Goal: Task Accomplishment & Management: Use online tool/utility

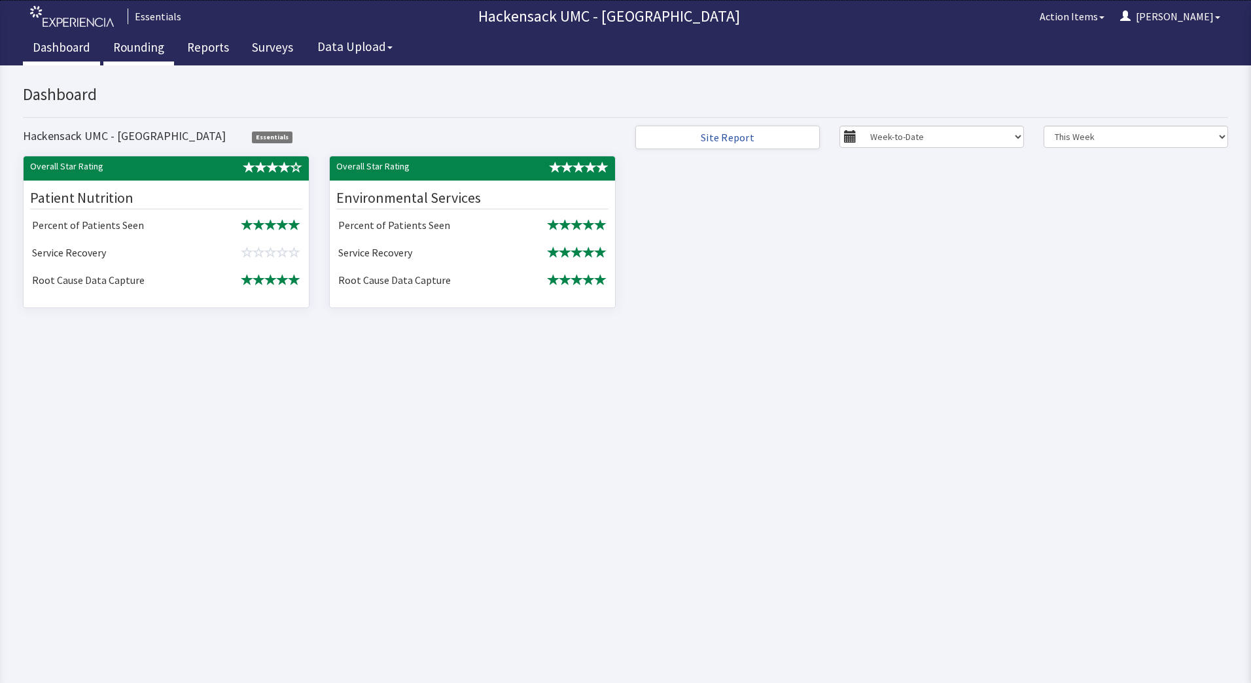
click at [145, 49] on link "Rounding" at bounding box center [138, 49] width 71 height 33
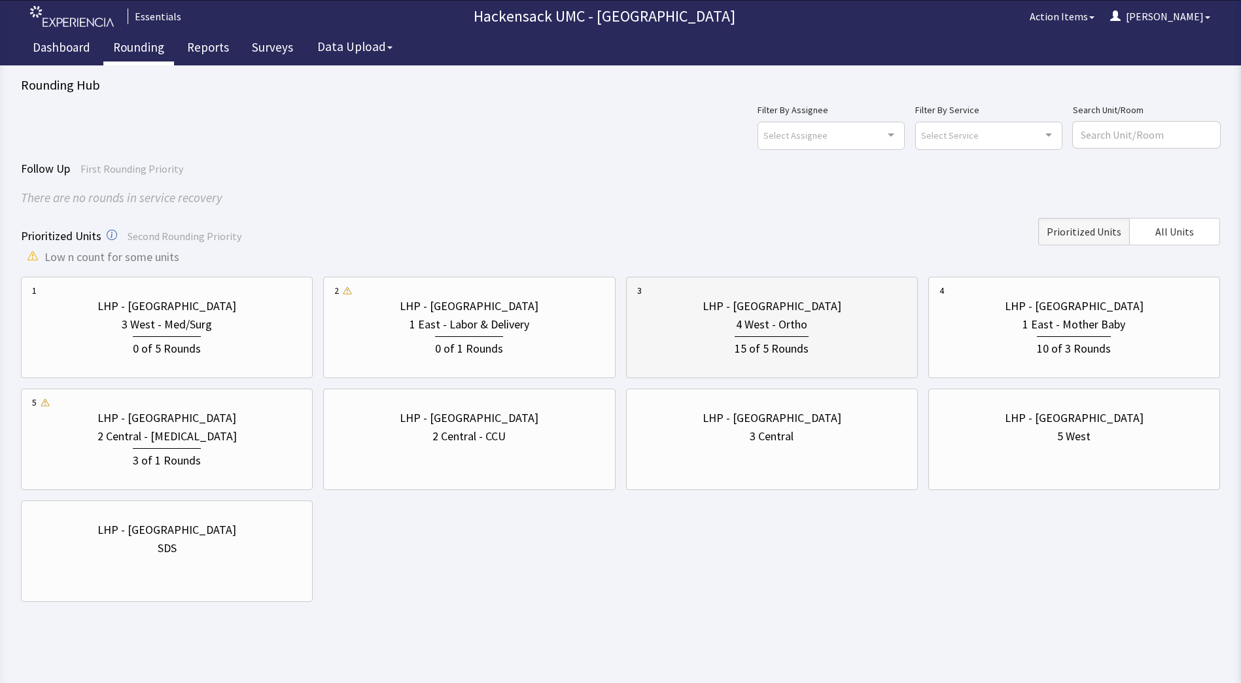
click at [775, 334] on div "15 of 5 Rounds" at bounding box center [772, 346] width 270 height 24
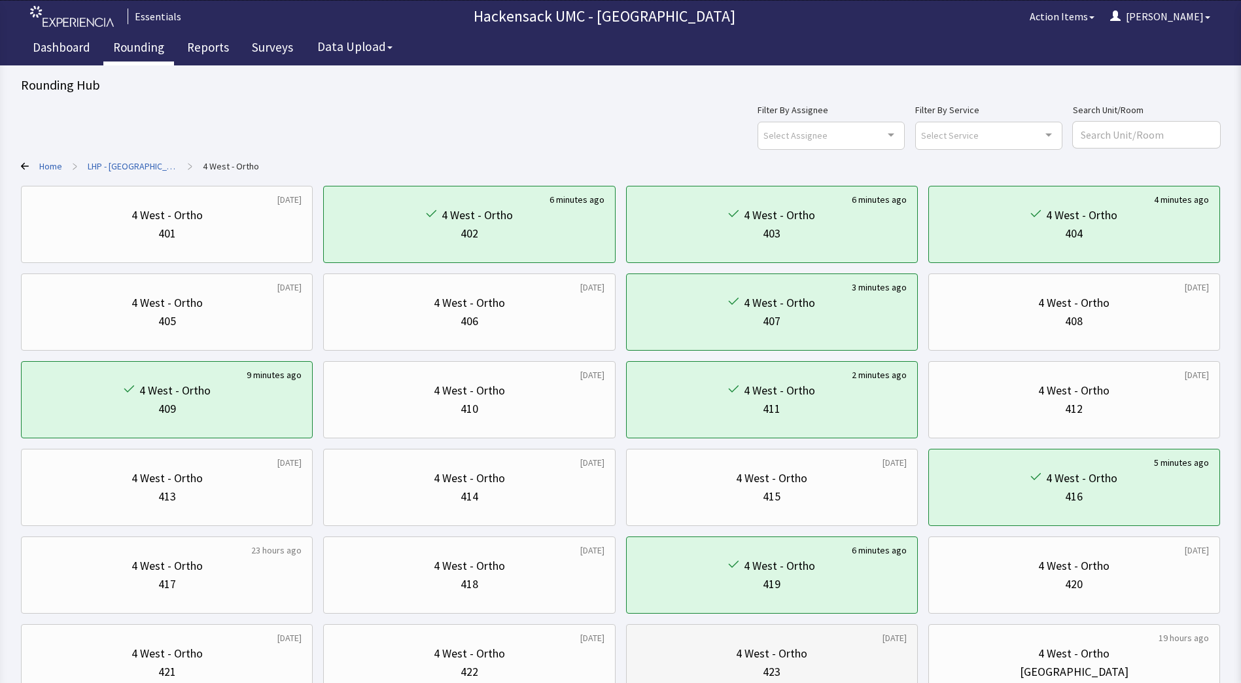
click at [762, 664] on div "423" at bounding box center [772, 672] width 270 height 18
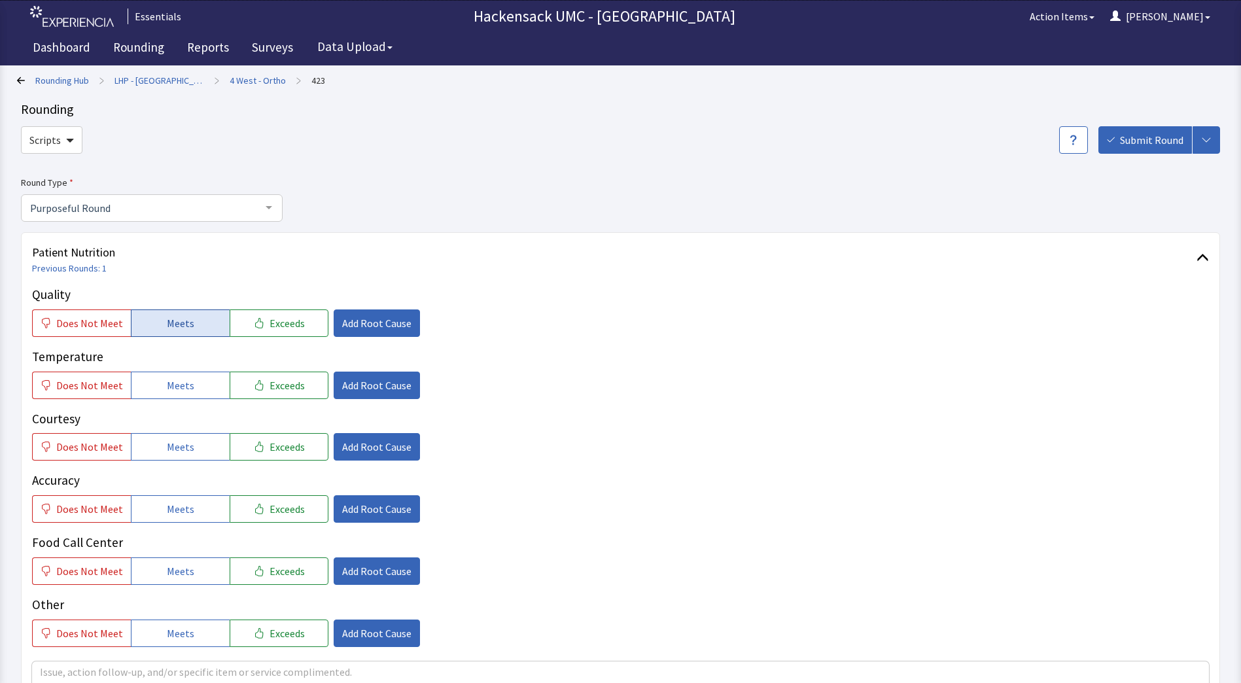
click at [189, 330] on button "Meets" at bounding box center [180, 322] width 99 height 27
click at [179, 390] on span "Meets" at bounding box center [180, 385] width 27 height 16
click at [177, 440] on span "Meets" at bounding box center [180, 447] width 27 height 16
click at [177, 508] on span "Meets" at bounding box center [180, 509] width 27 height 16
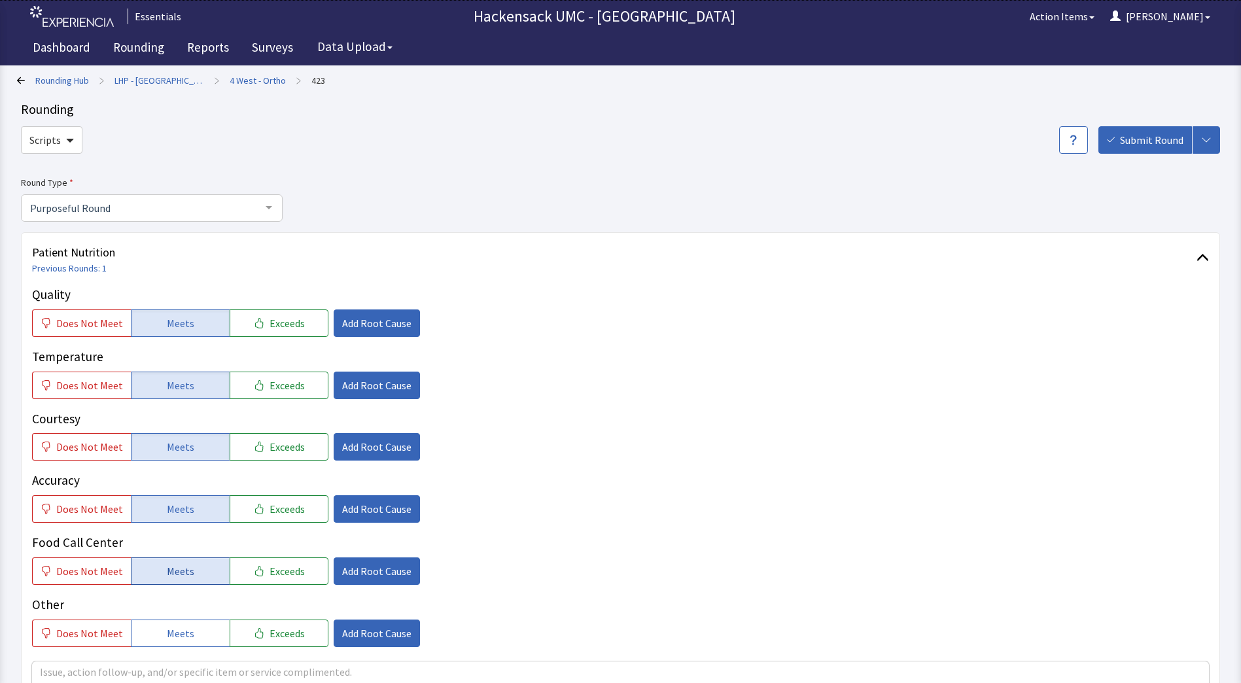
click at [175, 569] on span "Meets" at bounding box center [180, 571] width 27 height 16
click at [173, 632] on span "Meets" at bounding box center [180, 633] width 27 height 16
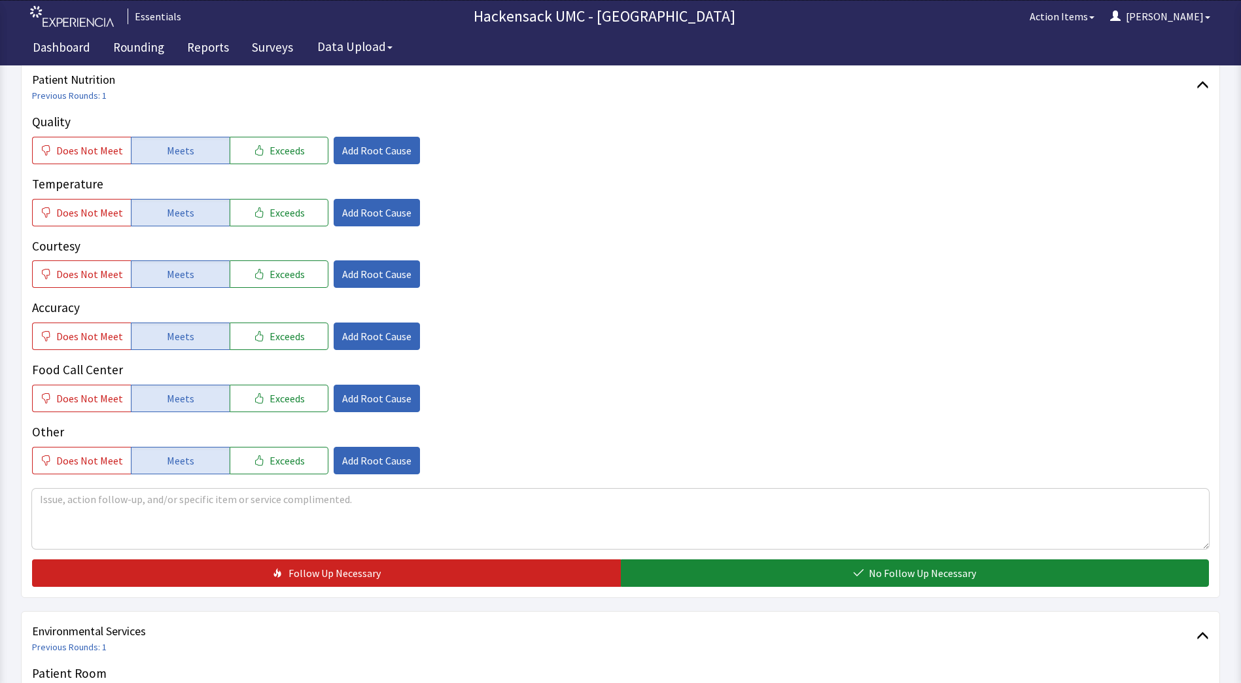
scroll to position [183, 0]
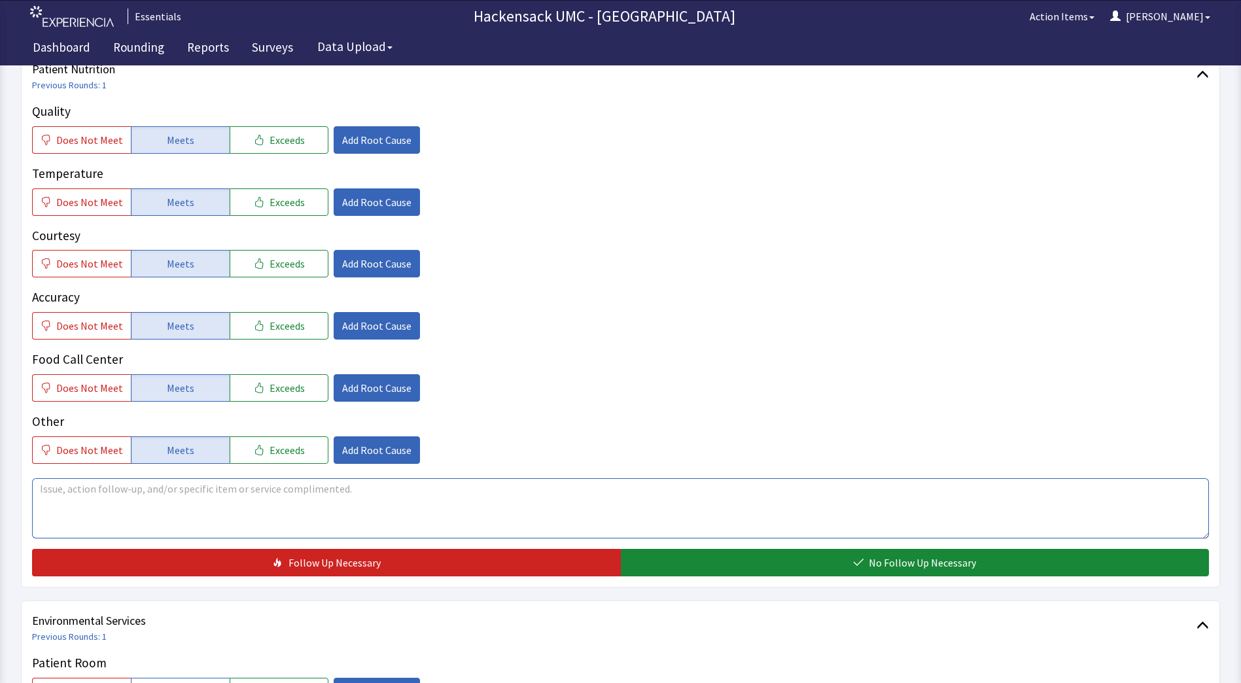
click at [230, 504] on textarea at bounding box center [620, 508] width 1177 height 60
type textarea "P"
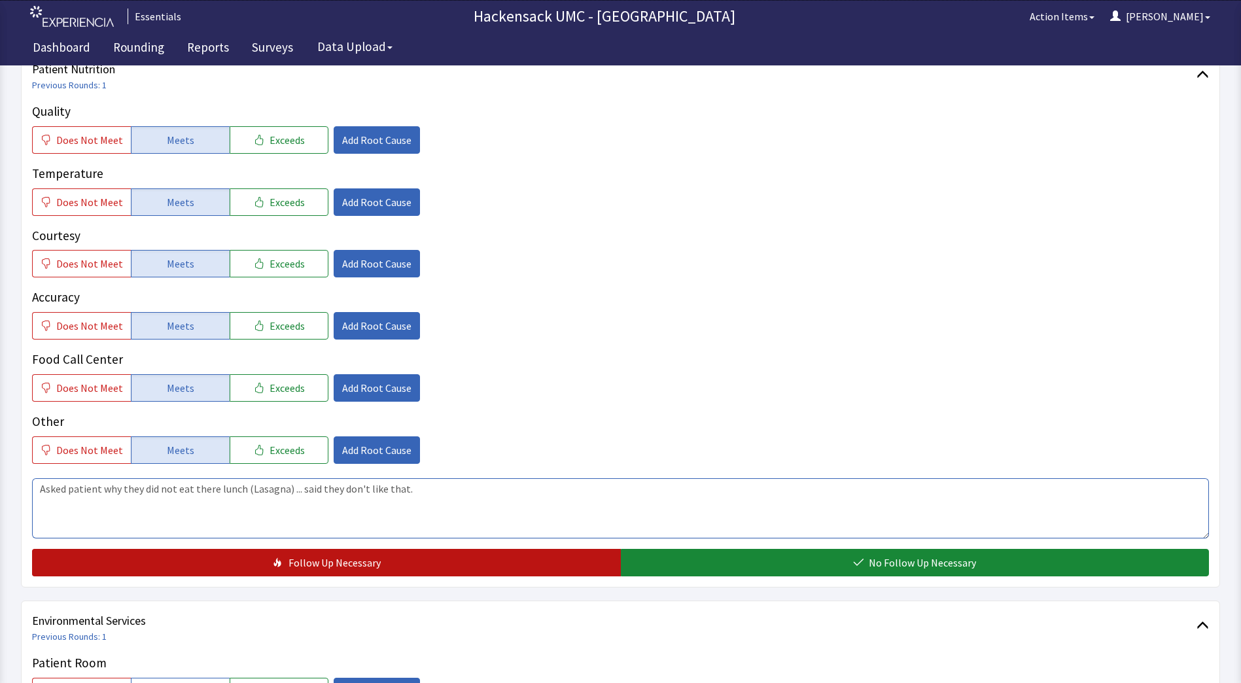
type textarea "Asked patient why they did not eat there lunch (Lasagna) ... said they don't li…"
click at [279, 565] on icon "button" at bounding box center [276, 561] width 7 height 9
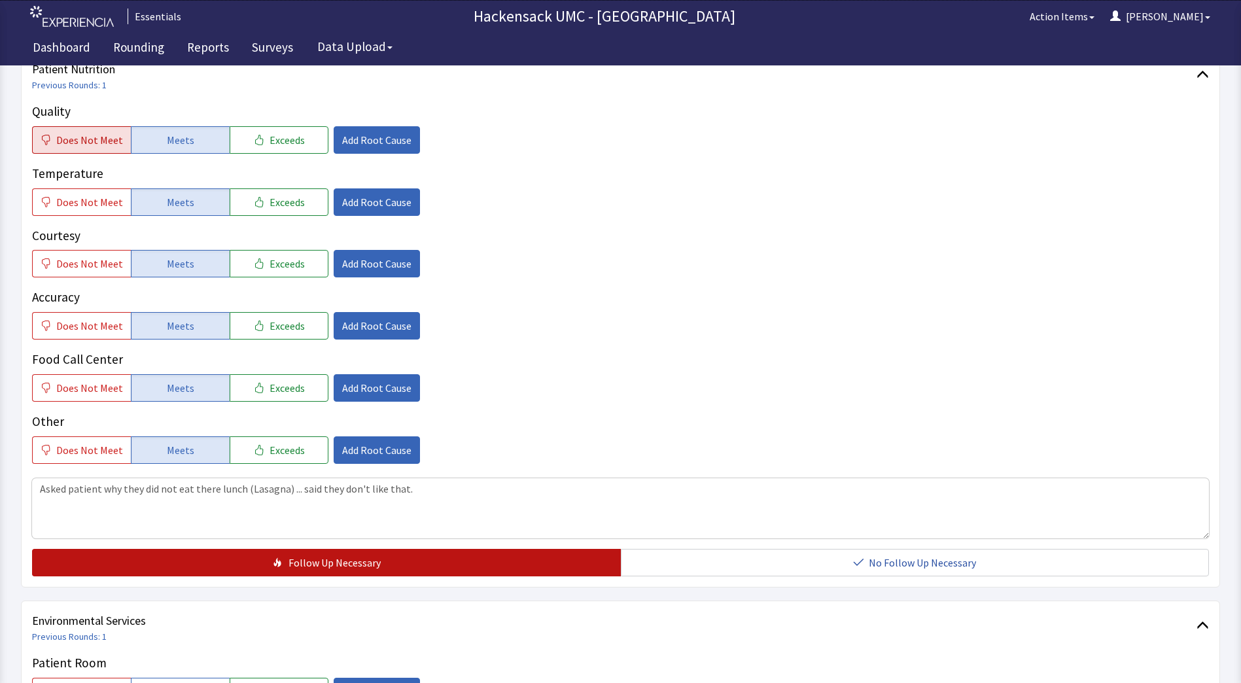
click at [111, 147] on span "Does Not Meet" at bounding box center [89, 140] width 67 height 16
click at [353, 144] on span "Add Root Cause" at bounding box center [376, 140] width 69 height 16
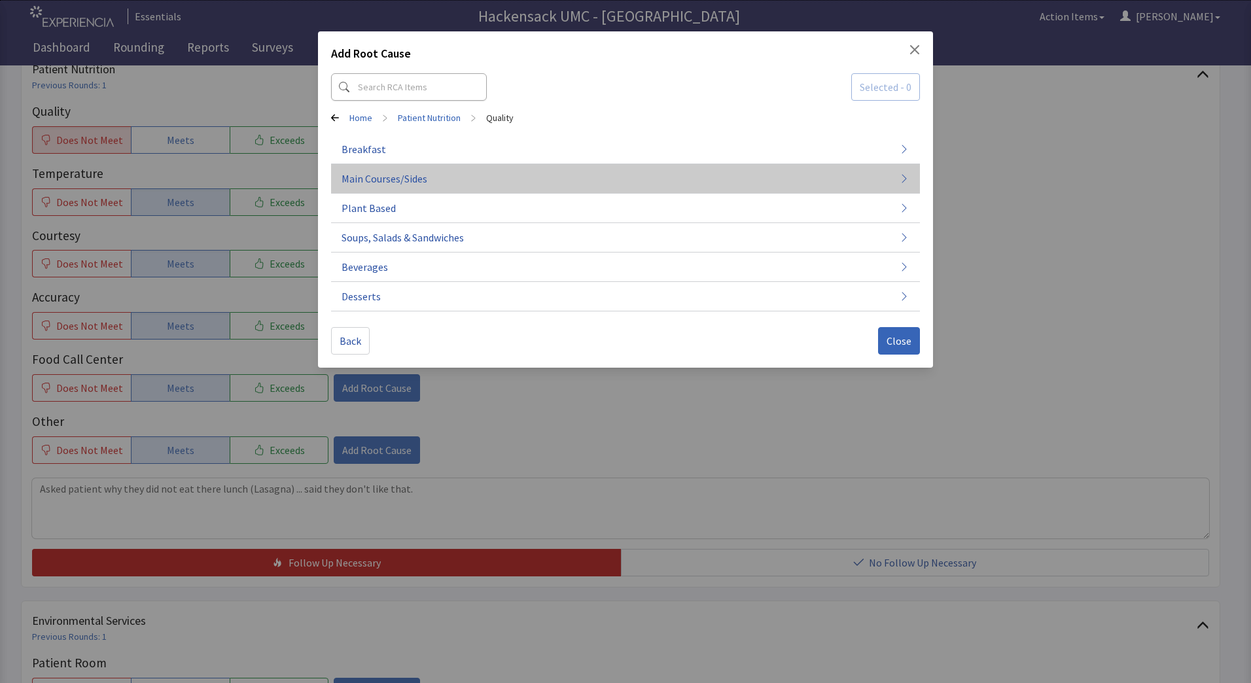
click at [400, 177] on span "Main Courses/Sides" at bounding box center [384, 179] width 86 height 16
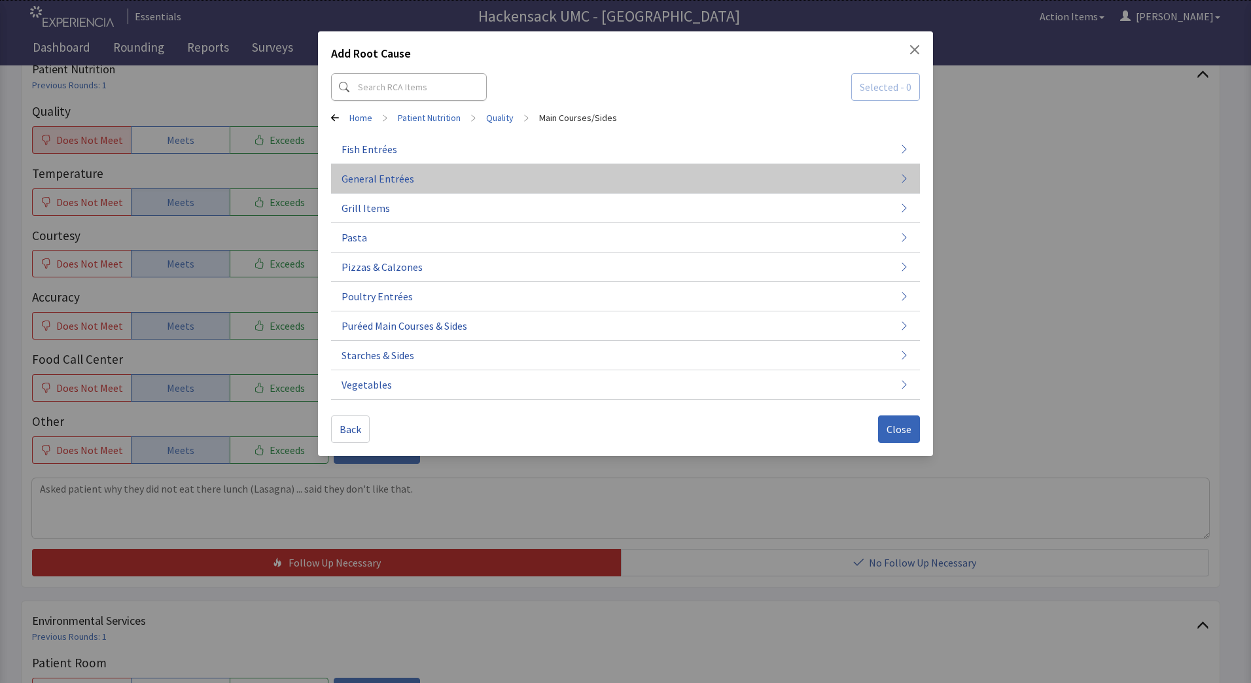
click at [411, 179] on button "General Entrées" at bounding box center [625, 178] width 589 height 29
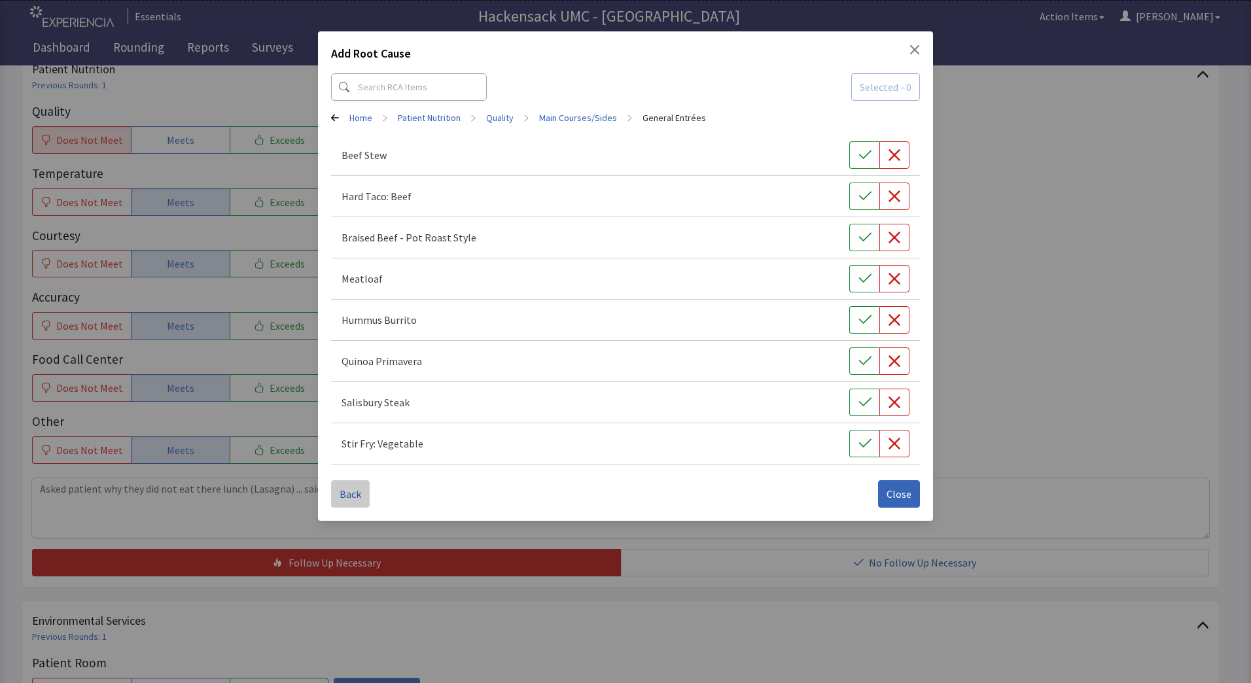
click at [358, 489] on span "Back" at bounding box center [351, 494] width 22 height 16
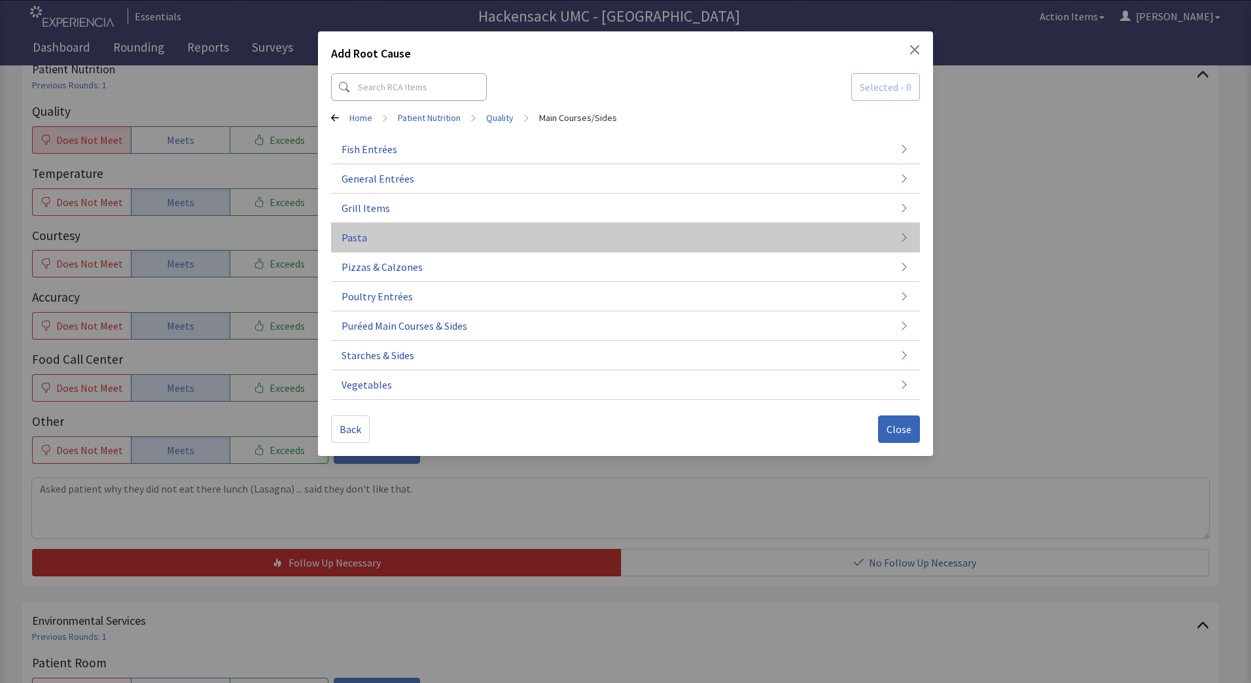
click at [374, 242] on button "Pasta" at bounding box center [625, 237] width 589 height 29
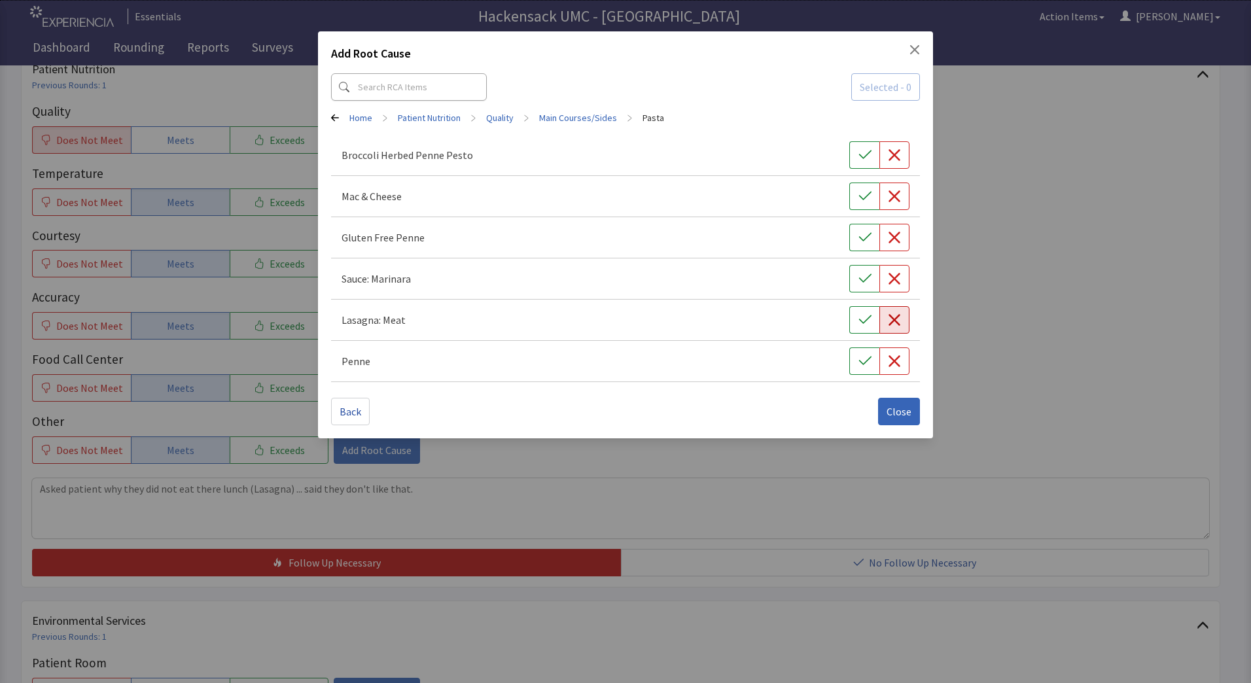
click at [899, 324] on icon "button" at bounding box center [894, 320] width 12 height 12
click at [898, 414] on span "Close" at bounding box center [898, 412] width 25 height 16
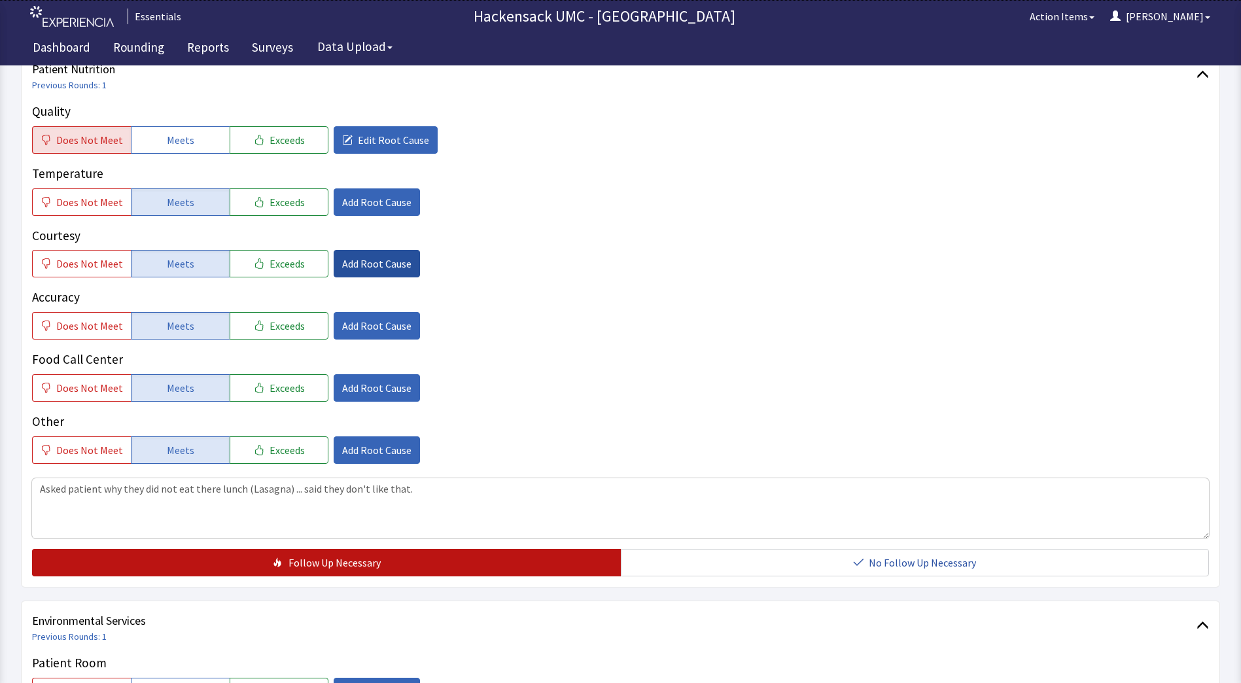
click at [380, 272] on button "Add Root Cause" at bounding box center [377, 263] width 86 height 27
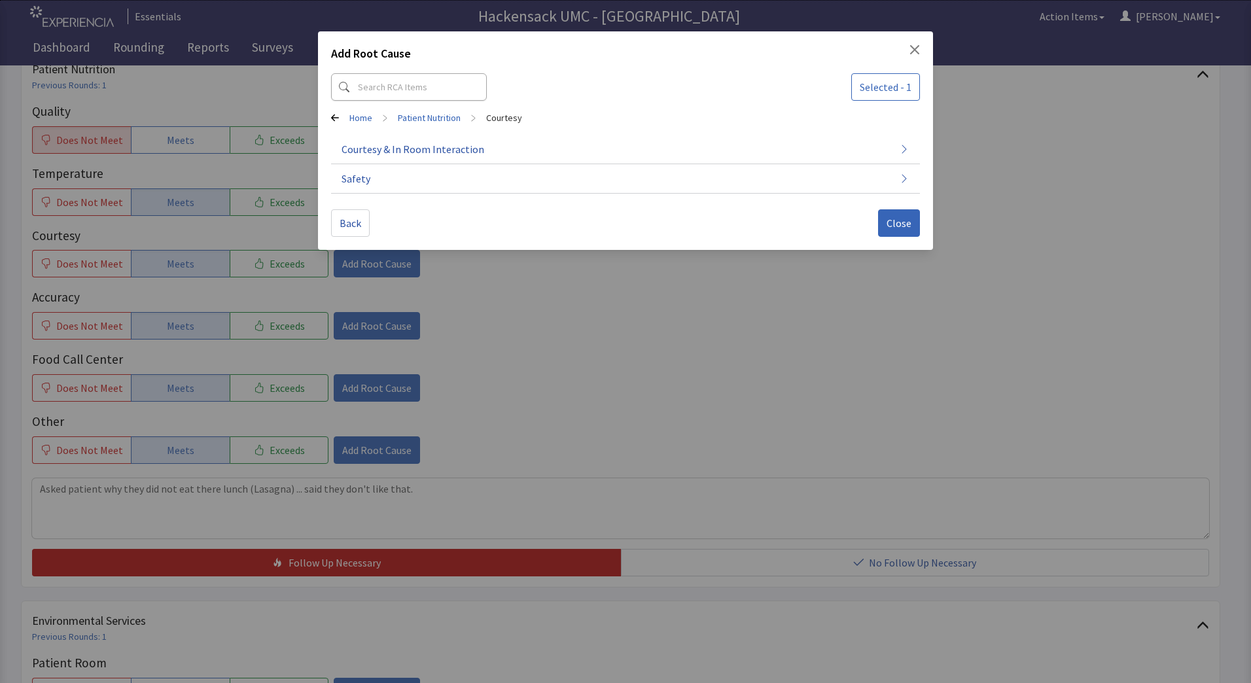
click at [336, 118] on icon at bounding box center [335, 117] width 8 height 7
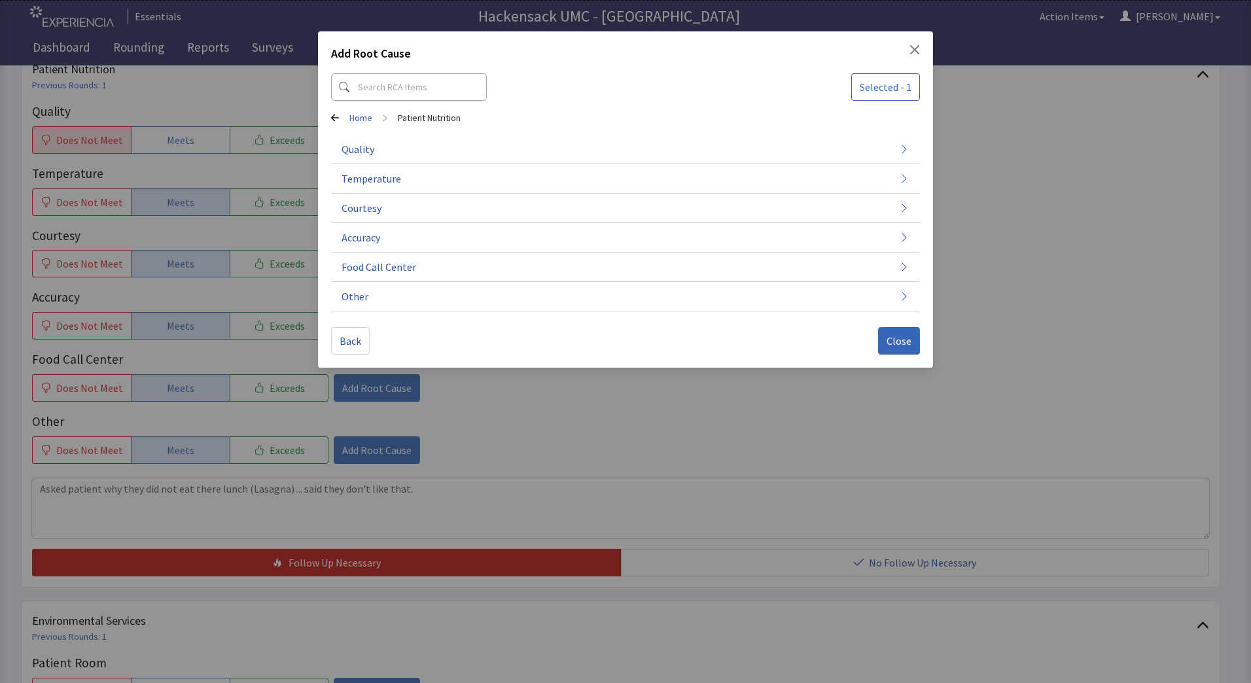
click at [921, 49] on div "Add Root Cause Selected - 1 Home > Patient Nutrition Quality Temperature Courte…" at bounding box center [625, 199] width 615 height 336
click at [894, 343] on span "Close" at bounding box center [898, 341] width 25 height 16
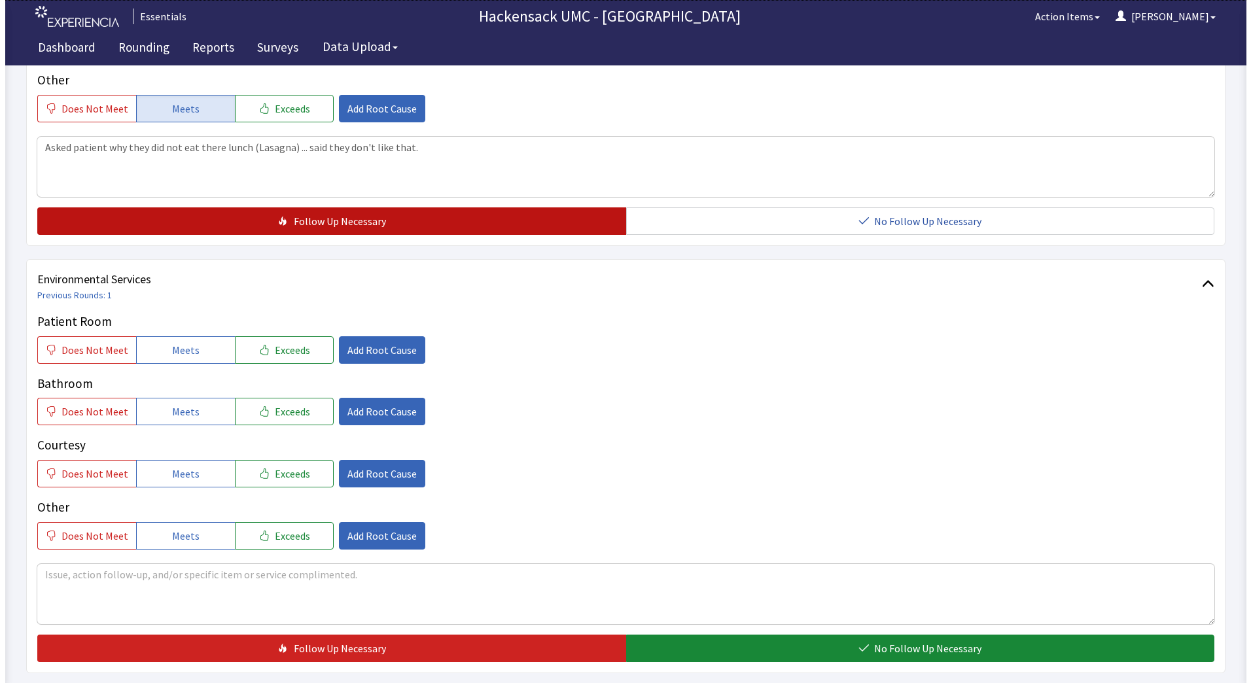
scroll to position [537, 0]
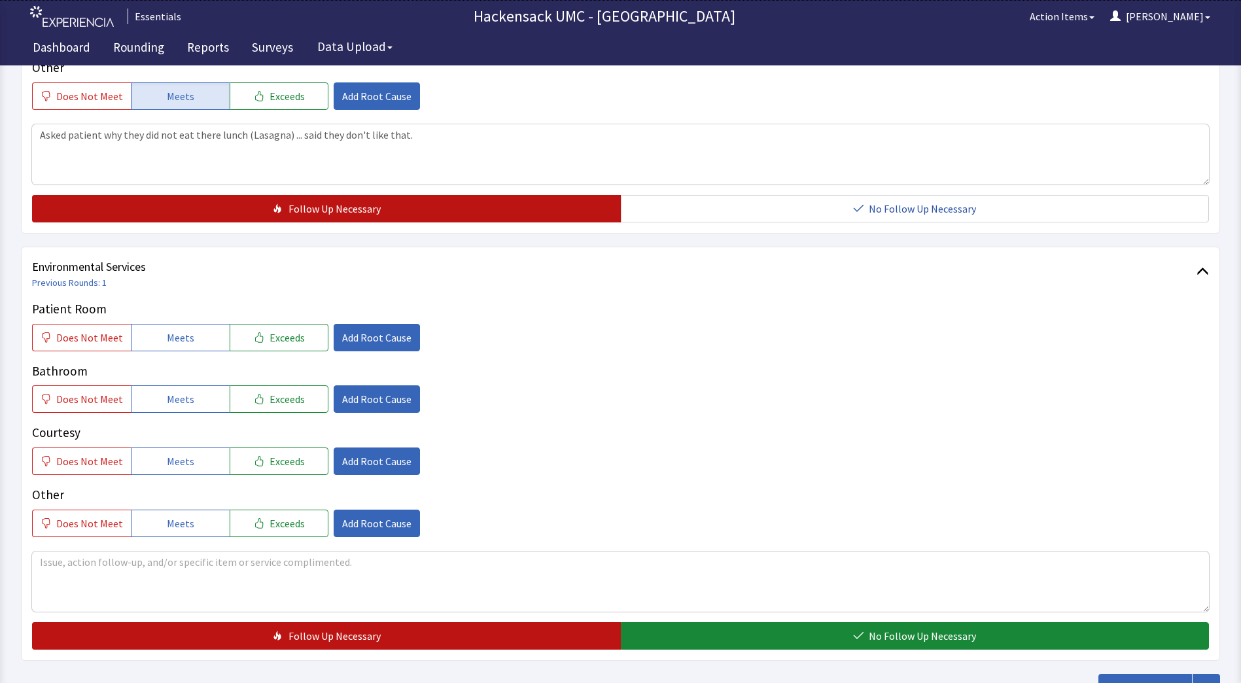
click at [561, 631] on button "Follow Up Necessary" at bounding box center [326, 635] width 589 height 27
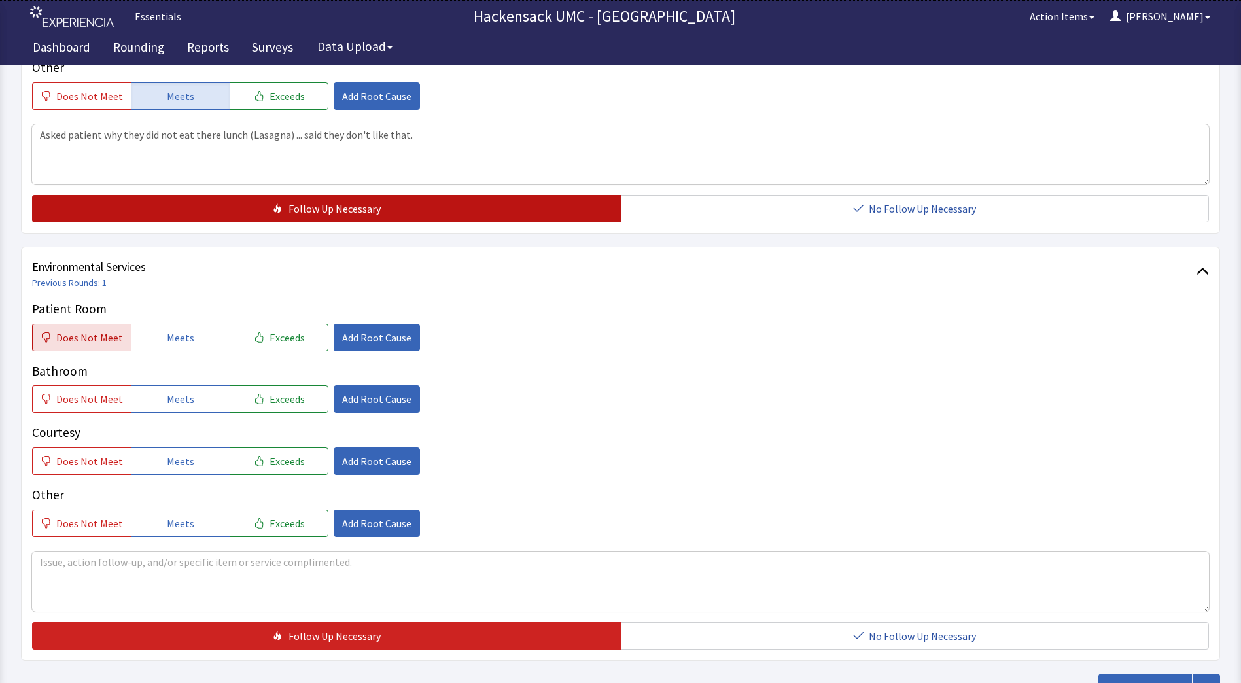
click at [105, 344] on span "Does Not Meet" at bounding box center [89, 338] width 67 height 16
click at [373, 336] on span "Add Root Cause" at bounding box center [376, 338] width 69 height 16
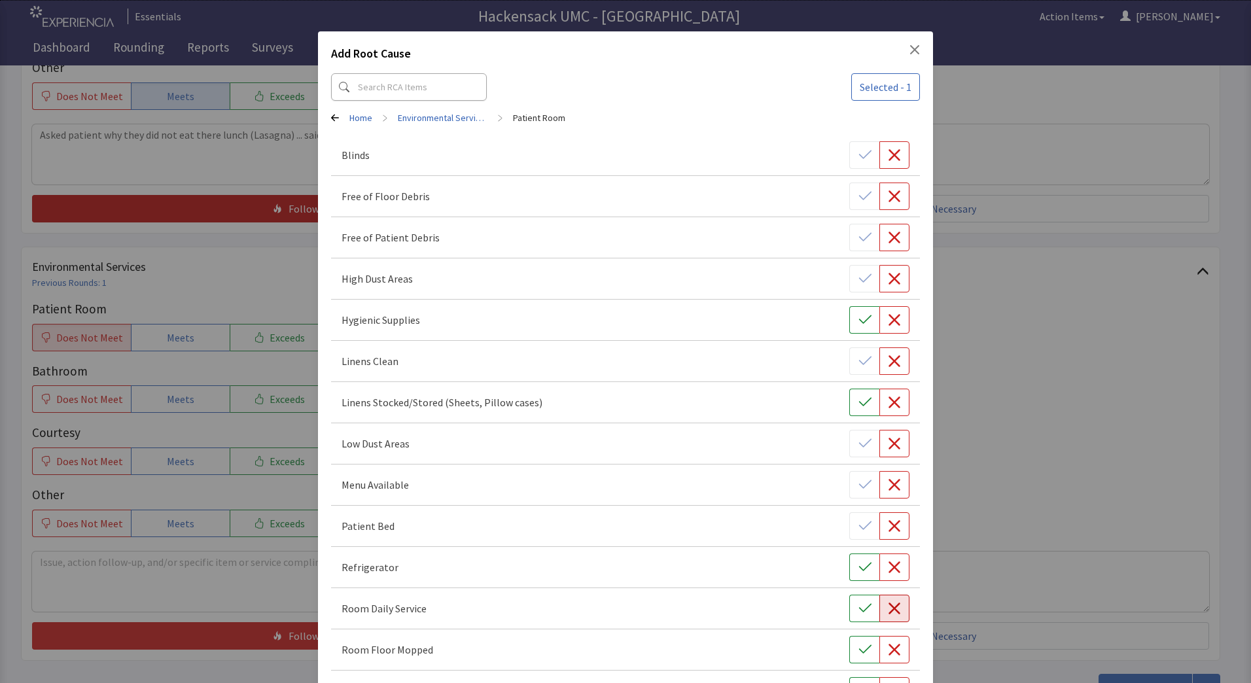
click at [889, 615] on button "button" at bounding box center [894, 608] width 30 height 27
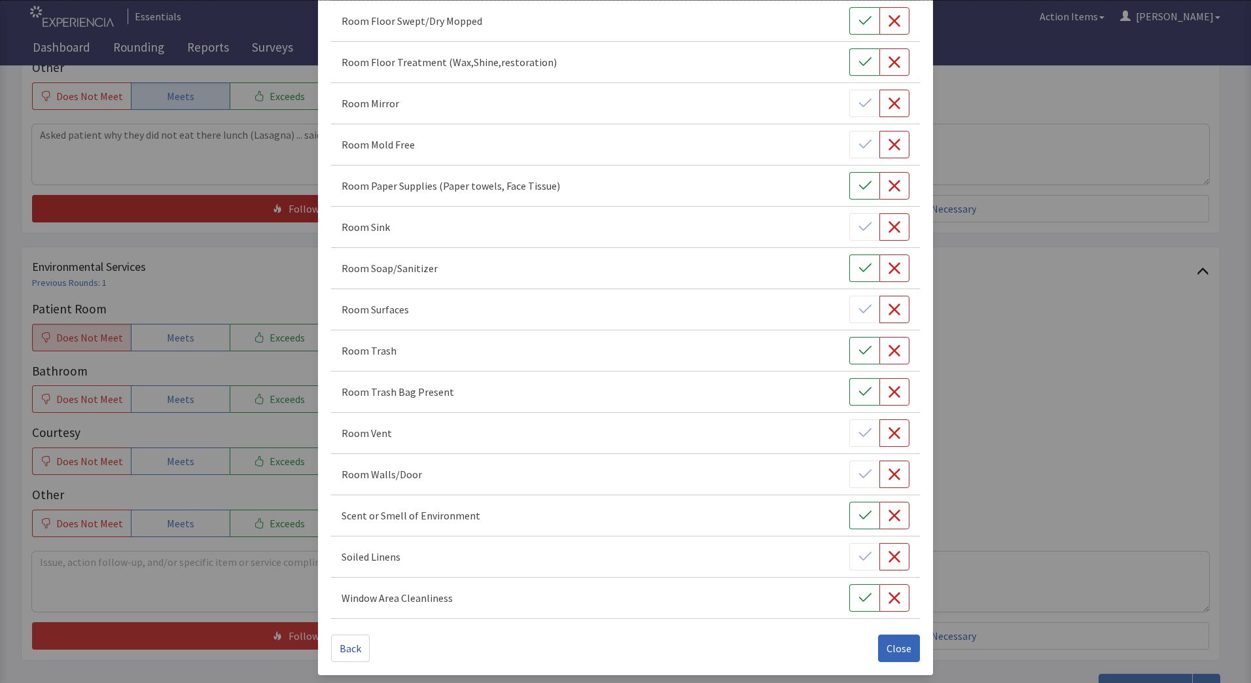
scroll to position [672, 0]
click at [898, 644] on span "Close" at bounding box center [898, 646] width 25 height 16
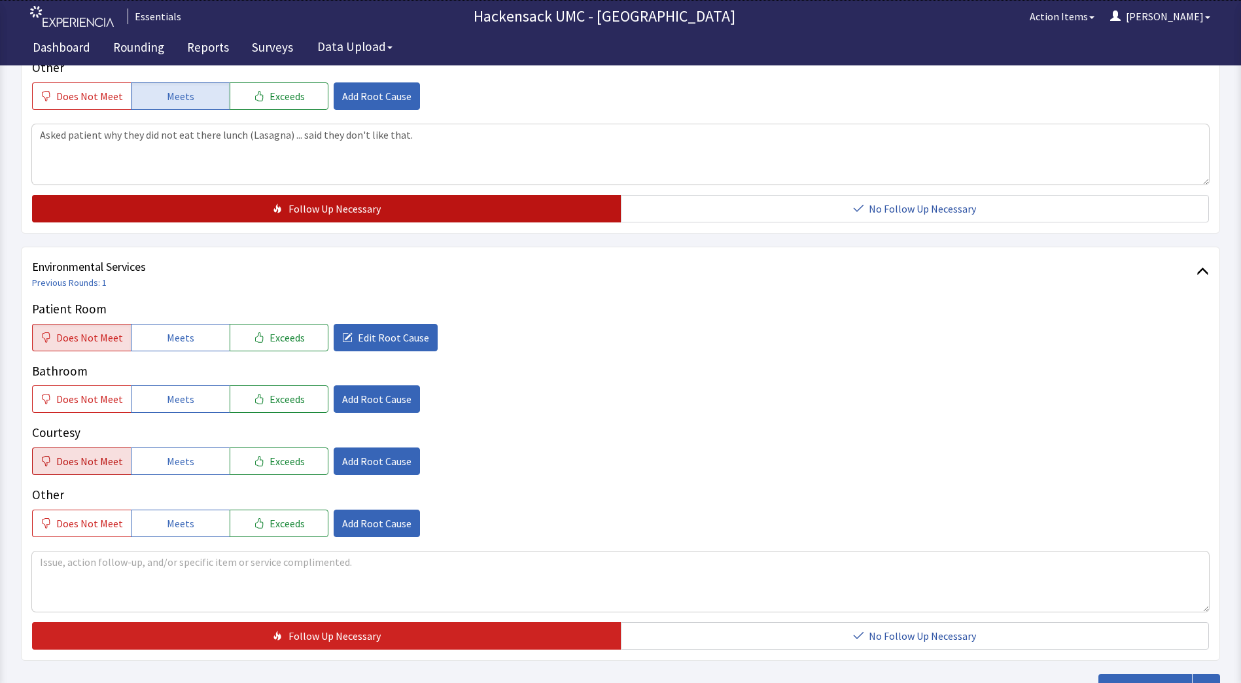
click at [112, 459] on span "Does Not Meet" at bounding box center [89, 461] width 67 height 16
click at [380, 468] on span "Add Root Cause" at bounding box center [376, 461] width 69 height 16
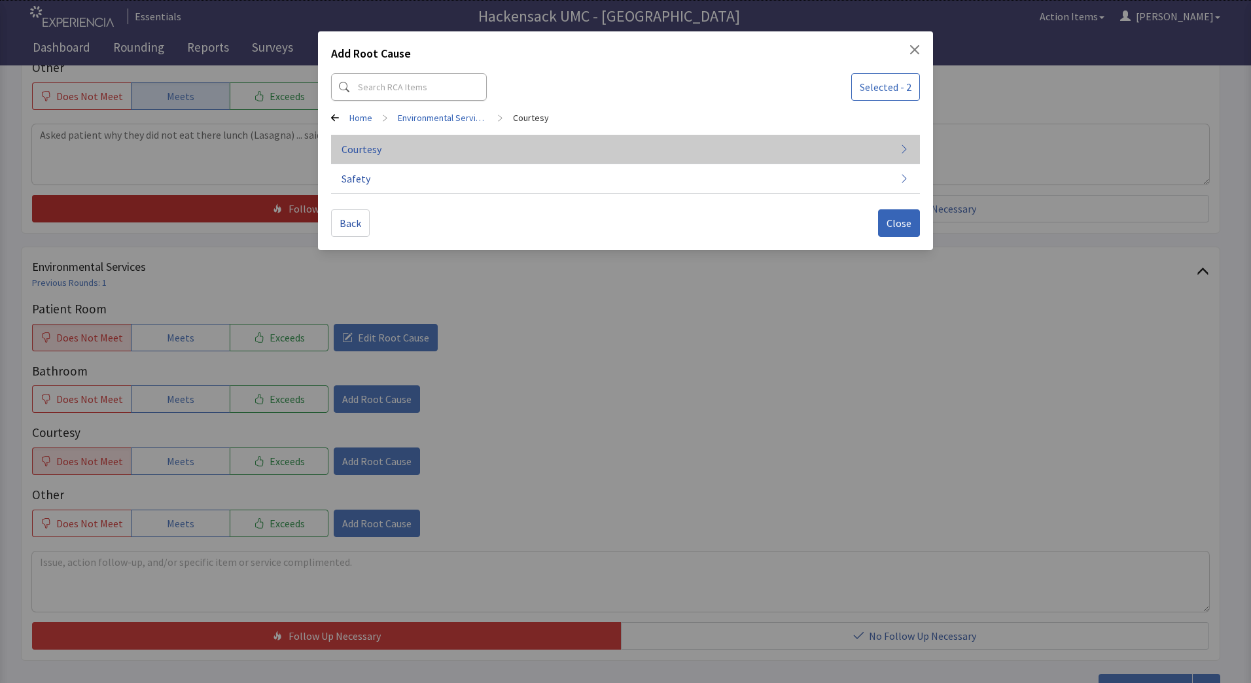
click at [366, 147] on span "Courtesy" at bounding box center [361, 149] width 40 height 16
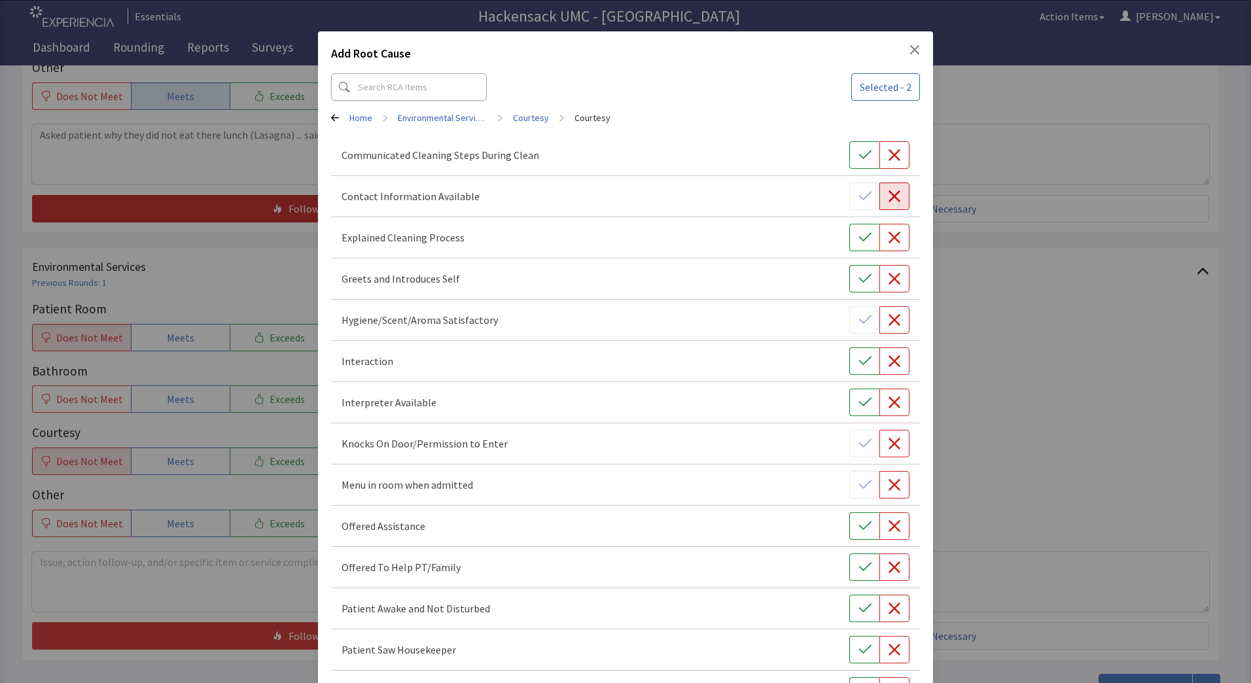
click at [888, 195] on icon "button" at bounding box center [894, 196] width 12 height 12
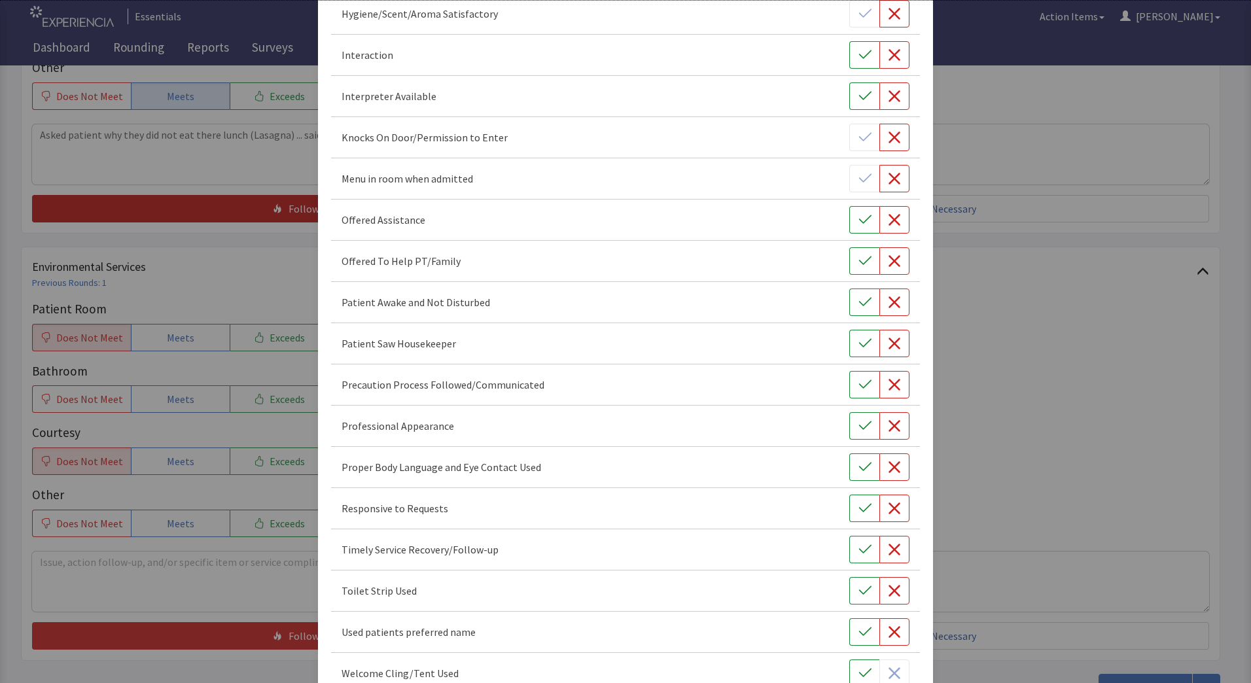
scroll to position [425, 0]
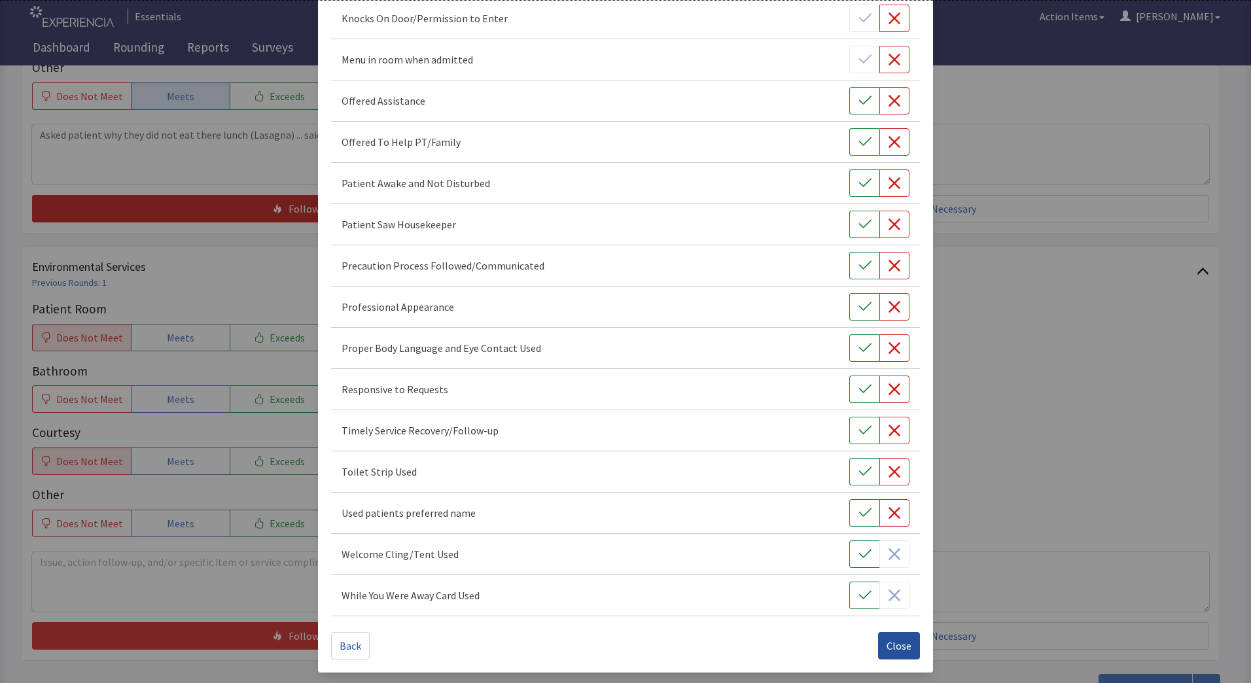
click at [894, 654] on button "Close" at bounding box center [899, 645] width 42 height 27
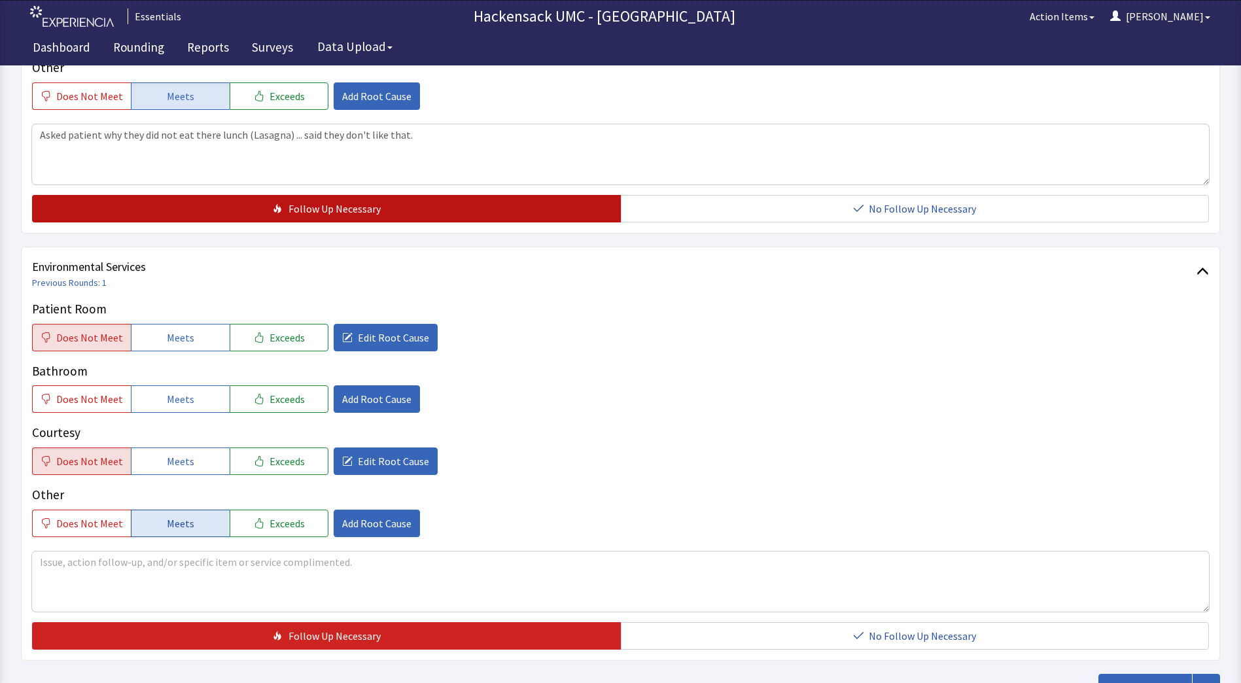
click at [200, 523] on button "Meets" at bounding box center [180, 523] width 99 height 27
click at [93, 561] on textarea at bounding box center [620, 581] width 1177 height 60
click at [198, 408] on button "Meets" at bounding box center [180, 398] width 99 height 27
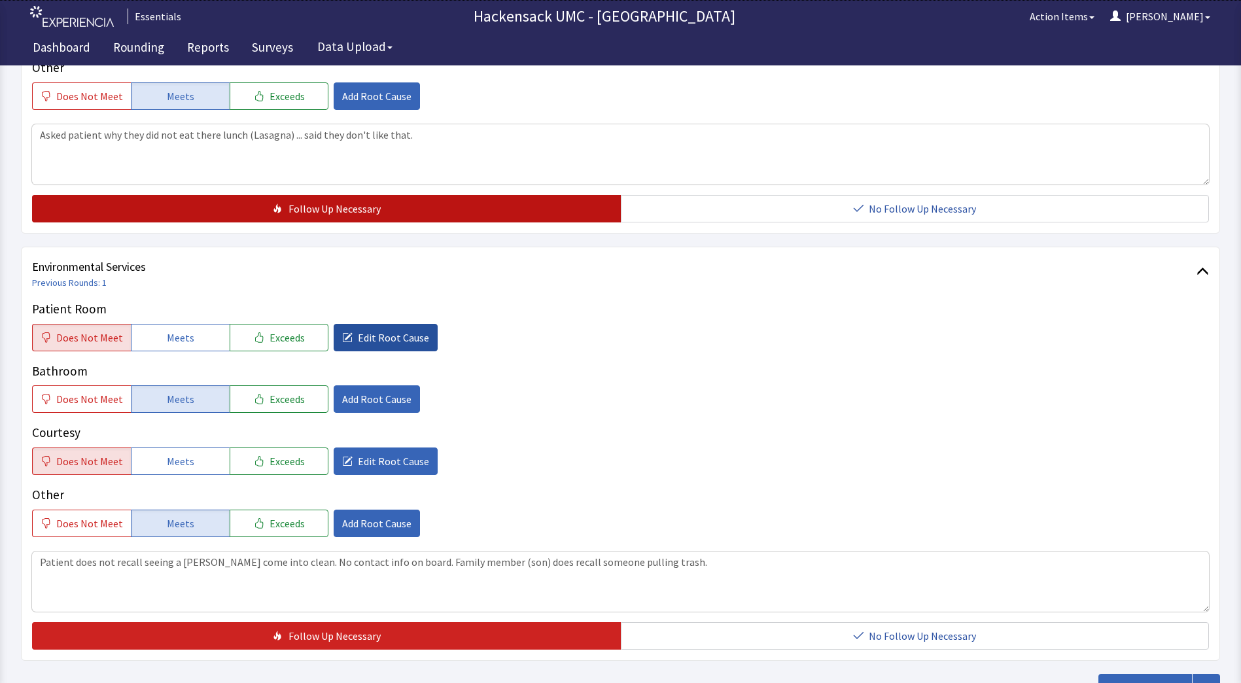
click at [379, 345] on span "Edit Root Cause" at bounding box center [393, 338] width 71 height 16
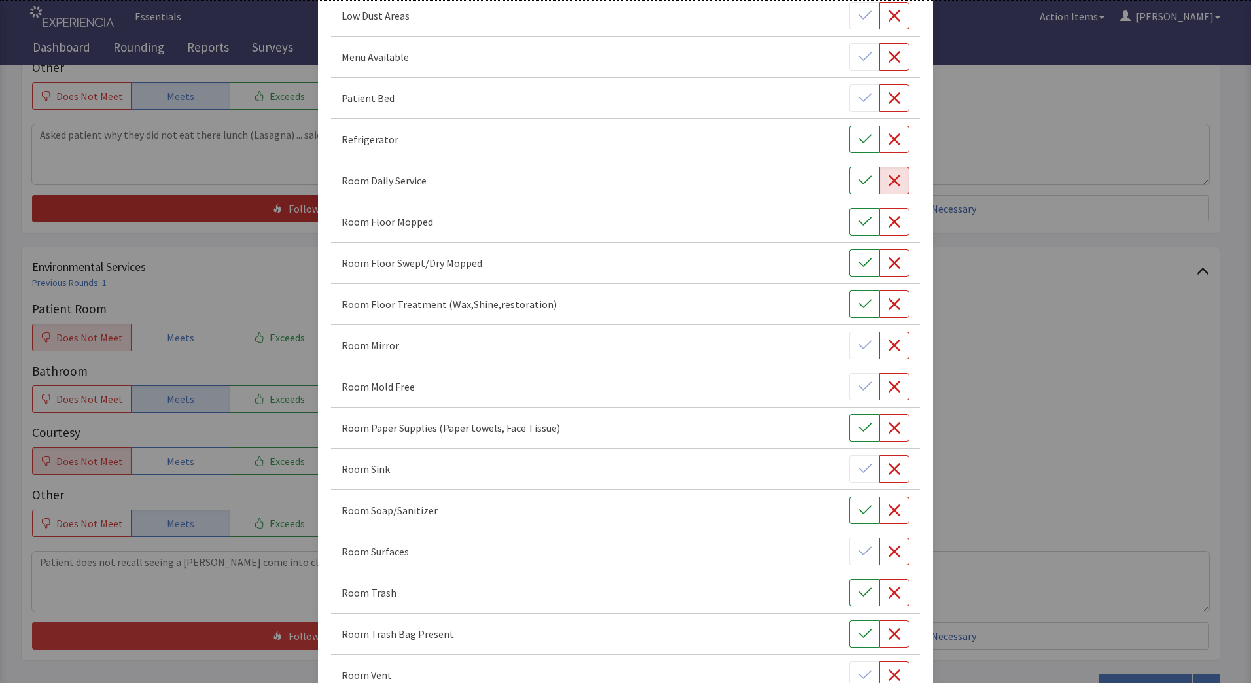
scroll to position [427, 0]
click at [854, 602] on button "button" at bounding box center [864, 593] width 30 height 27
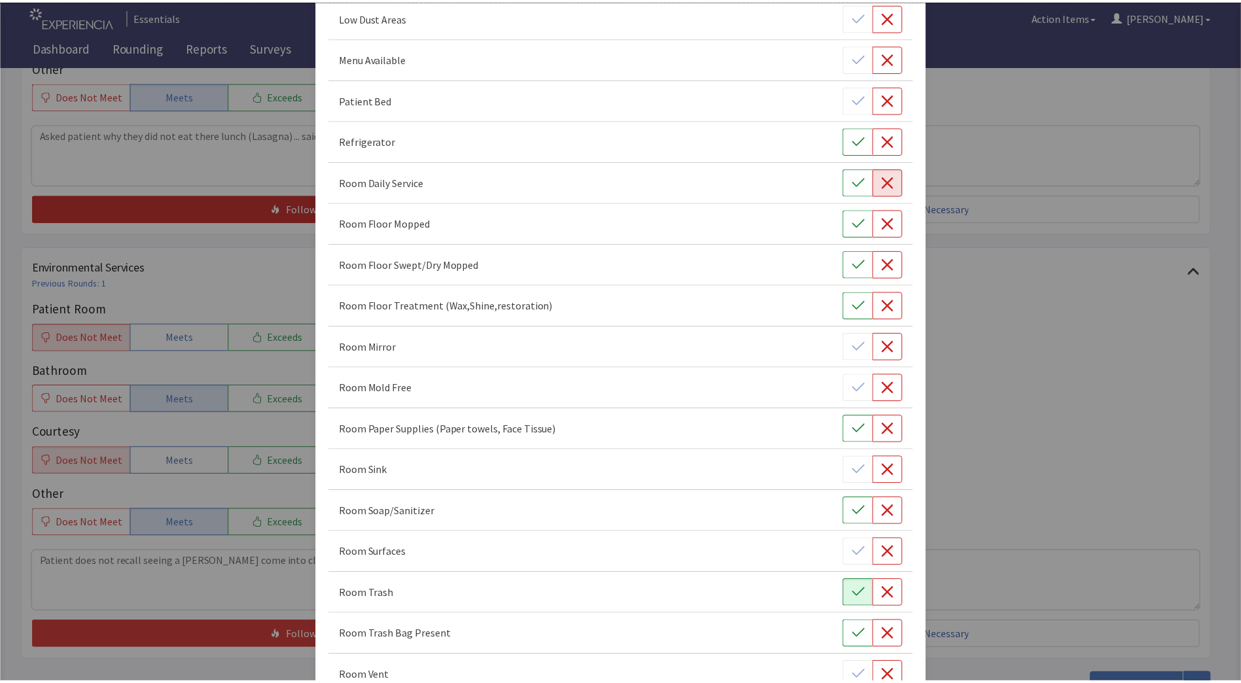
scroll to position [672, 0]
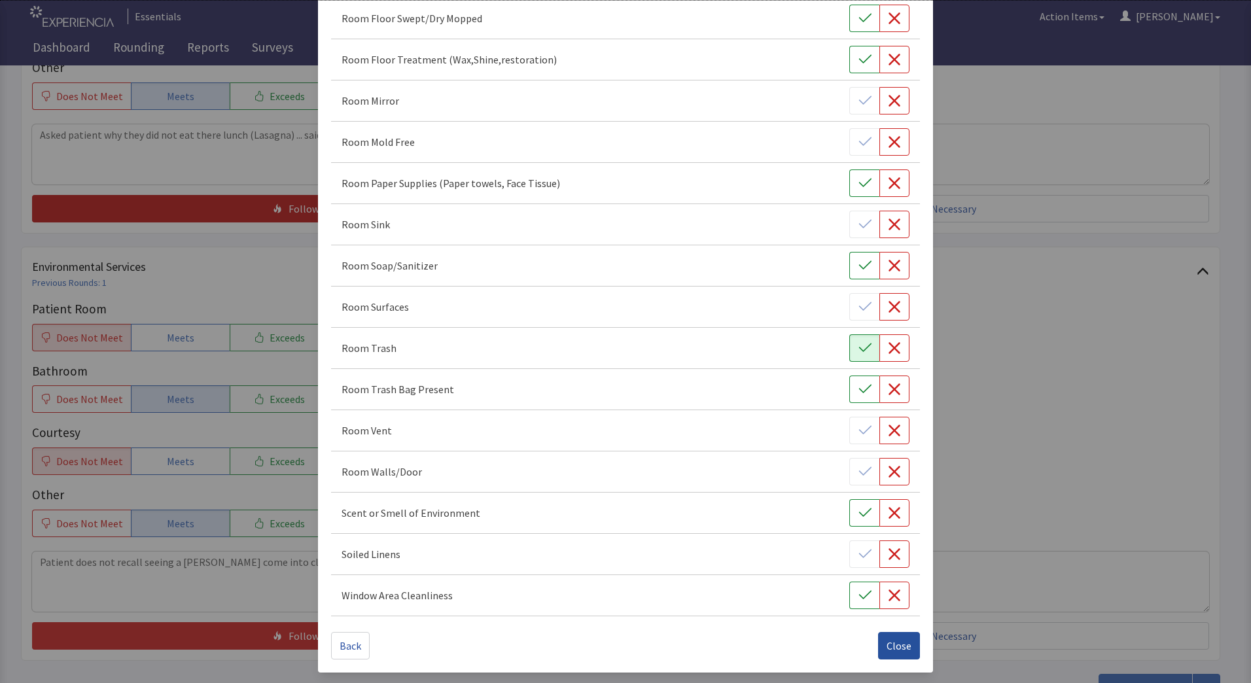
click at [900, 642] on span "Close" at bounding box center [898, 646] width 25 height 16
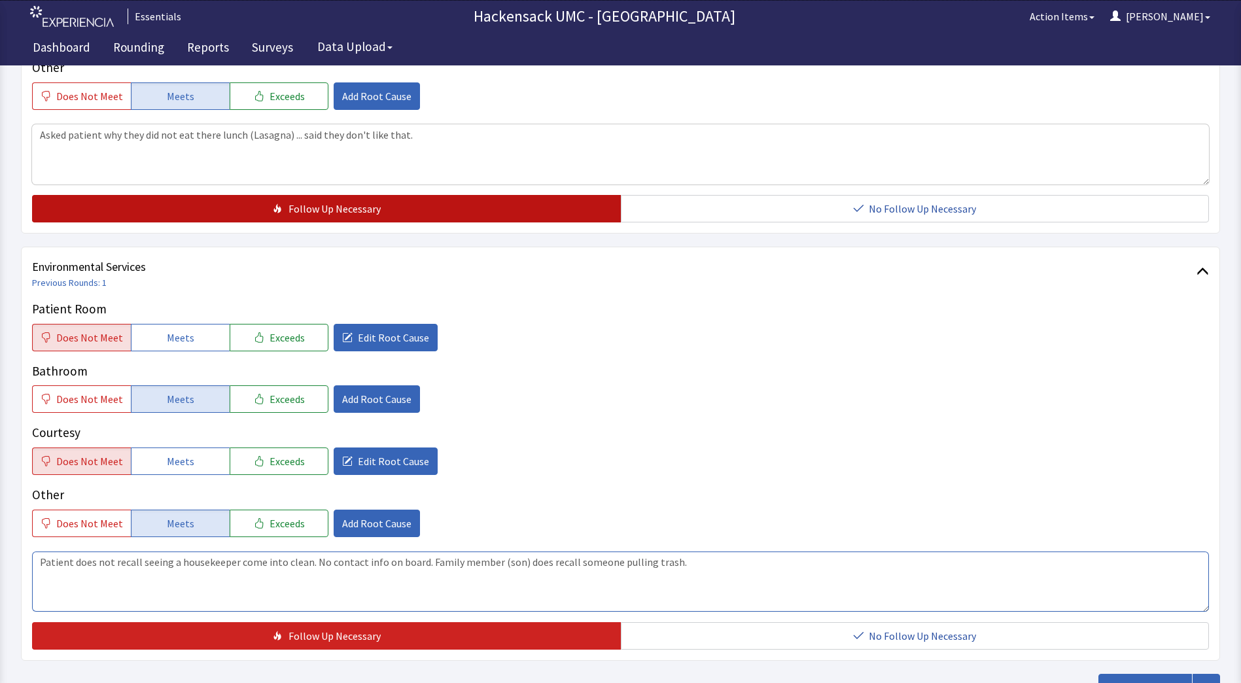
type textarea "Patient does not recall seeing a housekeeper come into clean. No contact info o…"
click at [662, 464] on div "Does Not Meet Meets Exceeds Edit Root Cause" at bounding box center [620, 460] width 1177 height 27
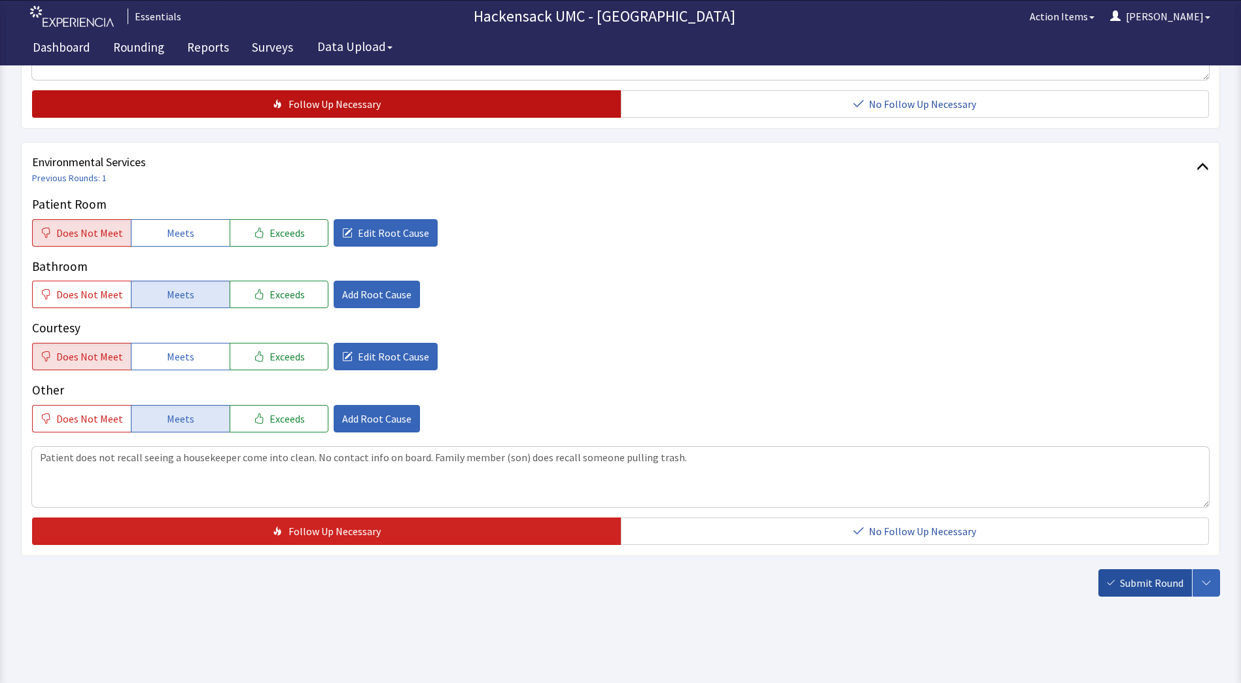
click at [1117, 585] on button "Submit Round" at bounding box center [1145, 582] width 94 height 27
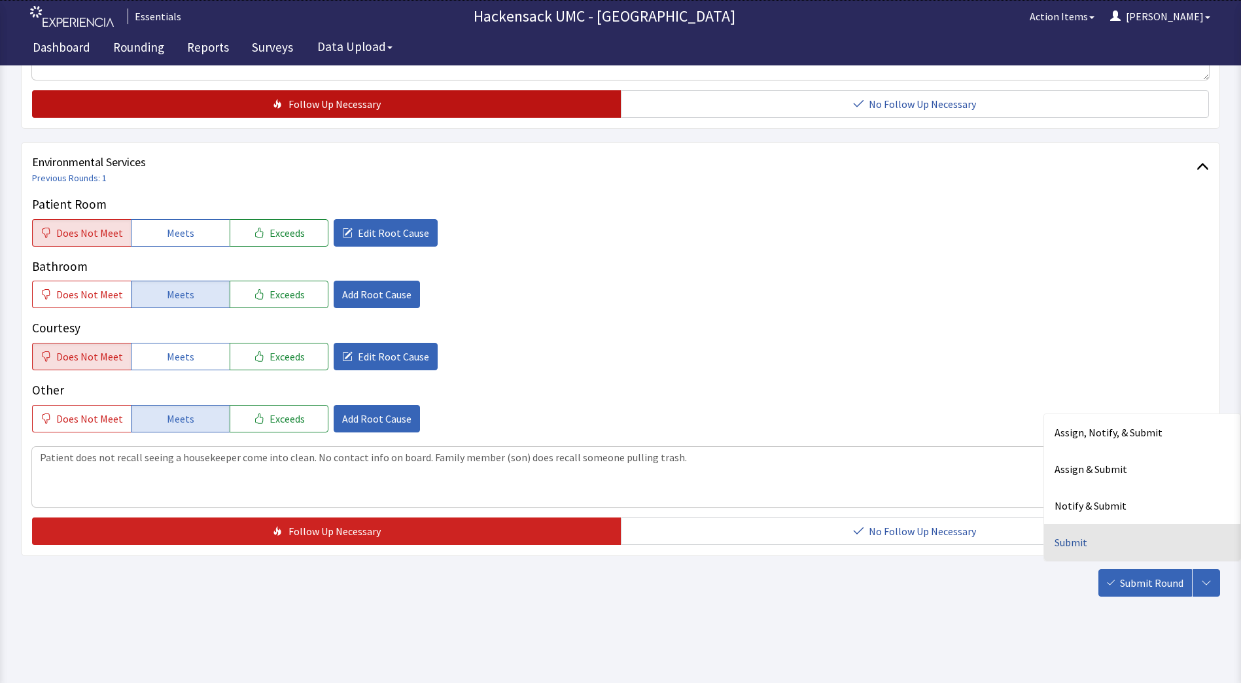
click at [1080, 546] on div "Submit" at bounding box center [1142, 542] width 196 height 37
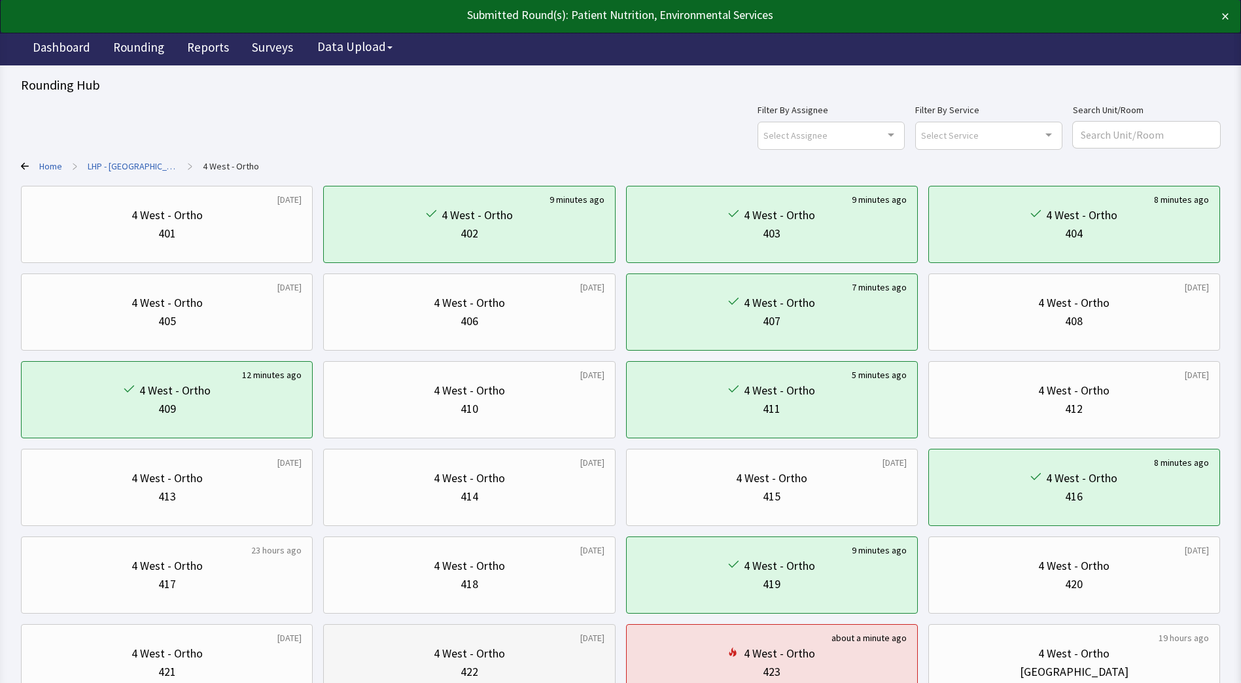
click at [504, 642] on div "4 West - Ortho 422" at bounding box center [469, 662] width 270 height 63
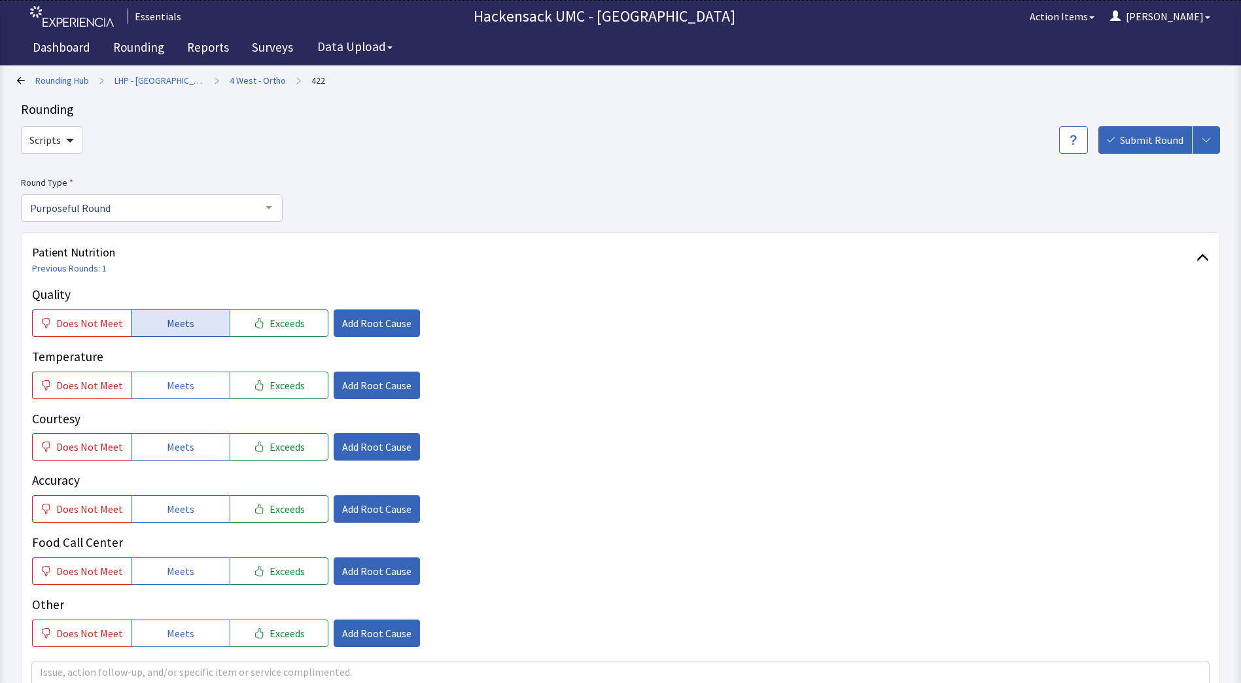
click at [200, 328] on button "Meets" at bounding box center [180, 322] width 99 height 27
click at [181, 383] on span "Meets" at bounding box center [180, 385] width 27 height 16
click at [172, 446] on span "Meets" at bounding box center [180, 447] width 27 height 16
click at [169, 506] on span "Meets" at bounding box center [180, 509] width 27 height 16
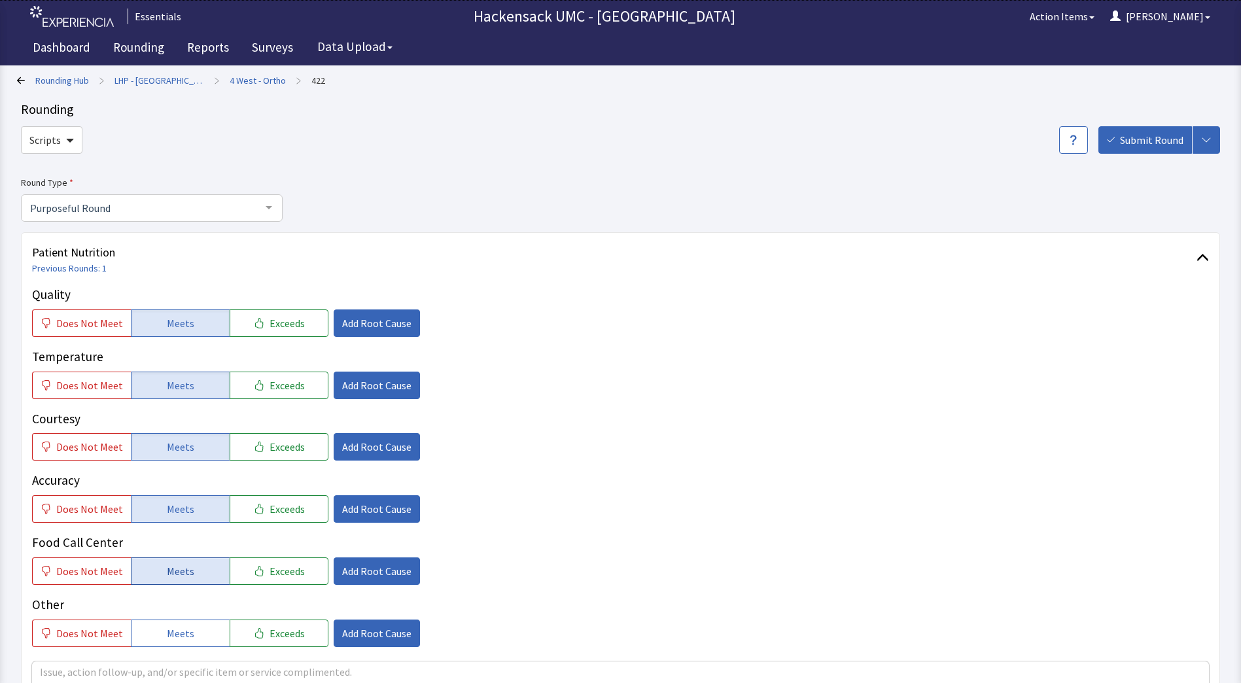
click at [172, 574] on span "Meets" at bounding box center [180, 571] width 27 height 16
click at [173, 641] on button "Meets" at bounding box center [180, 632] width 99 height 27
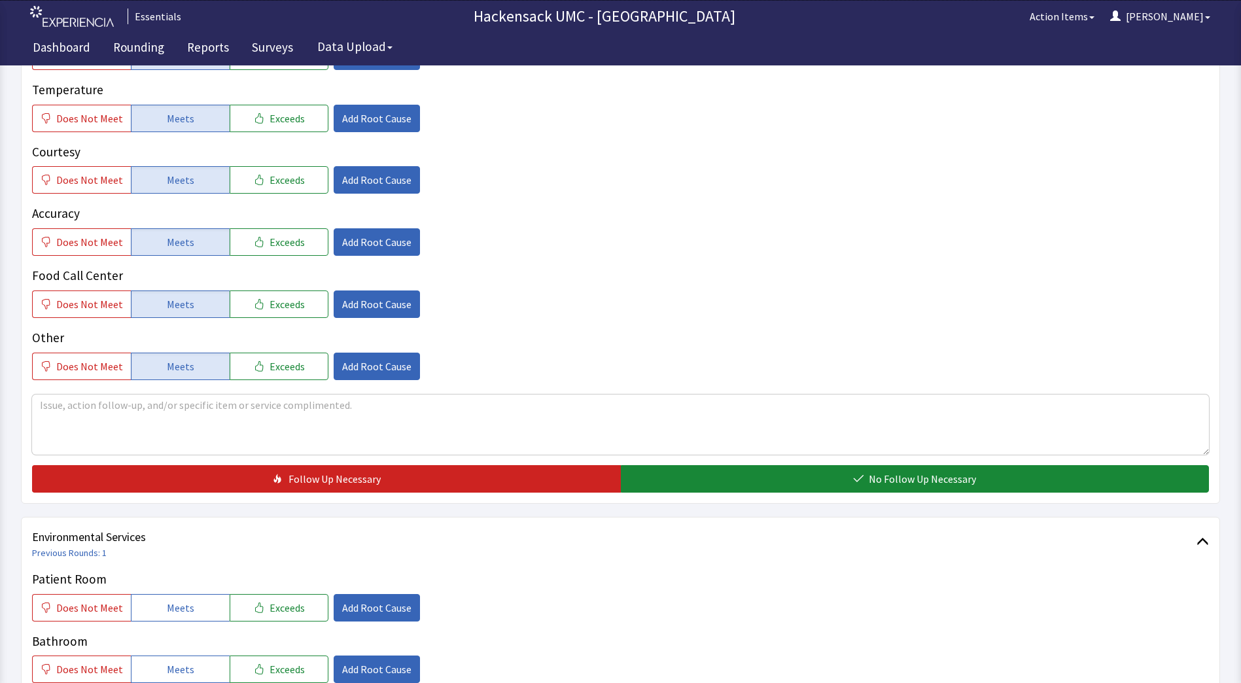
scroll to position [281, 0]
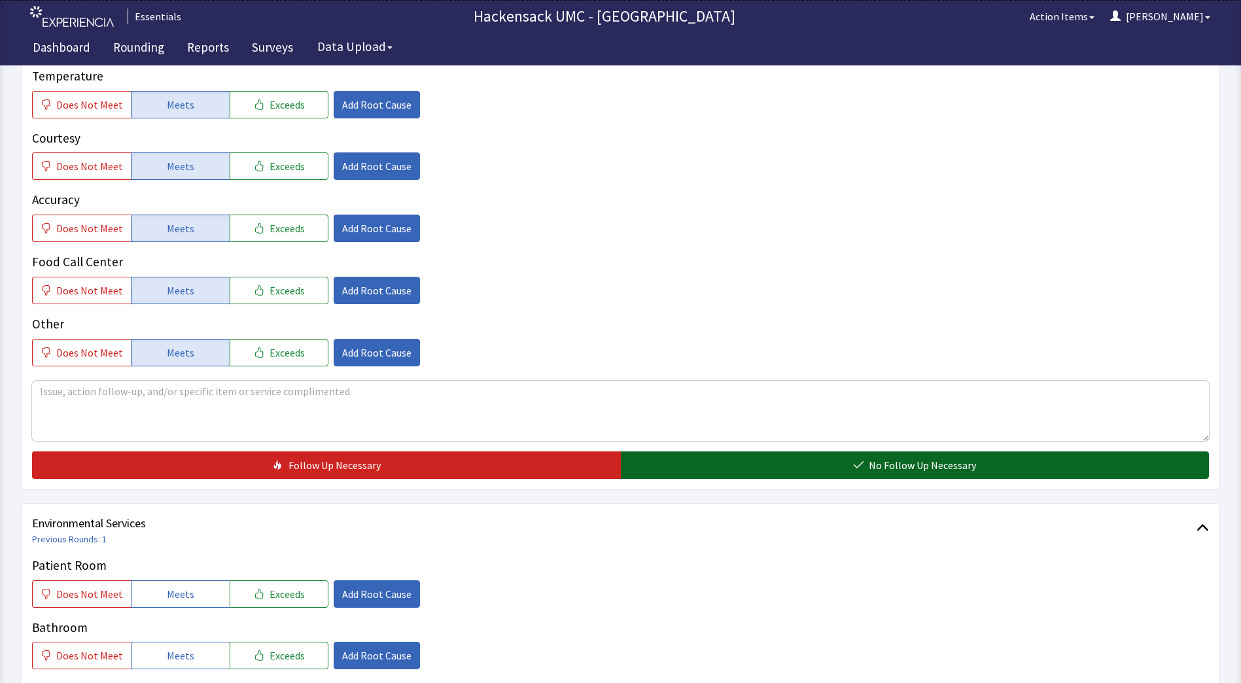
click at [890, 463] on span "No Follow Up Necessary" at bounding box center [922, 465] width 107 height 16
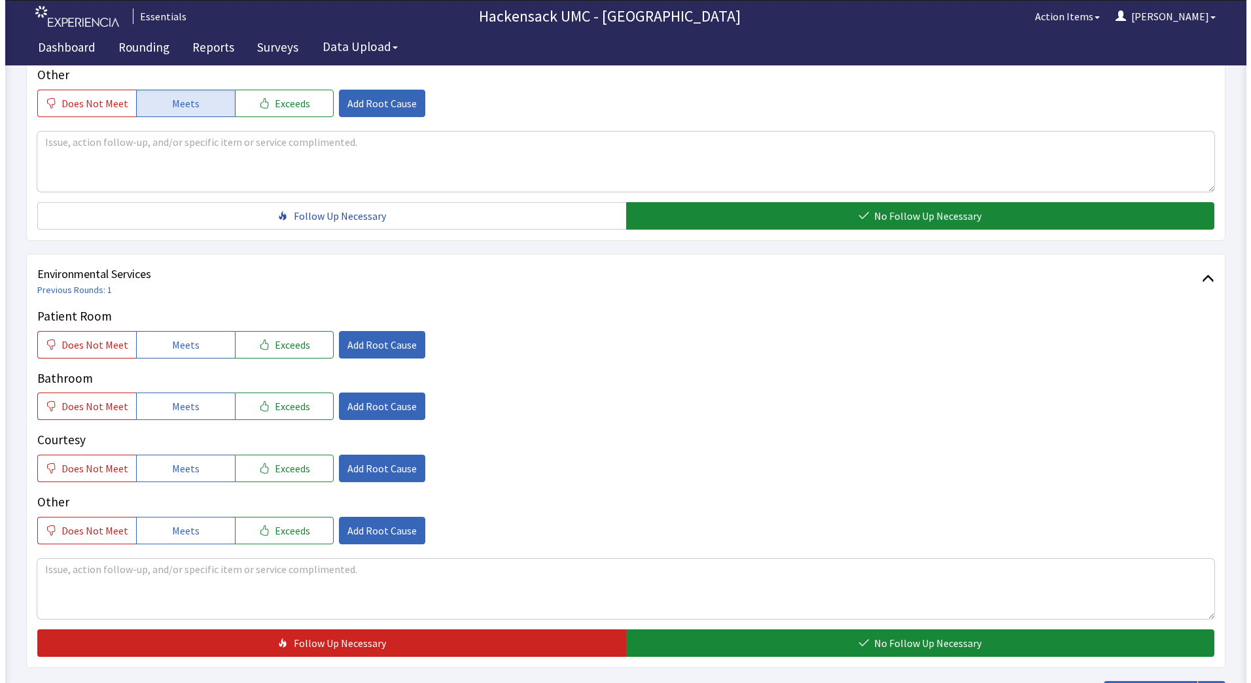
scroll to position [550, 0]
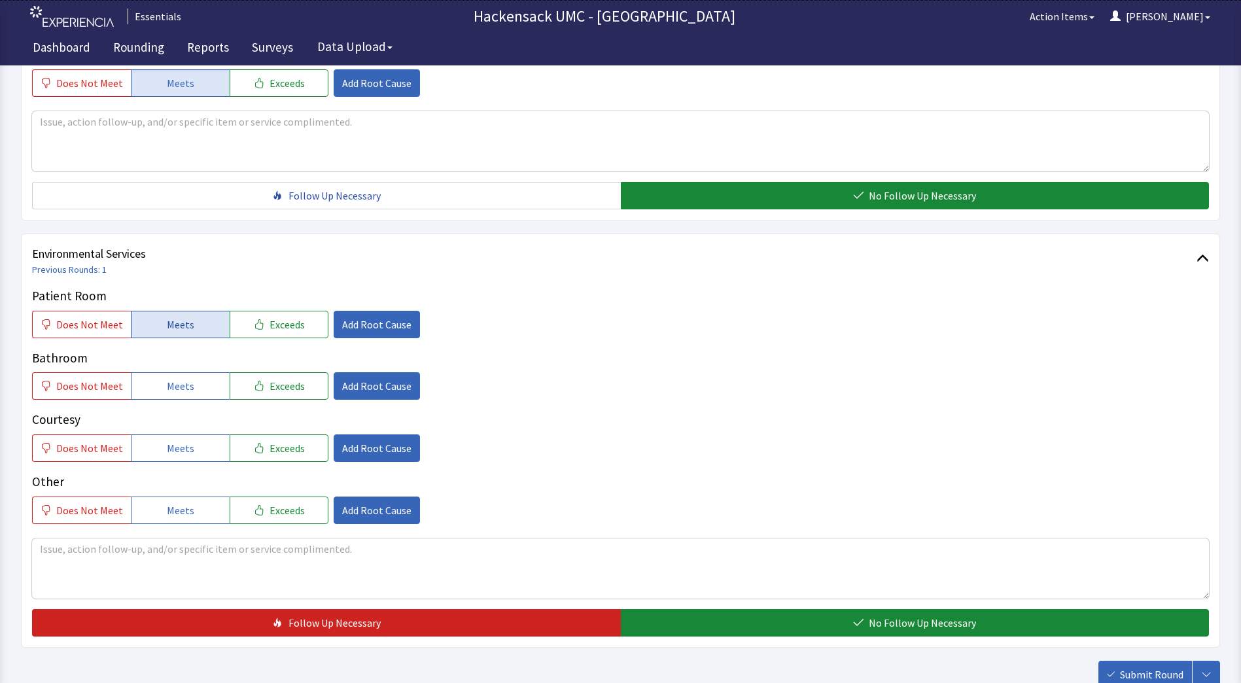
click at [185, 329] on span "Meets" at bounding box center [180, 325] width 27 height 16
click at [178, 375] on button "Meets" at bounding box center [180, 385] width 99 height 27
click at [178, 377] on button "Meets" at bounding box center [180, 385] width 99 height 27
click at [171, 443] on span "Meets" at bounding box center [180, 448] width 27 height 16
click at [167, 515] on span "Meets" at bounding box center [180, 510] width 27 height 16
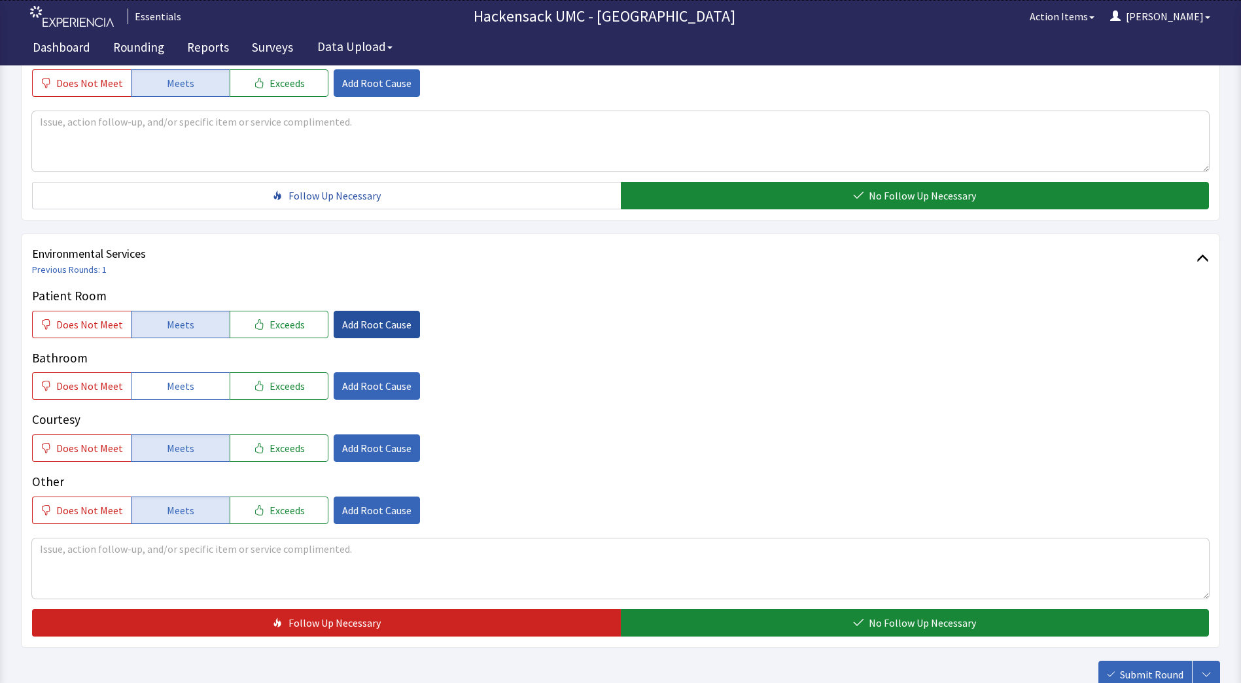
click at [374, 333] on button "Add Root Cause" at bounding box center [377, 324] width 86 height 27
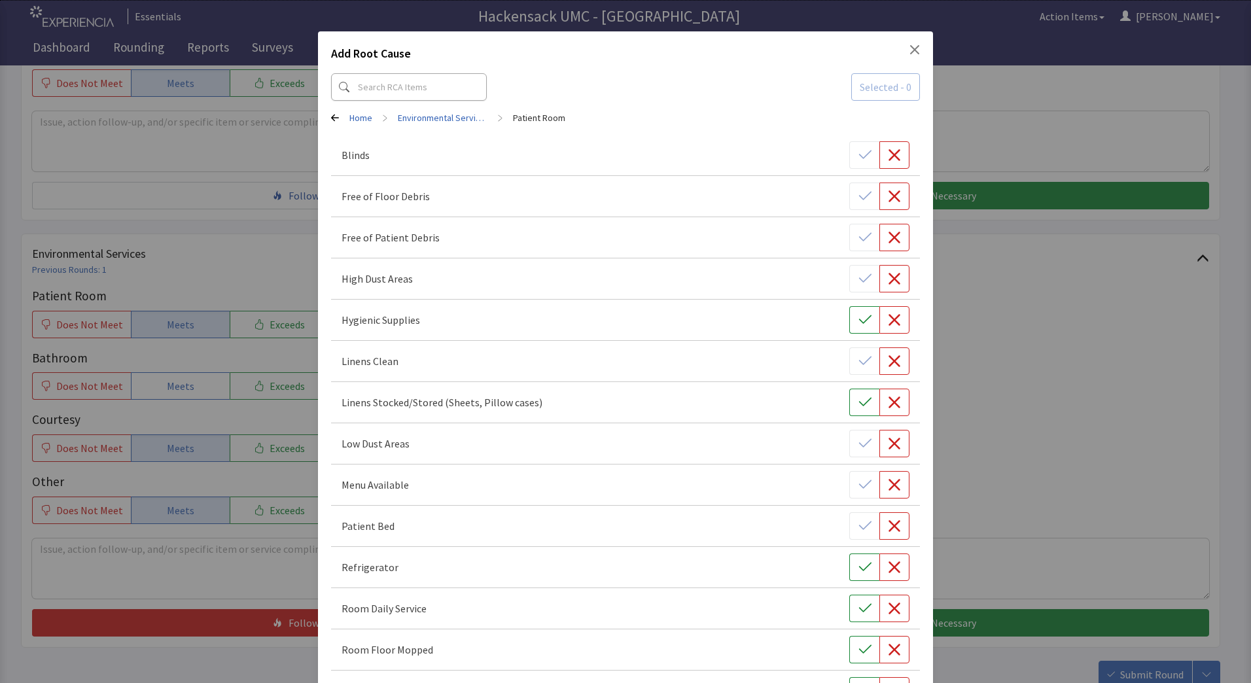
click at [271, 332] on div "Add Root Cause Selected - 0 Home > Environmental Services > Patient Room Blinds…" at bounding box center [625, 677] width 1251 height 1355
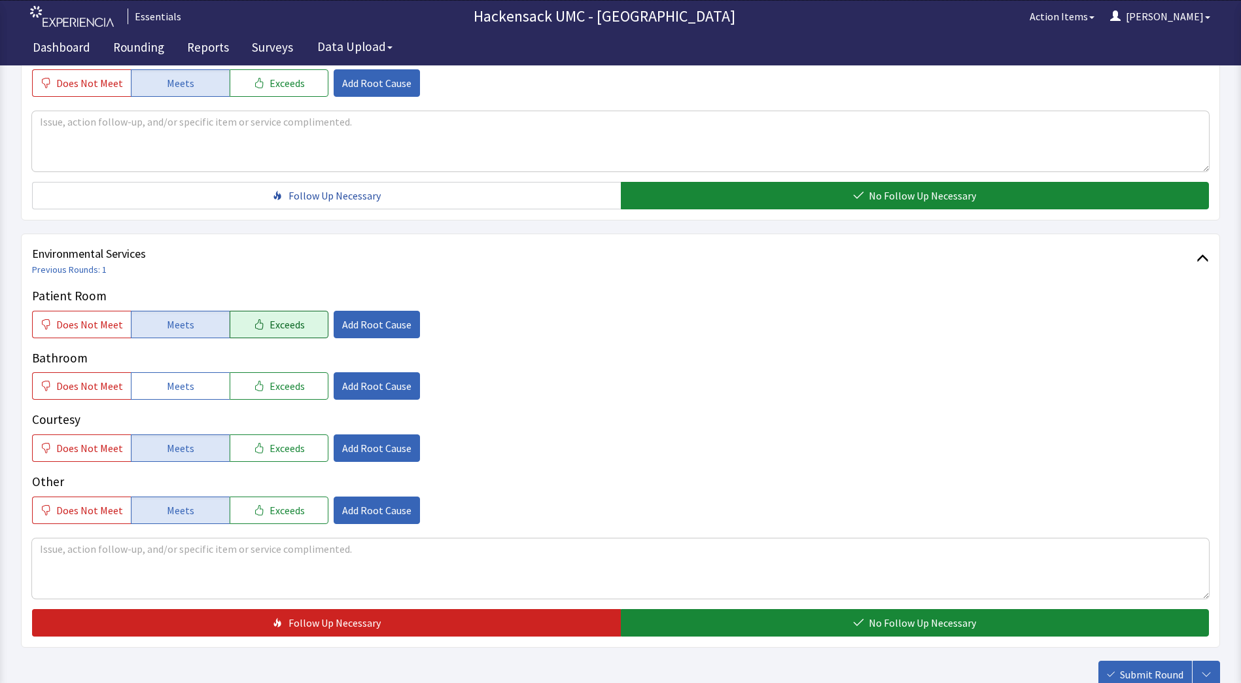
click at [283, 327] on span "Exceeds" at bounding box center [287, 325] width 35 height 16
click at [369, 330] on span "Add Root Cause" at bounding box center [376, 325] width 69 height 16
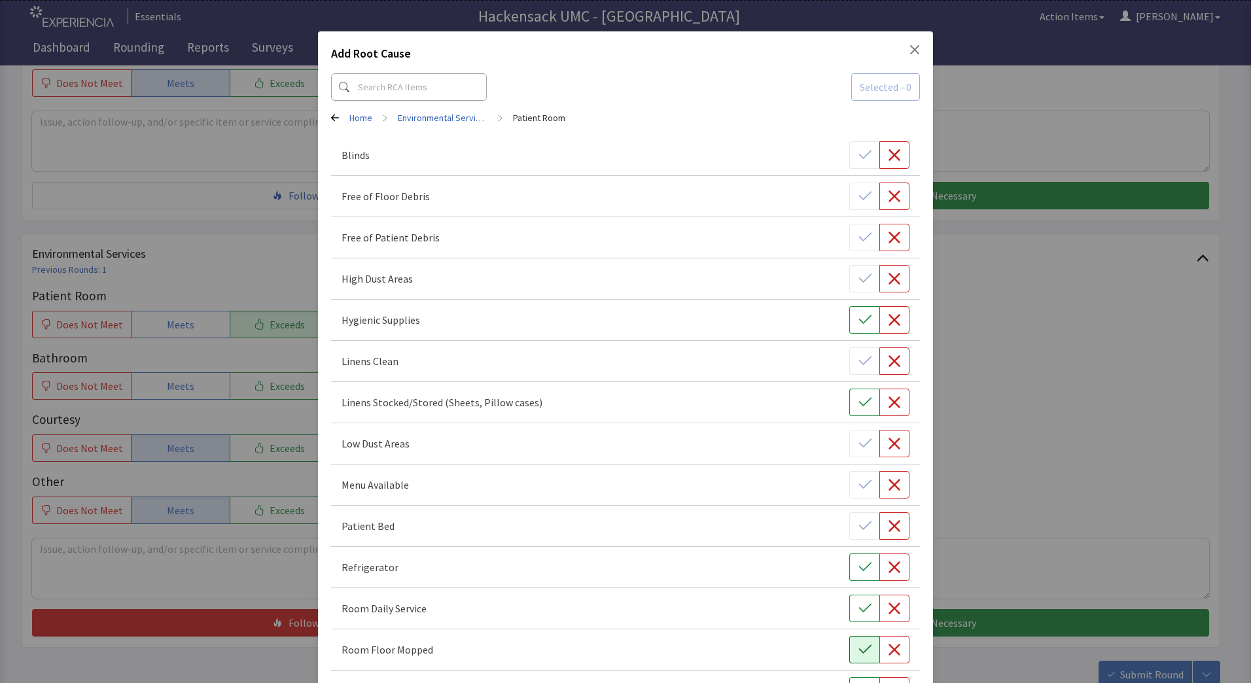
click at [858, 645] on icon "button" at bounding box center [864, 649] width 13 height 13
click at [858, 613] on icon "button" at bounding box center [864, 608] width 13 height 13
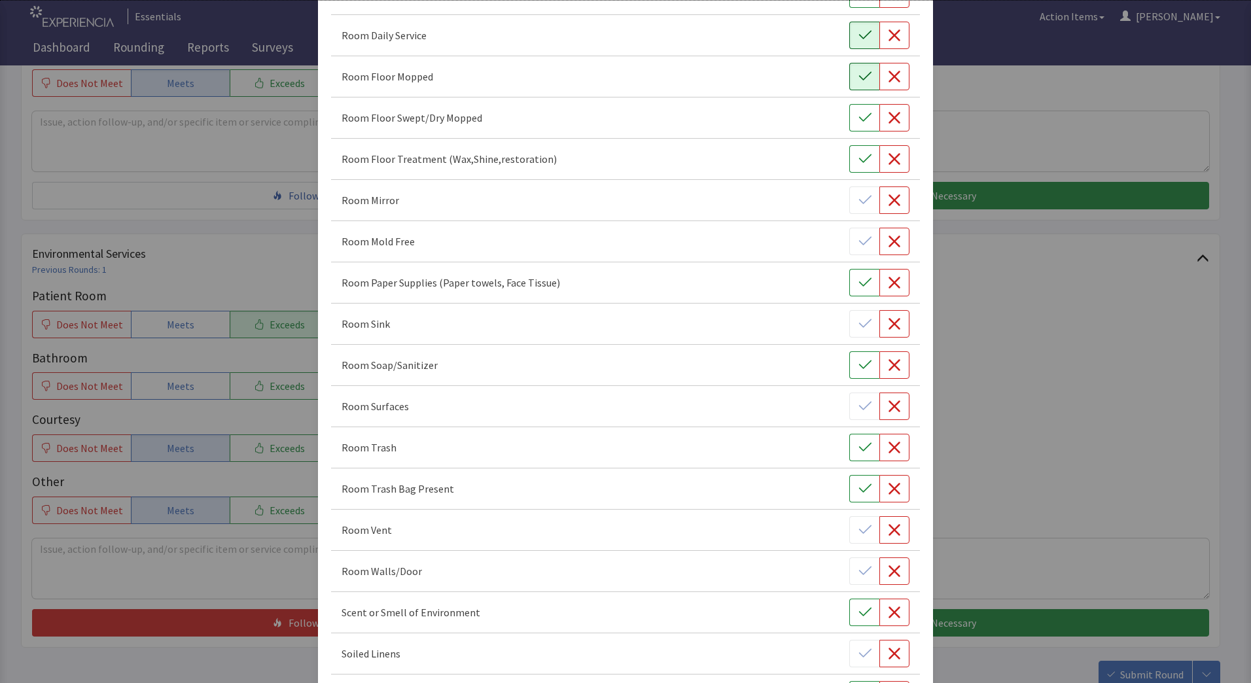
scroll to position [672, 0]
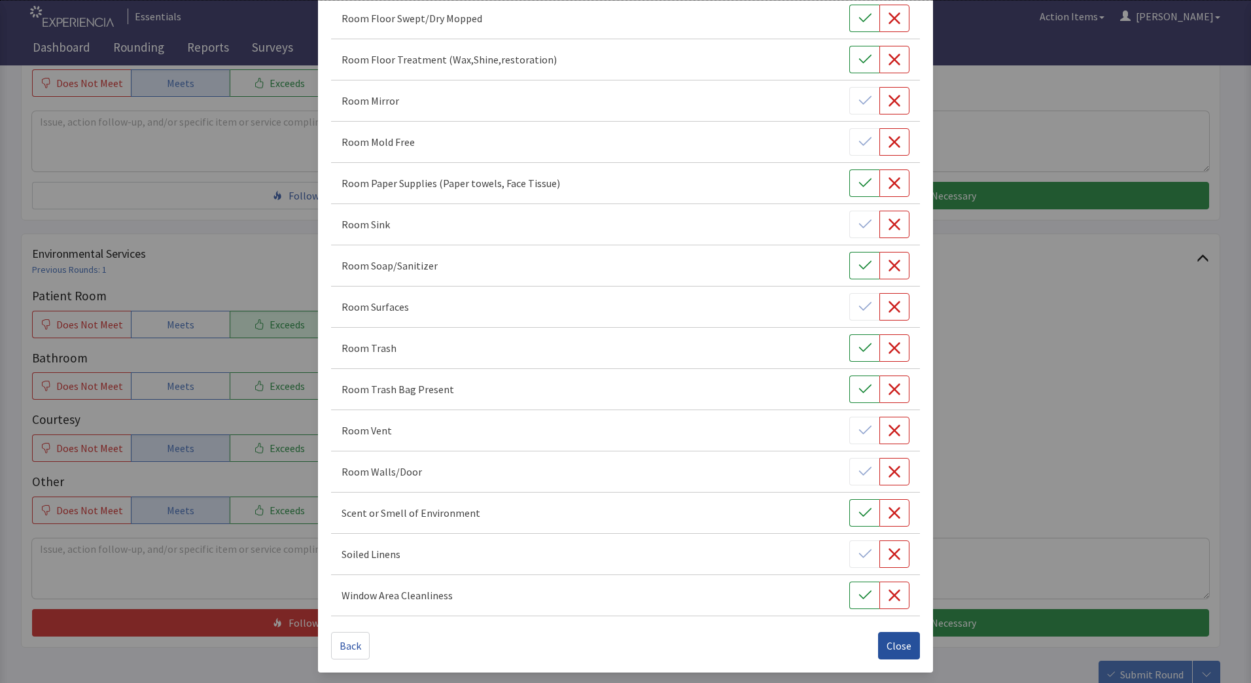
click at [903, 648] on span "Close" at bounding box center [898, 646] width 25 height 16
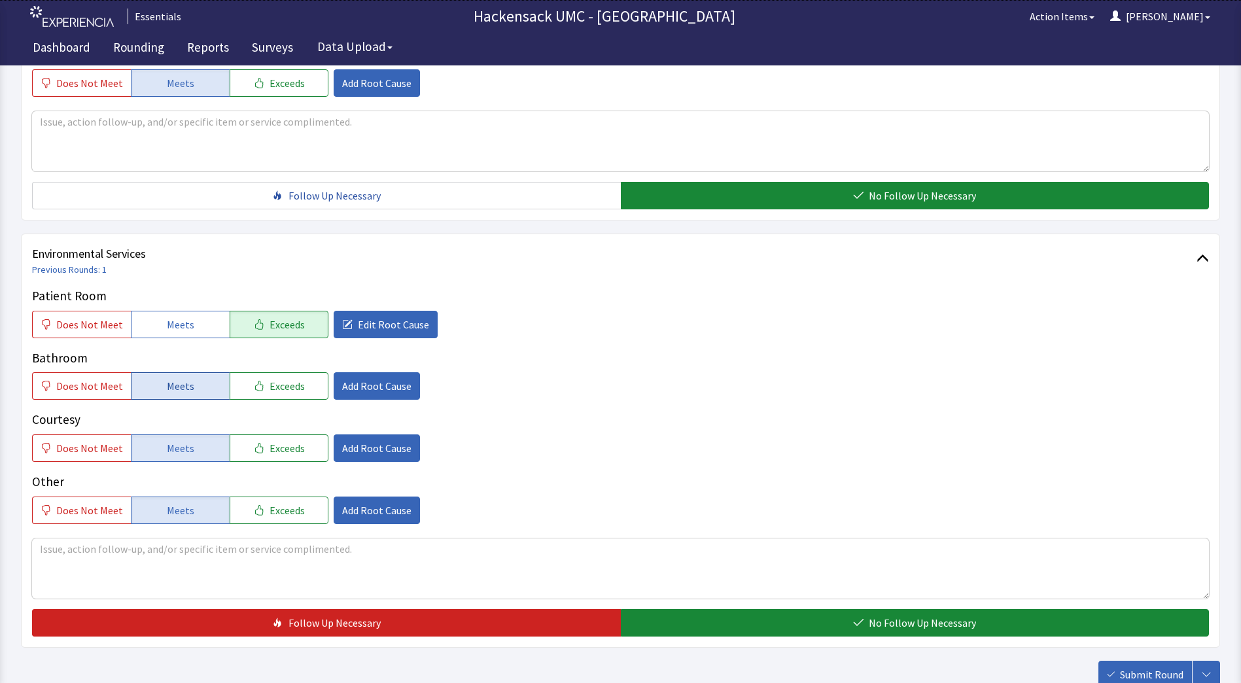
click at [169, 398] on button "Meets" at bounding box center [180, 385] width 99 height 27
click at [259, 451] on button "Exceeds" at bounding box center [279, 447] width 99 height 27
click at [394, 430] on div "Courtesy Does Not Meet Meets Exceeds Add Root Cause" at bounding box center [620, 436] width 1177 height 52
click at [380, 451] on span "Add Root Cause" at bounding box center [376, 448] width 69 height 16
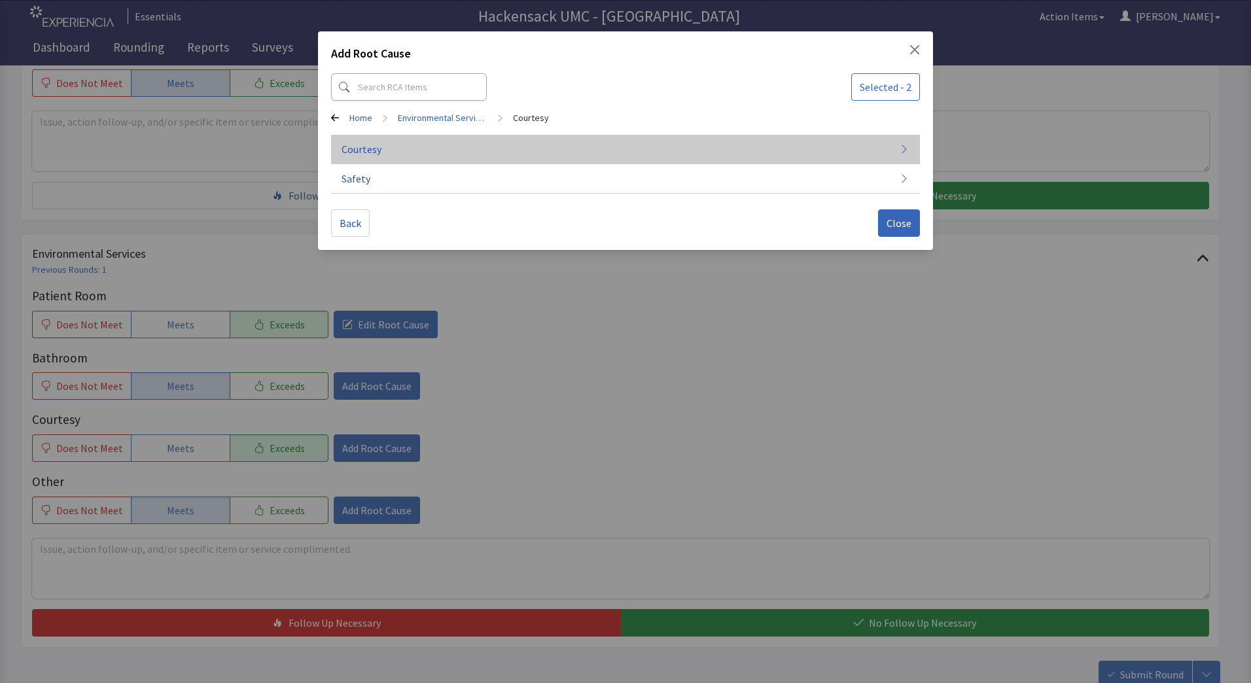
click at [375, 157] on button "Courtesy" at bounding box center [625, 149] width 589 height 29
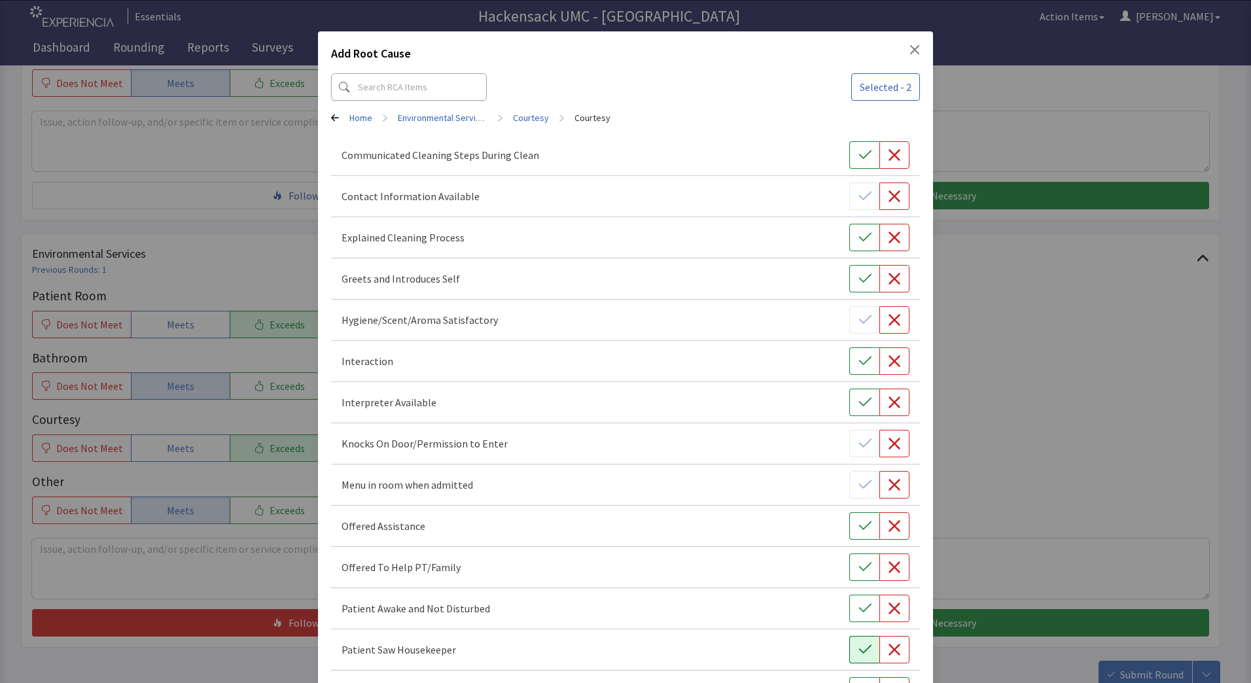
click at [858, 645] on icon "button" at bounding box center [864, 649] width 13 height 13
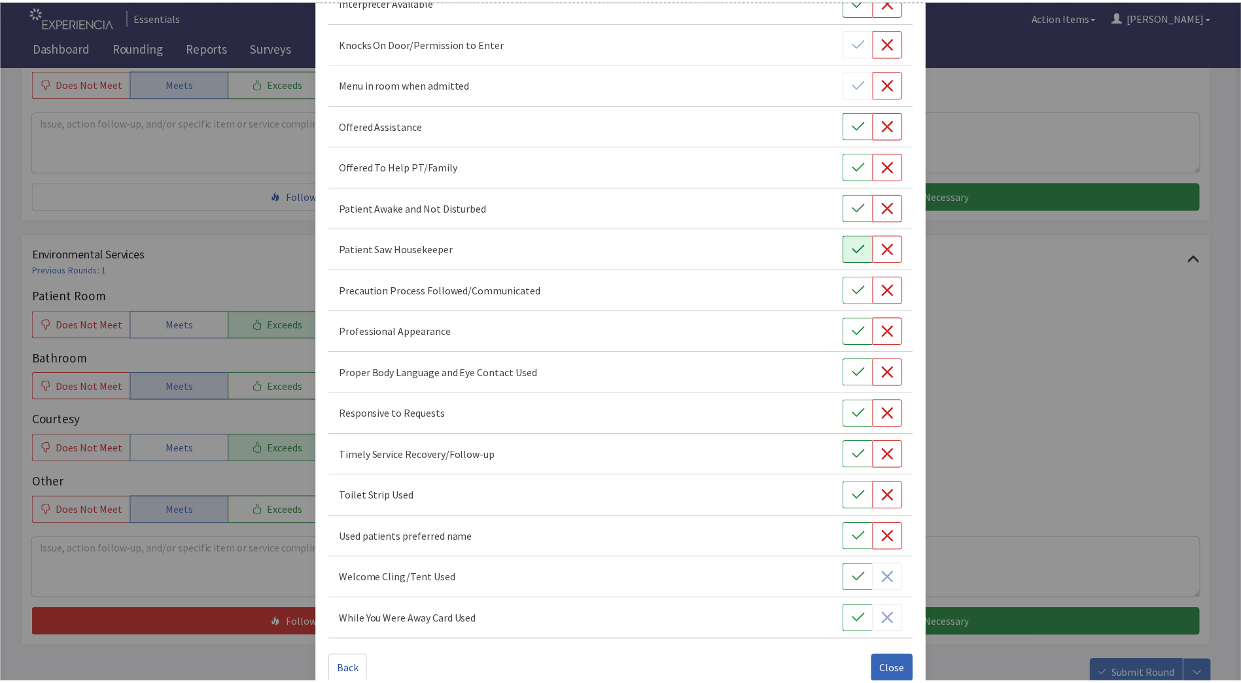
scroll to position [425, 0]
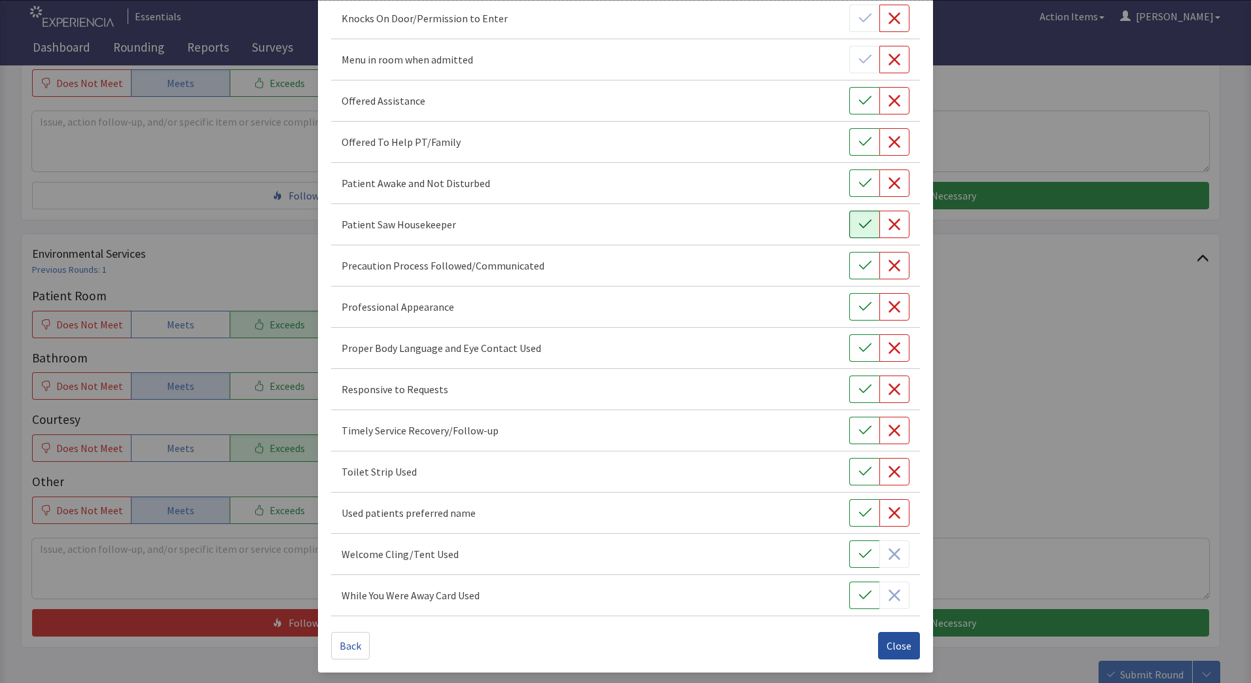
click at [899, 648] on span "Close" at bounding box center [898, 646] width 25 height 16
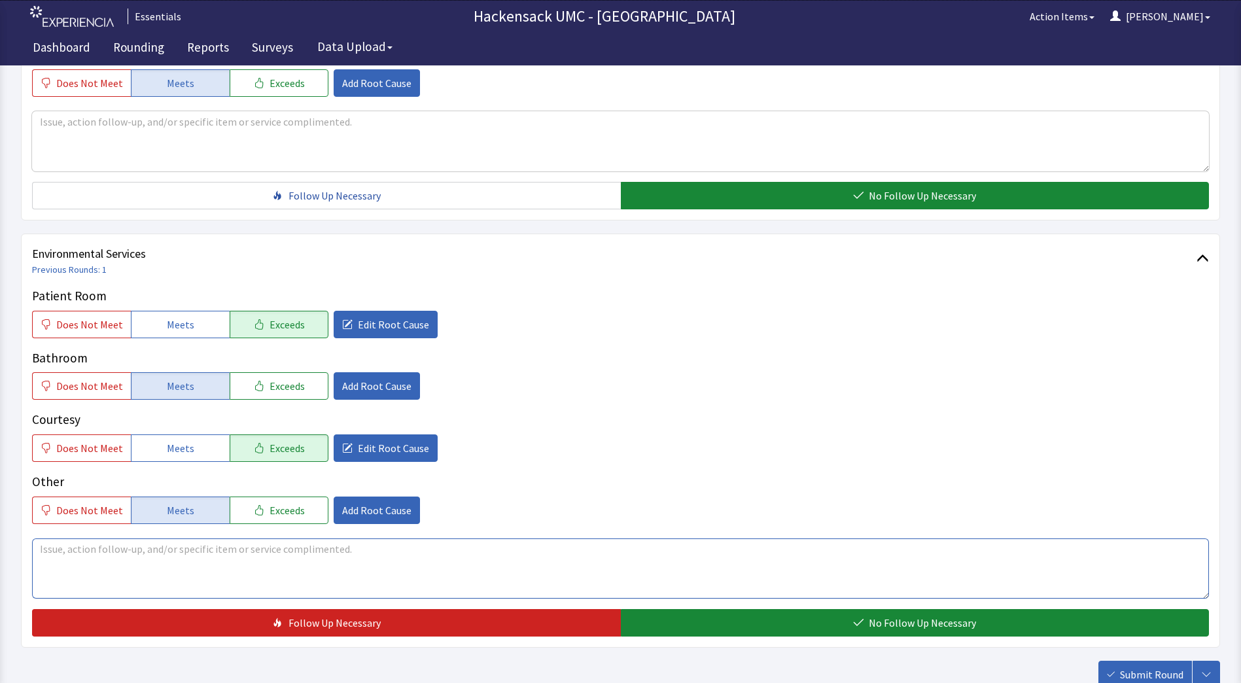
click at [406, 563] on textarea at bounding box center [620, 568] width 1177 height 60
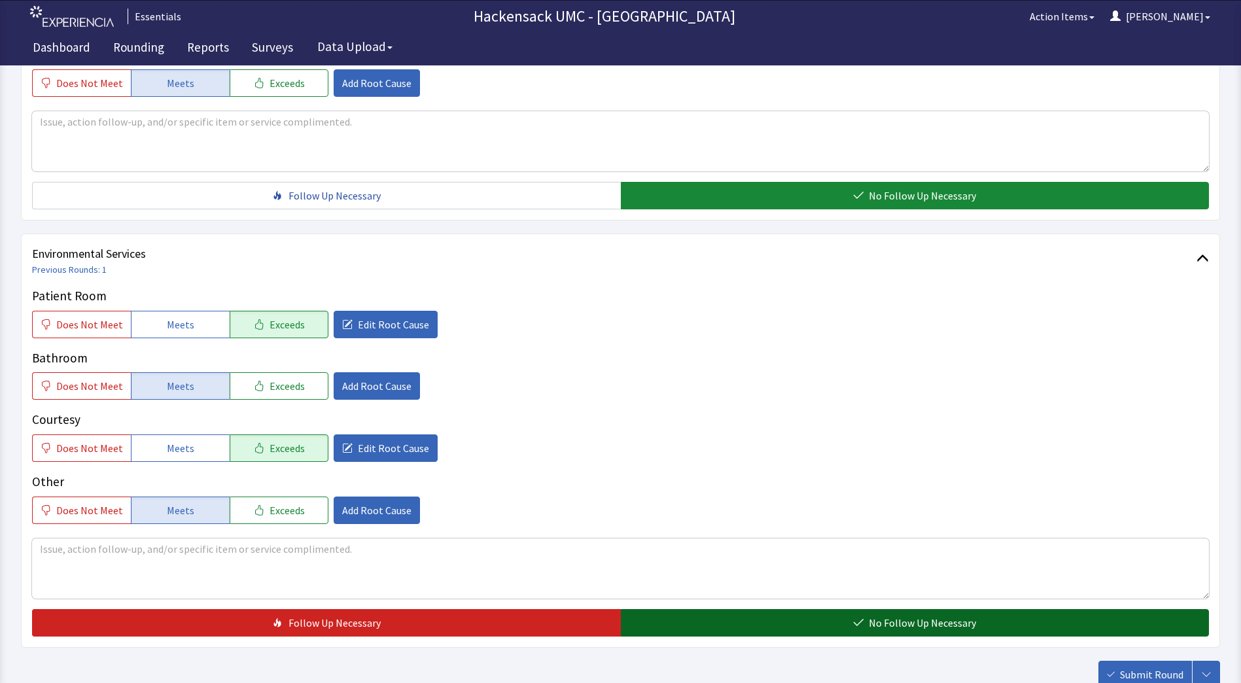
click at [773, 621] on button "No Follow Up Necessary" at bounding box center [915, 622] width 589 height 27
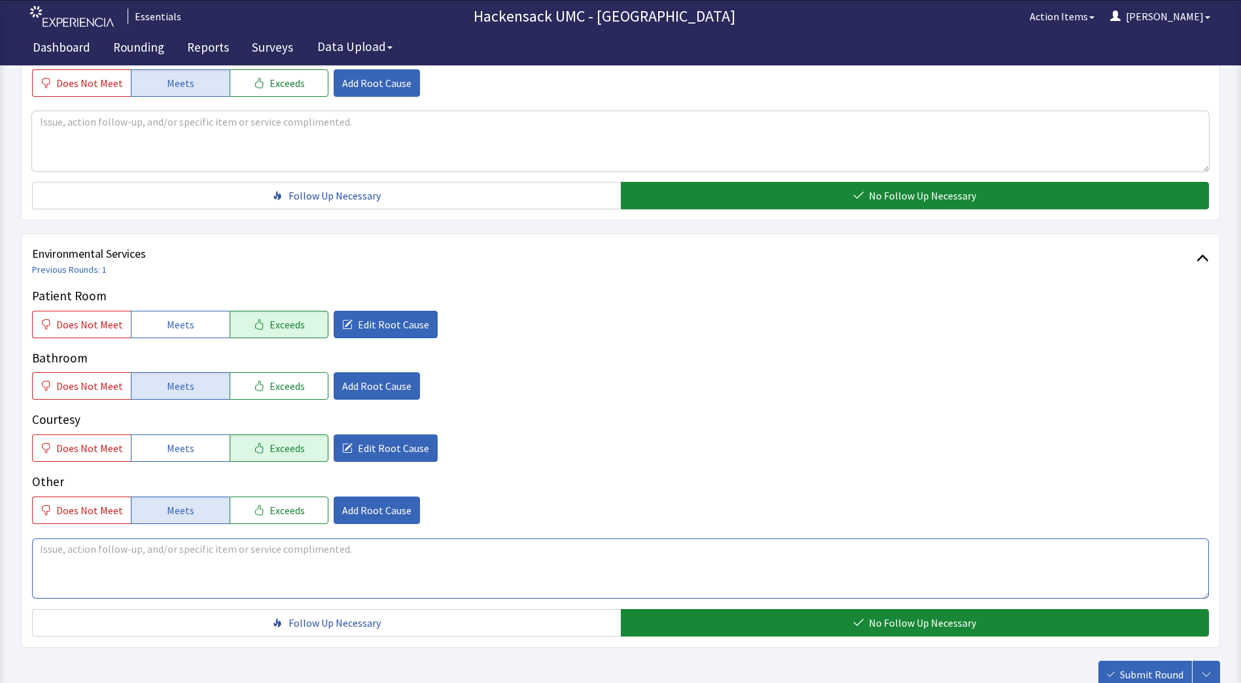
click at [119, 548] on textarea at bounding box center [620, 568] width 1177 height 60
type textarea "Patient and family member commnented on how nice everyone is here at the facili…"
click at [240, 511] on button "Exceeds" at bounding box center [279, 510] width 99 height 27
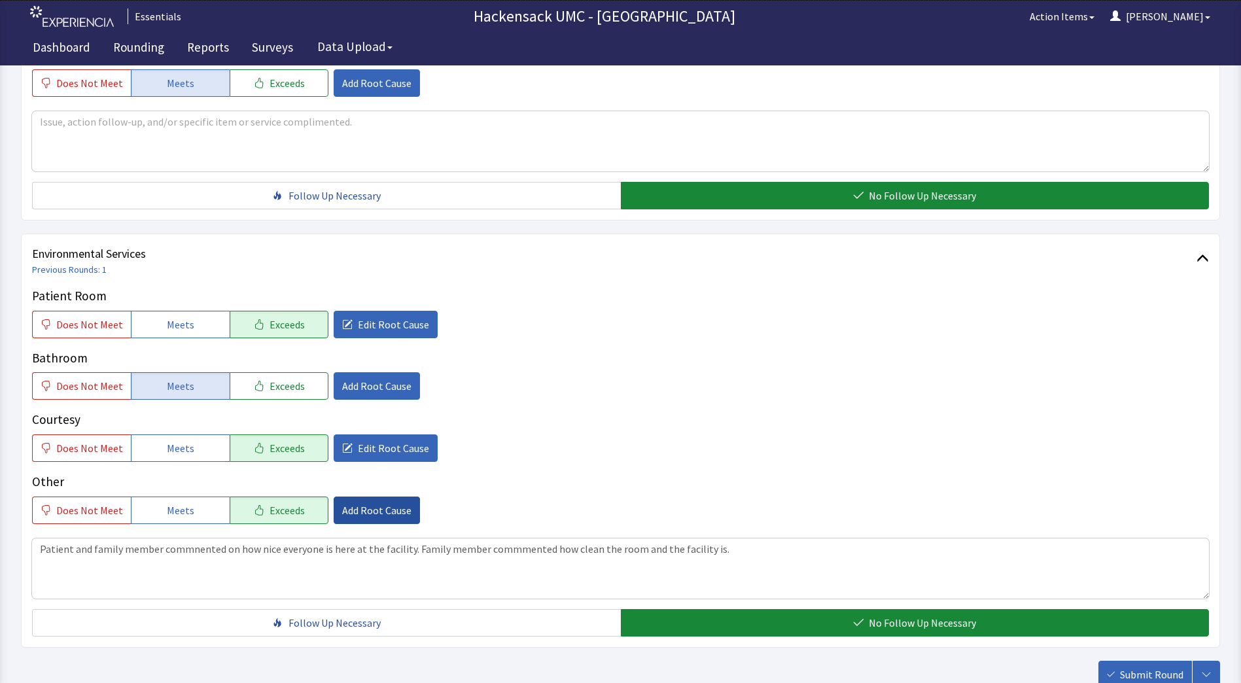
click at [360, 504] on span "Add Root Cause" at bounding box center [376, 510] width 69 height 16
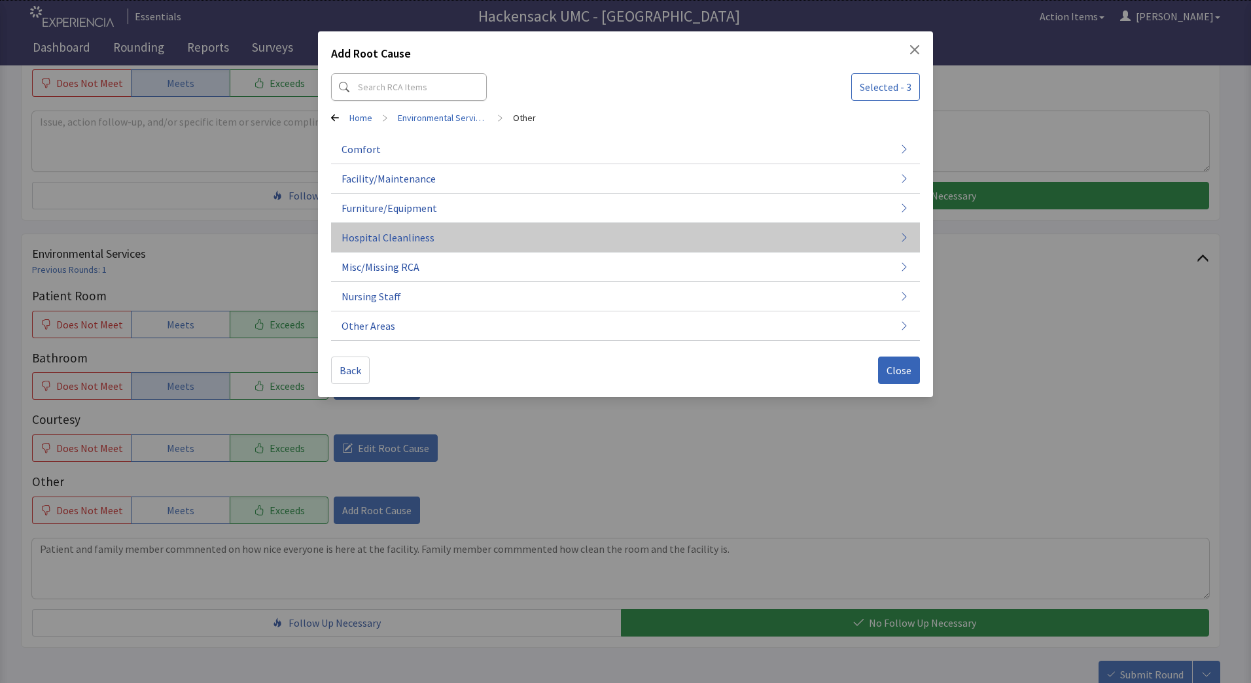
click at [415, 239] on span "Hospital Cleanliness" at bounding box center [387, 238] width 93 height 16
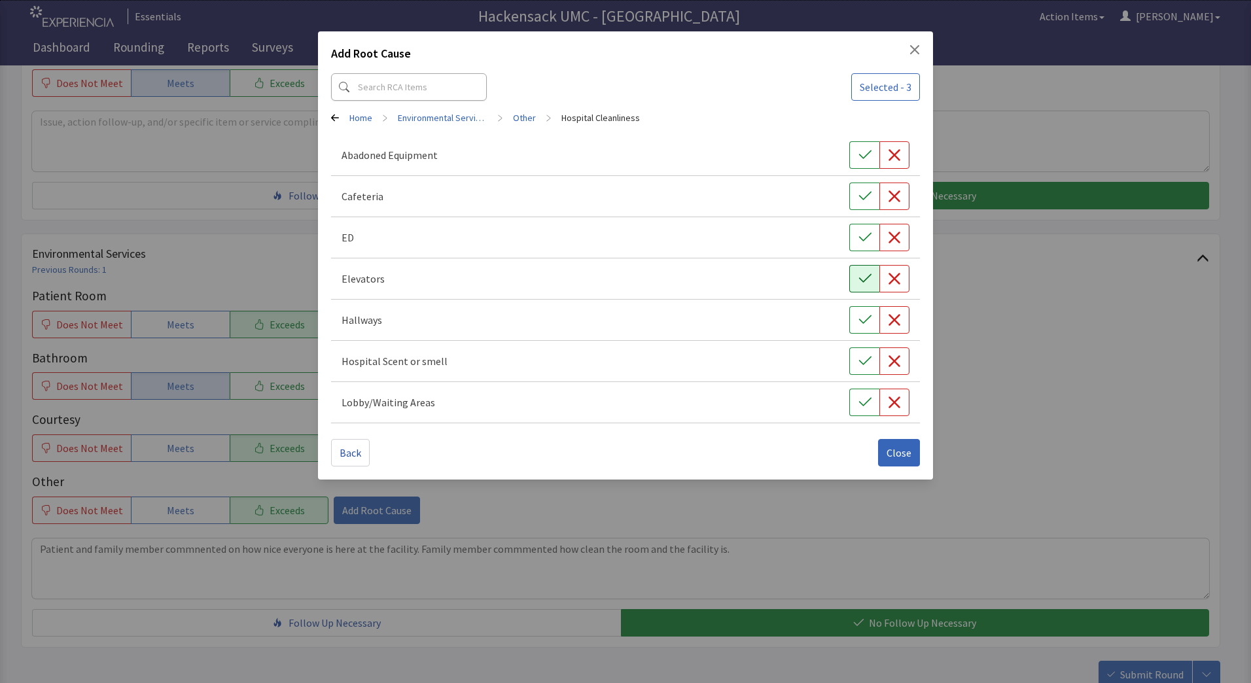
click at [867, 278] on icon "button" at bounding box center [864, 278] width 12 height 9
click at [858, 324] on icon "button" at bounding box center [864, 319] width 13 height 13
click at [858, 403] on icon "button" at bounding box center [864, 402] width 13 height 13
click at [355, 458] on span "Back" at bounding box center [351, 453] width 22 height 16
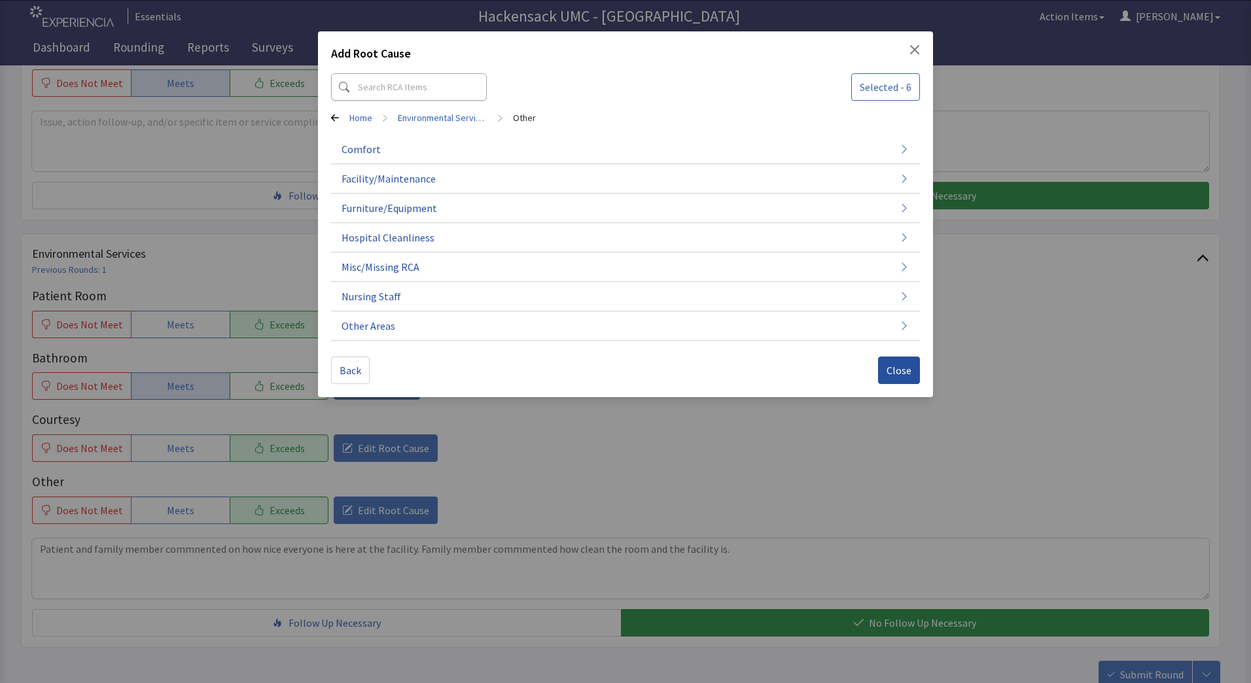
click at [913, 363] on button "Close" at bounding box center [899, 370] width 42 height 27
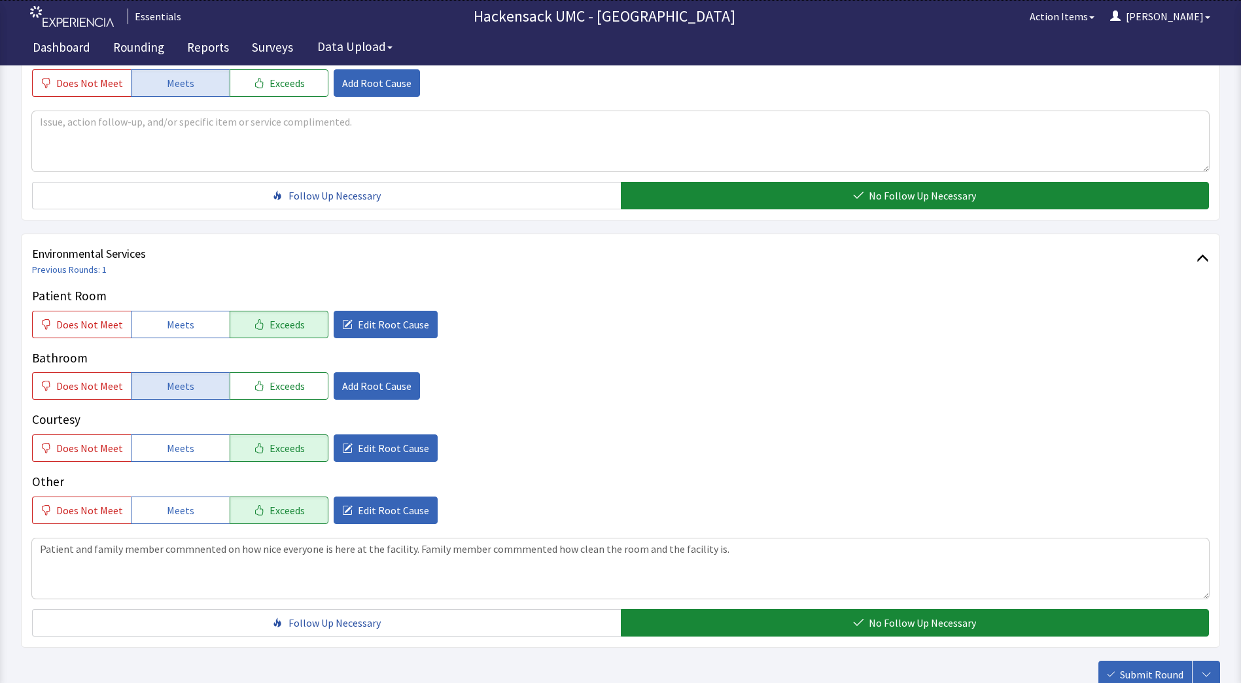
scroll to position [642, 0]
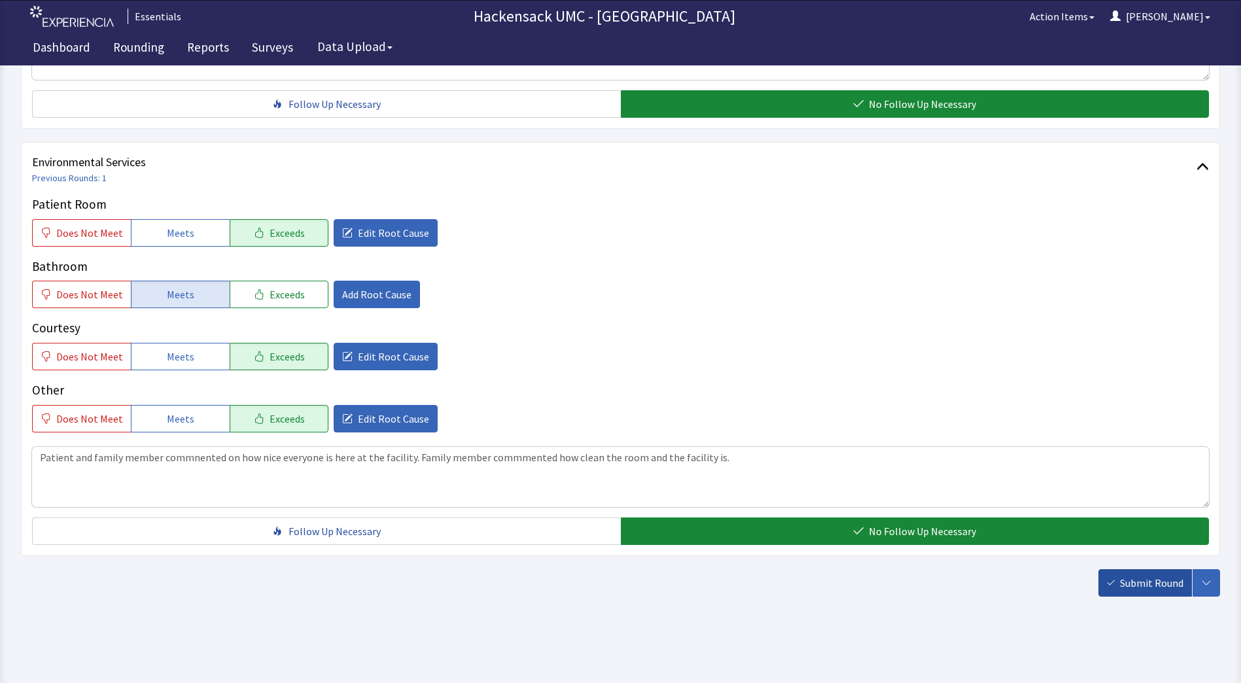
click at [1147, 588] on span "Submit Round" at bounding box center [1151, 583] width 63 height 16
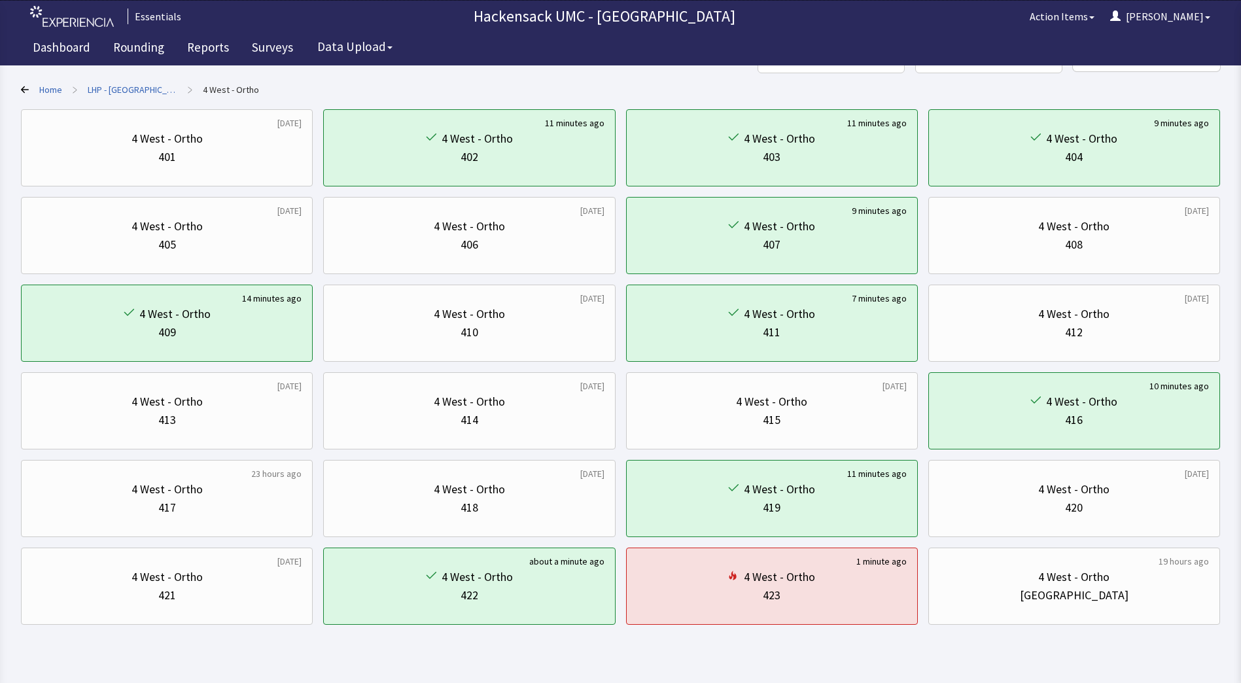
scroll to position [74, 0]
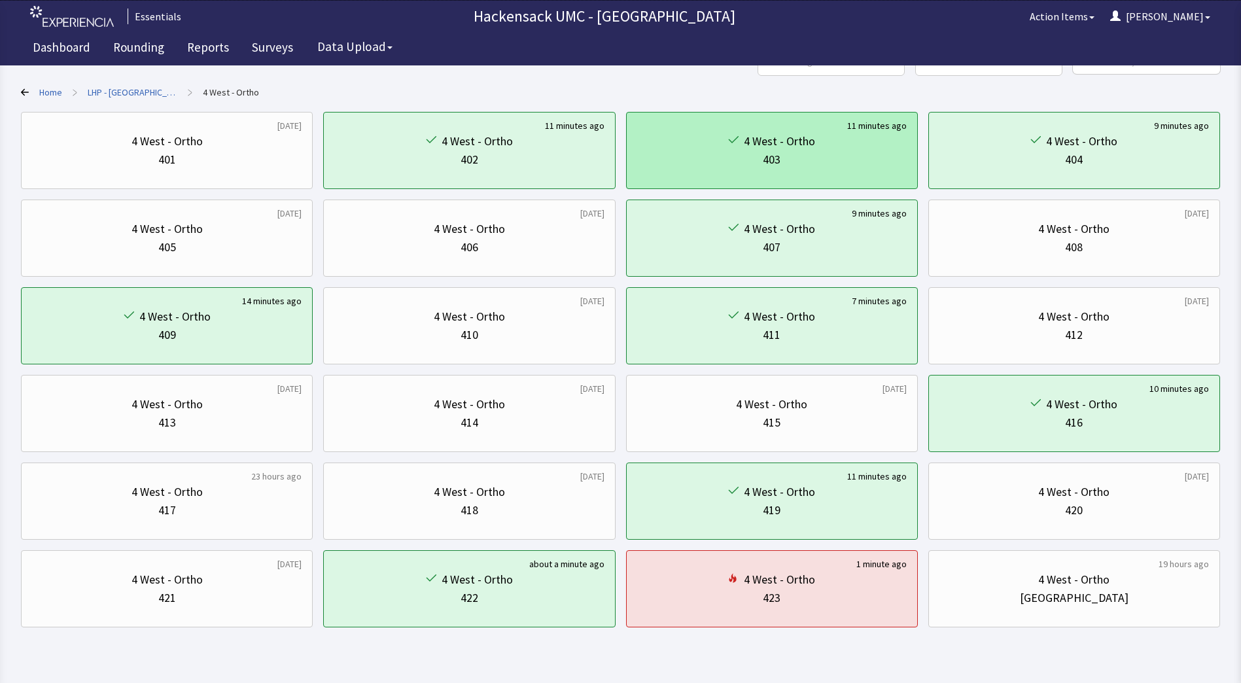
click at [848, 145] on div "4 West - Ortho" at bounding box center [772, 141] width 270 height 18
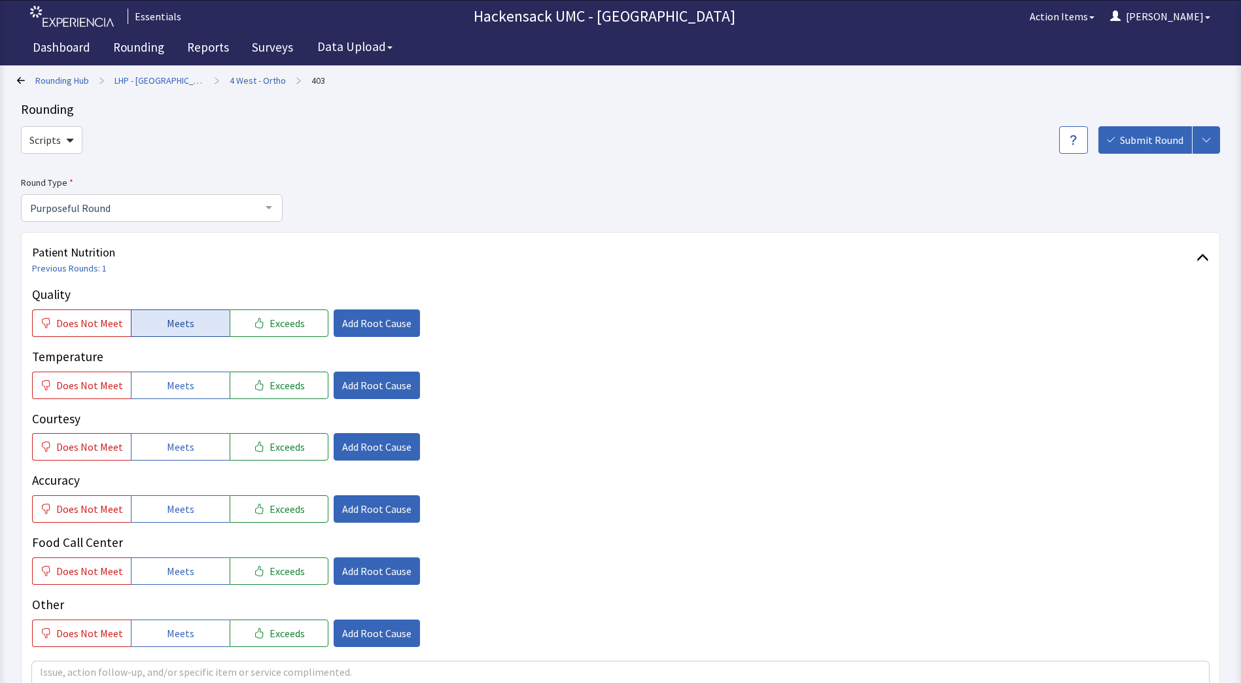
click at [171, 323] on span "Meets" at bounding box center [180, 323] width 27 height 16
click at [175, 380] on span "Meets" at bounding box center [180, 385] width 27 height 16
click at [173, 447] on span "Meets" at bounding box center [180, 447] width 27 height 16
click at [173, 508] on span "Meets" at bounding box center [180, 509] width 27 height 16
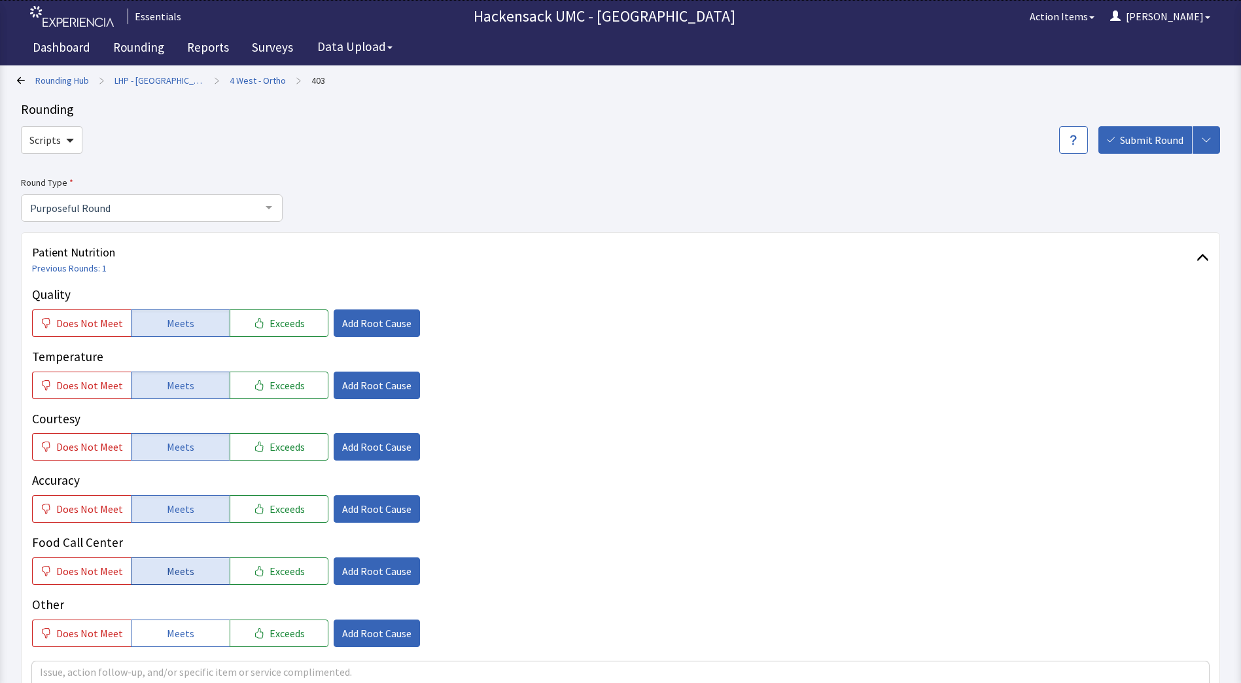
click at [173, 570] on span "Meets" at bounding box center [180, 571] width 27 height 16
click at [174, 631] on span "Meets" at bounding box center [180, 633] width 27 height 16
drag, startPoint x: 1240, startPoint y: 145, endPoint x: 1246, endPoint y: 292, distance: 146.6
click at [1240, 292] on html "Essentials Hackensack UMC - LHP Pascack Hospital Action Items Jason Menu Menu E…" at bounding box center [620, 662] width 1241 height 1325
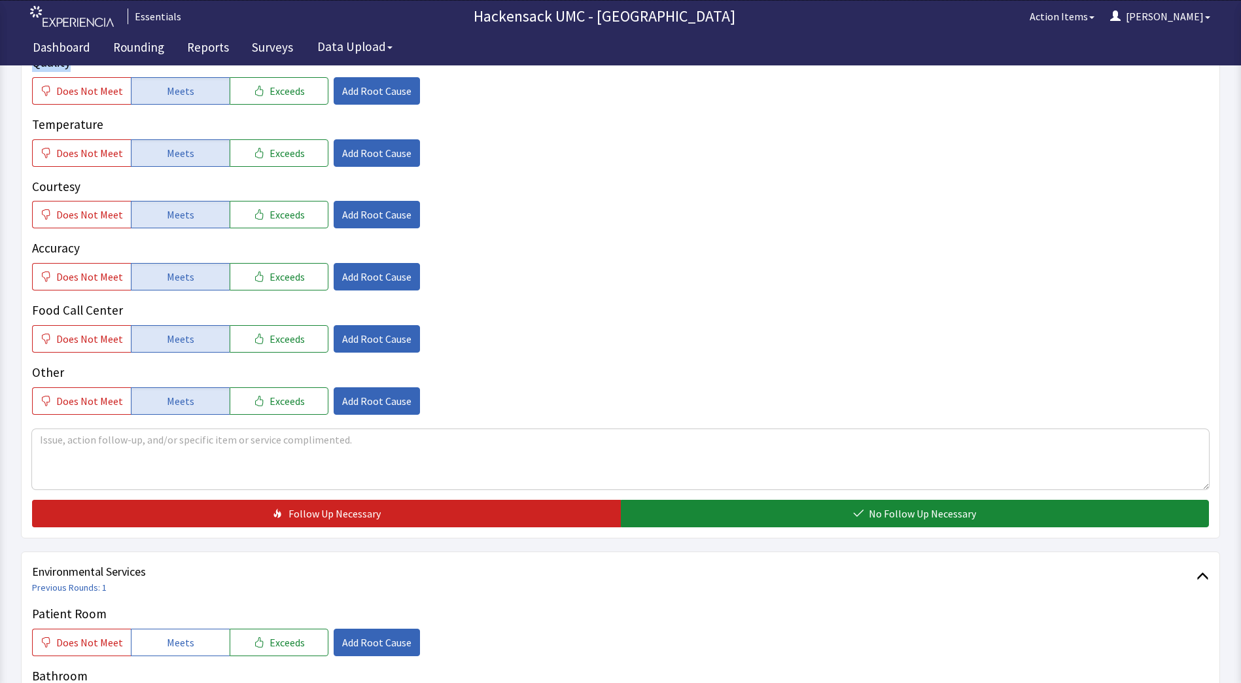
scroll to position [234, 0]
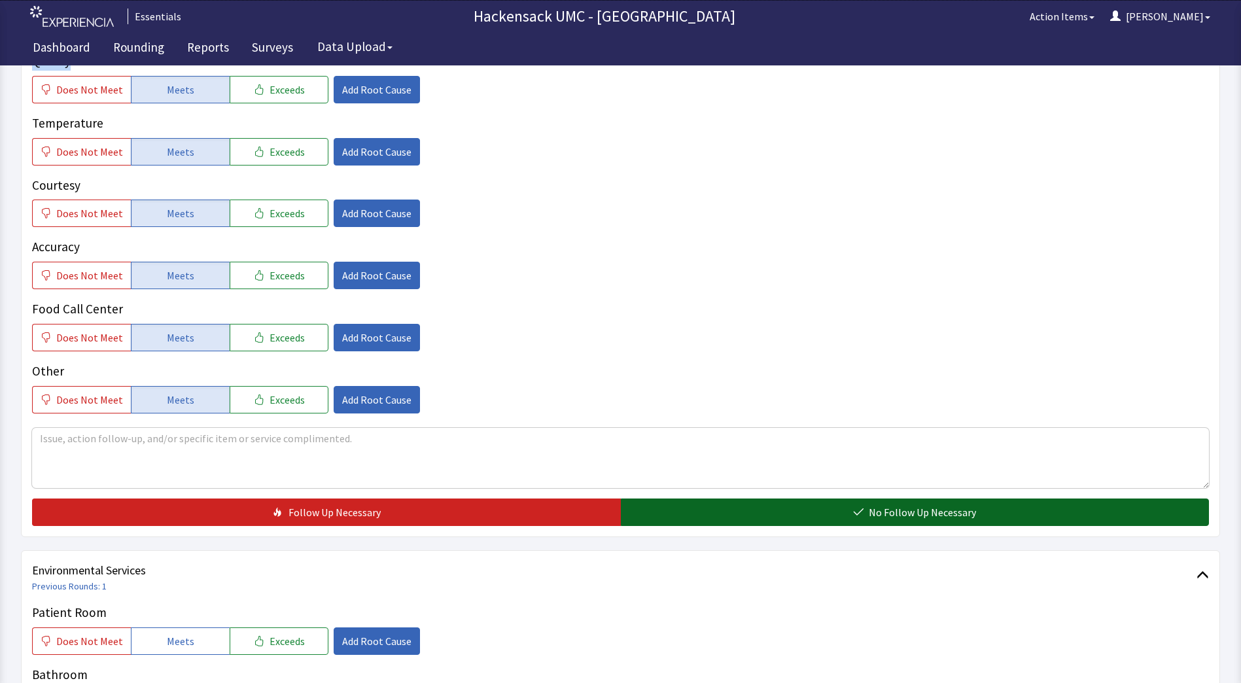
click at [911, 512] on span "No Follow Up Necessary" at bounding box center [922, 512] width 107 height 16
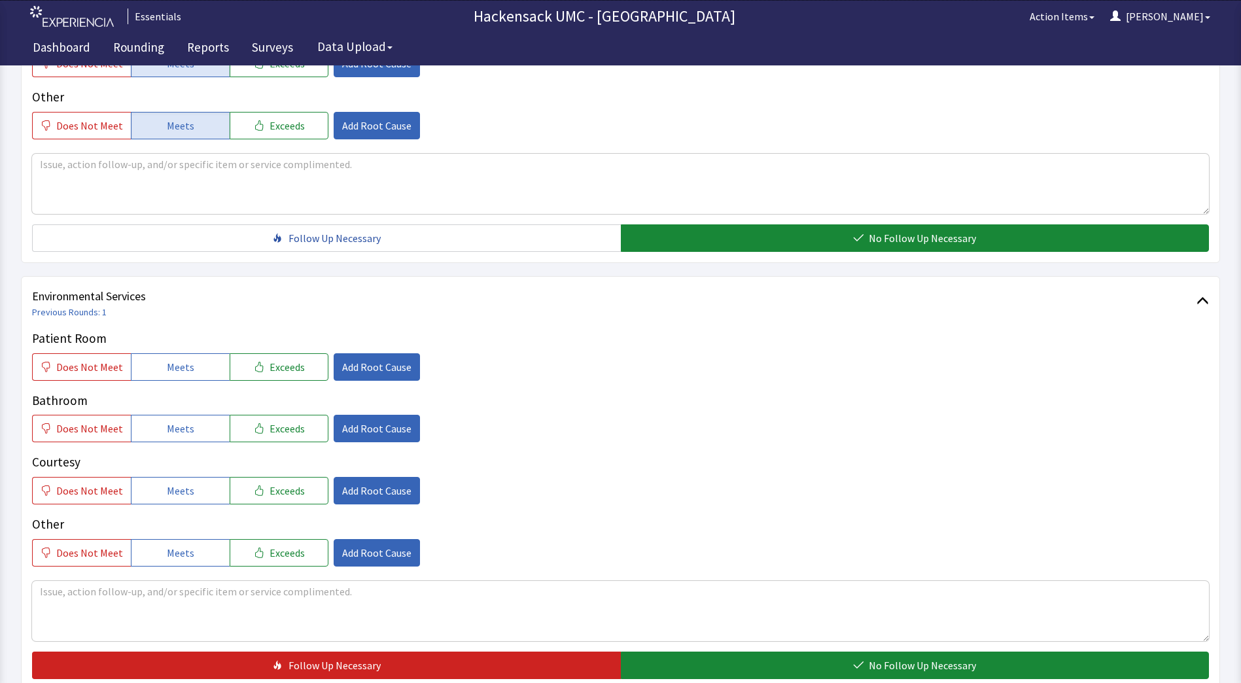
scroll to position [608, 0]
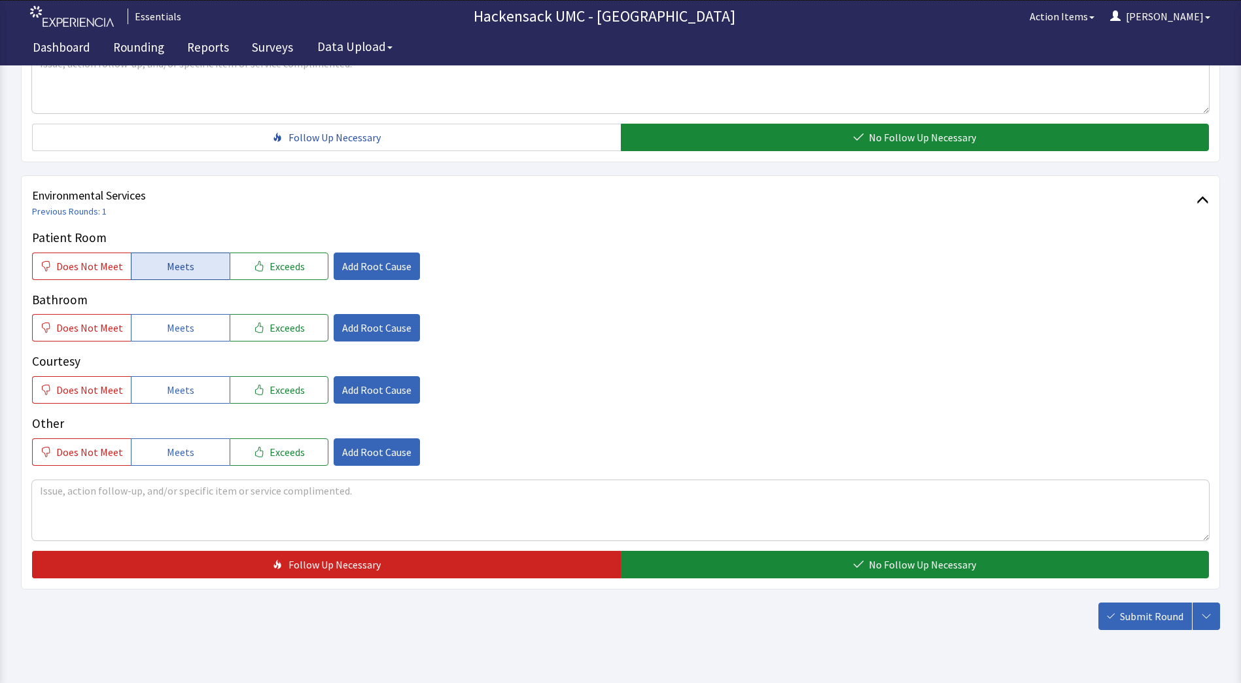
click at [194, 273] on button "Meets" at bounding box center [180, 266] width 99 height 27
click at [189, 322] on button "Meets" at bounding box center [180, 327] width 99 height 27
click at [190, 383] on button "Meets" at bounding box center [180, 389] width 99 height 27
click at [186, 459] on span "Meets" at bounding box center [180, 452] width 27 height 16
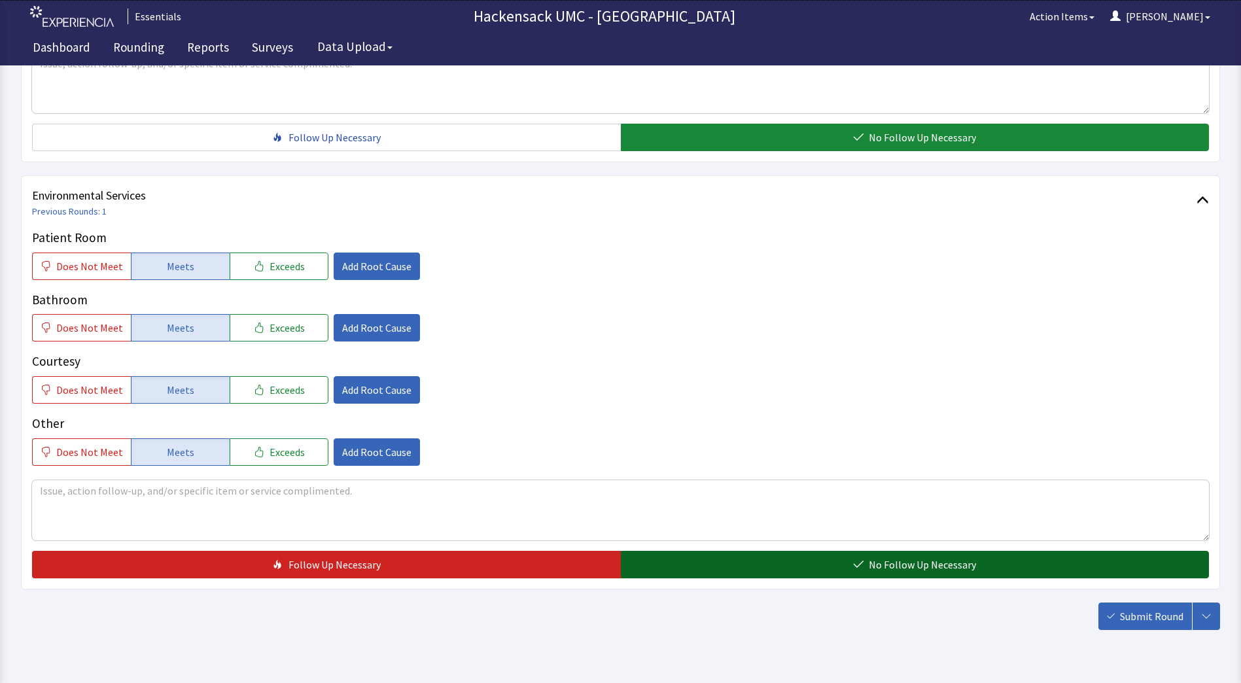
click at [824, 557] on button "No Follow Up Necessary" at bounding box center [915, 564] width 589 height 27
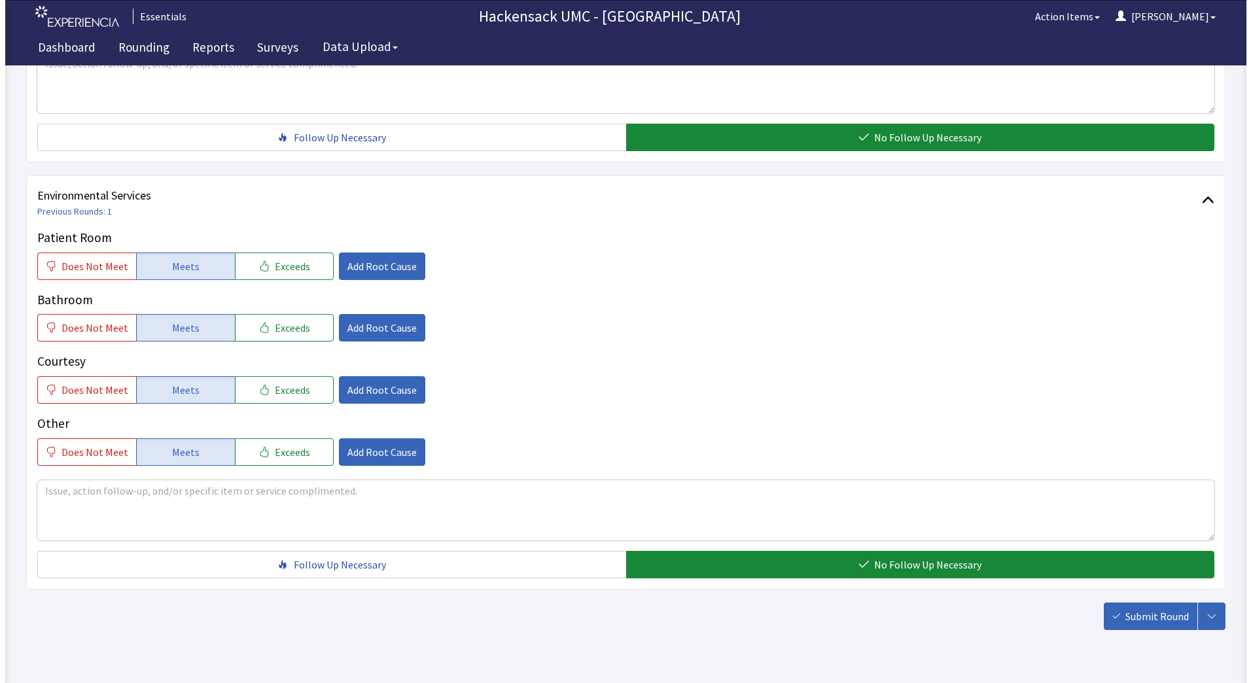
scroll to position [642, 0]
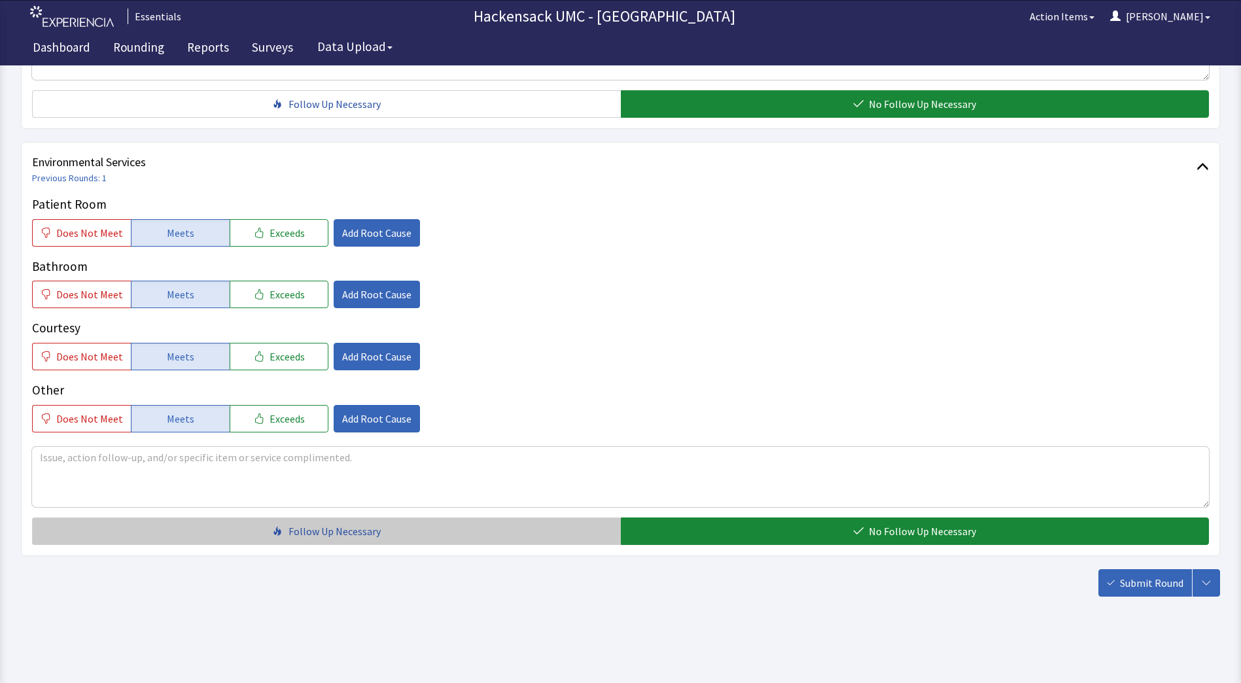
click at [519, 541] on button "Follow Up Necessary" at bounding box center [326, 530] width 589 height 27
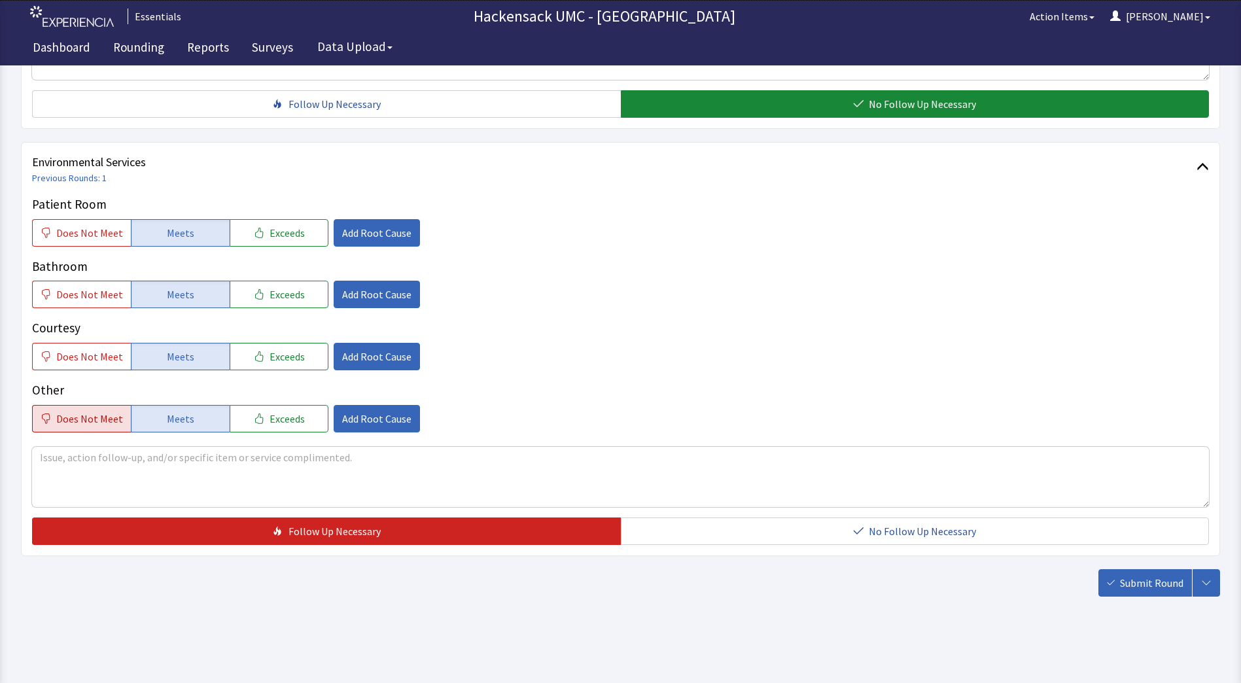
click at [110, 422] on span "Does Not Meet" at bounding box center [89, 419] width 67 height 16
click at [373, 424] on span "Add Root Cause" at bounding box center [376, 419] width 69 height 16
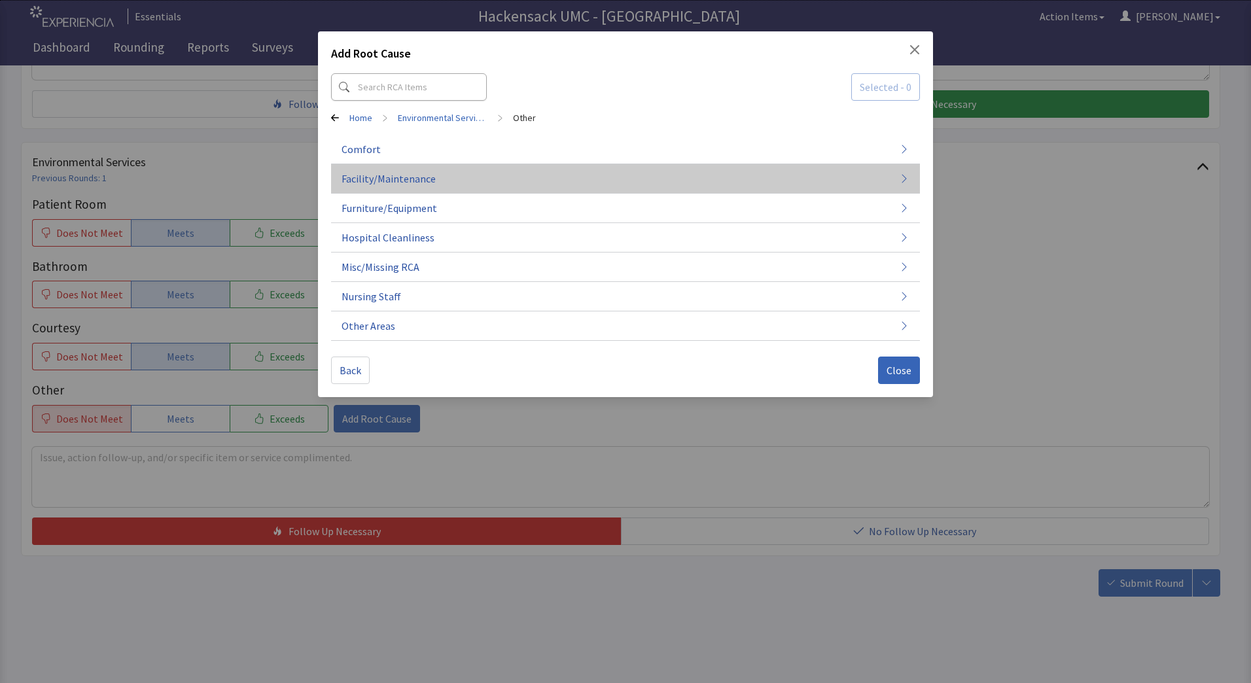
click at [466, 177] on button "Facility/Maintenance" at bounding box center [625, 178] width 589 height 29
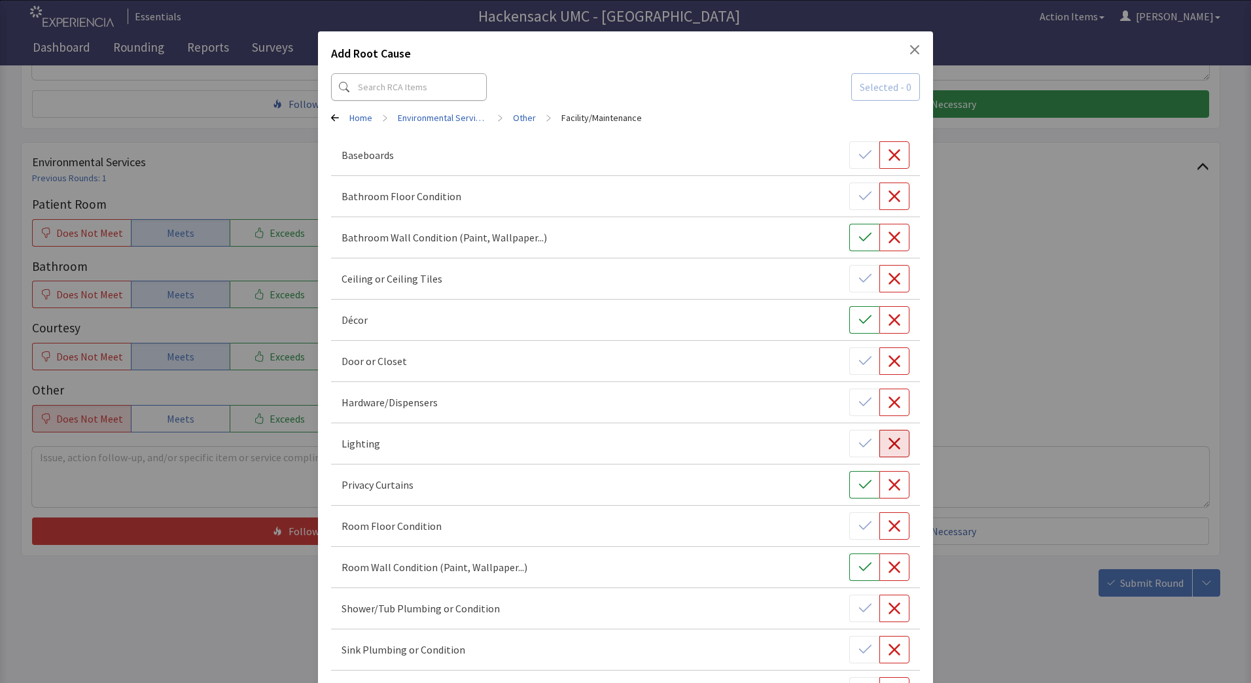
click at [886, 452] on button "button" at bounding box center [894, 443] width 30 height 27
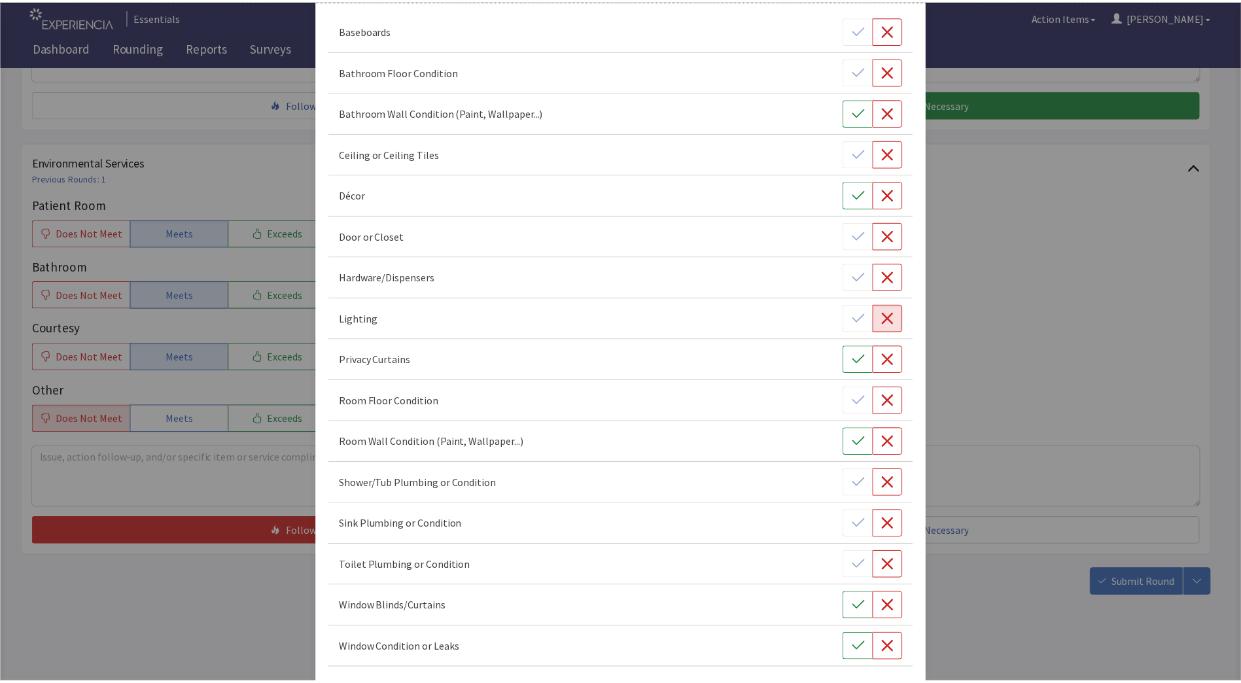
scroll to position [178, 0]
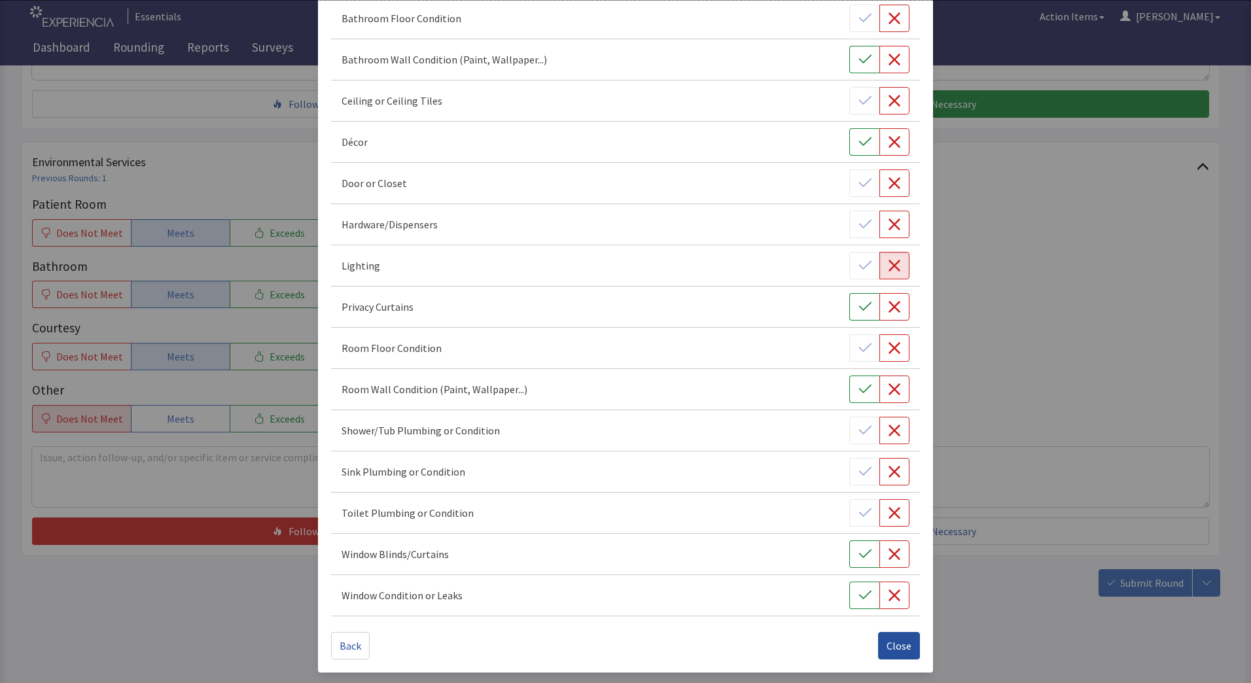
click at [895, 644] on span "Close" at bounding box center [898, 646] width 25 height 16
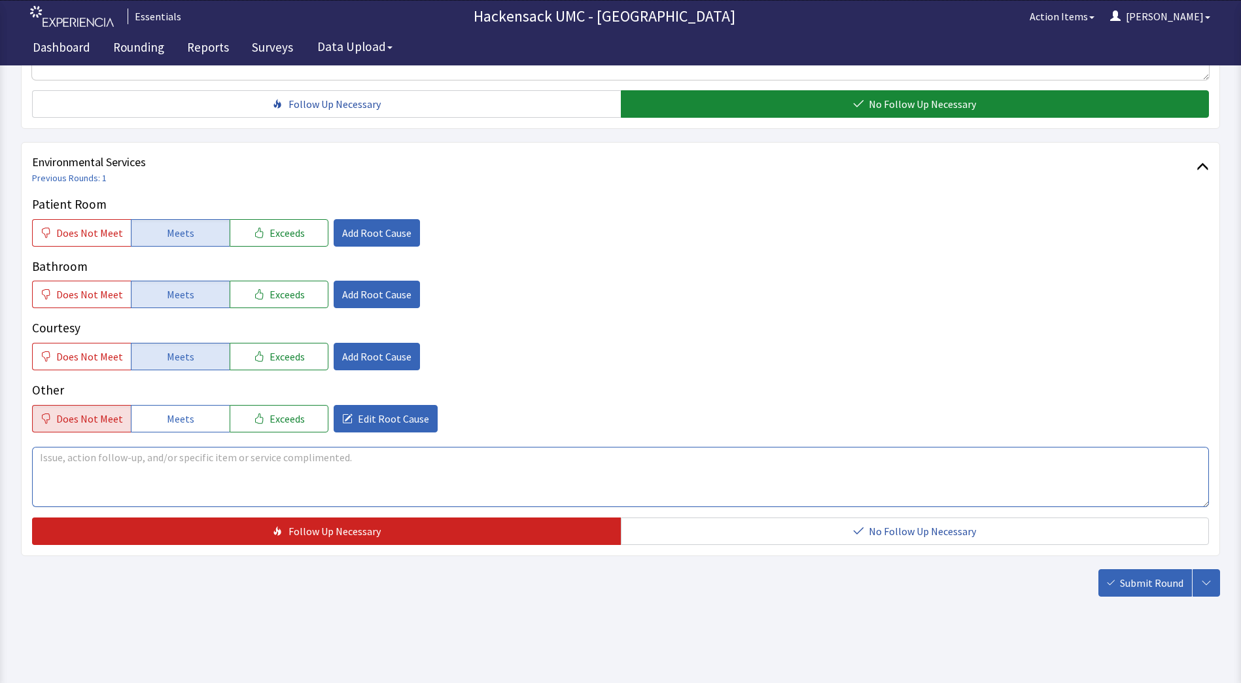
click at [396, 473] on textarea at bounding box center [620, 477] width 1177 height 60
type textarea "Light in the bathroom above the sink is out."
click at [1130, 588] on span "Submit Round" at bounding box center [1151, 583] width 63 height 16
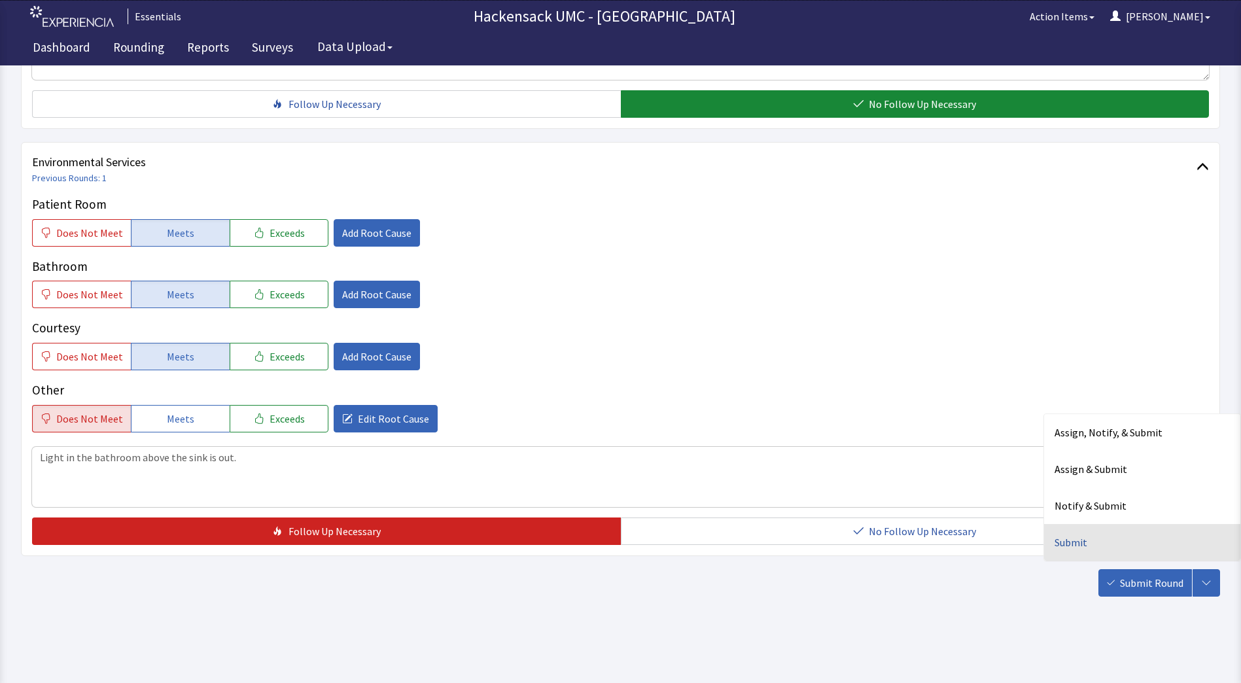
click at [1081, 543] on div "Submit" at bounding box center [1142, 542] width 196 height 37
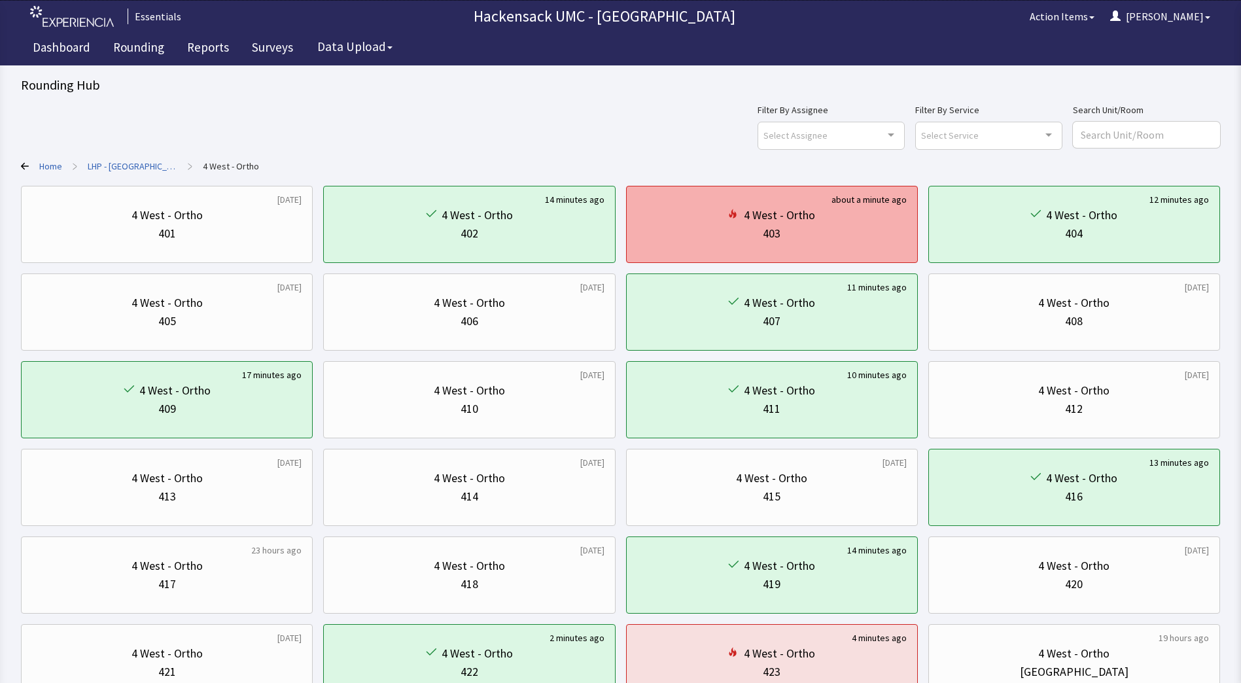
click at [808, 224] on div "4 West - Ortho" at bounding box center [779, 215] width 71 height 18
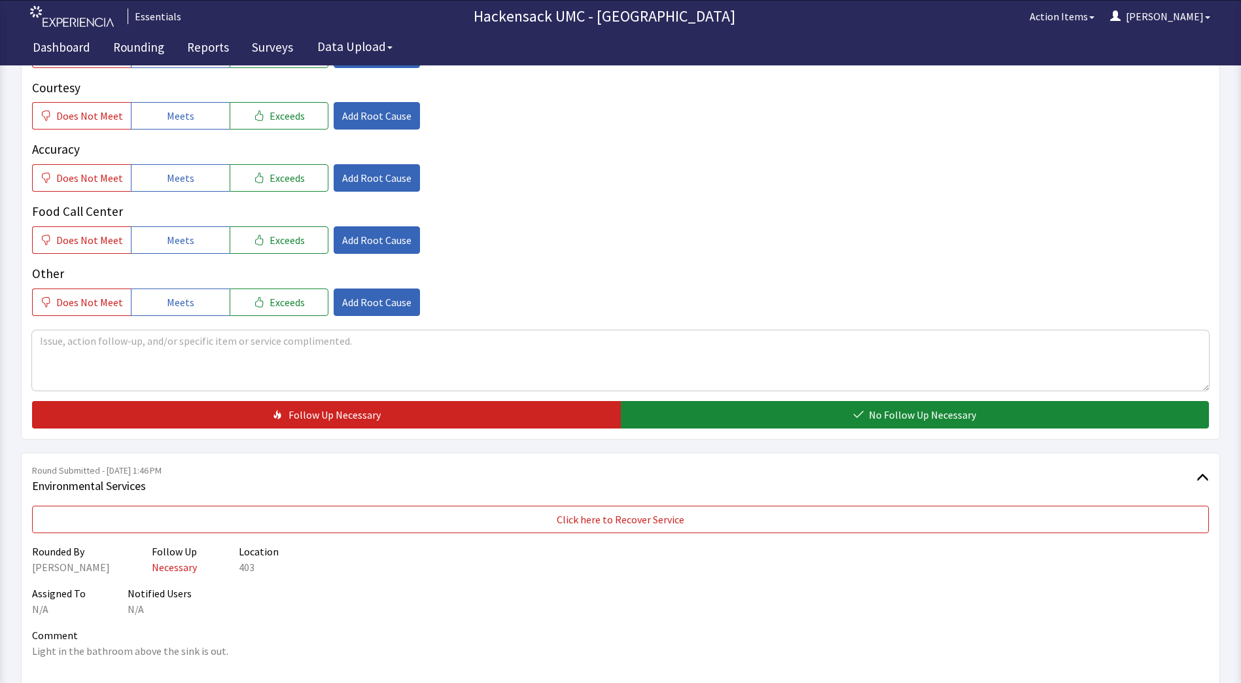
scroll to position [450, 0]
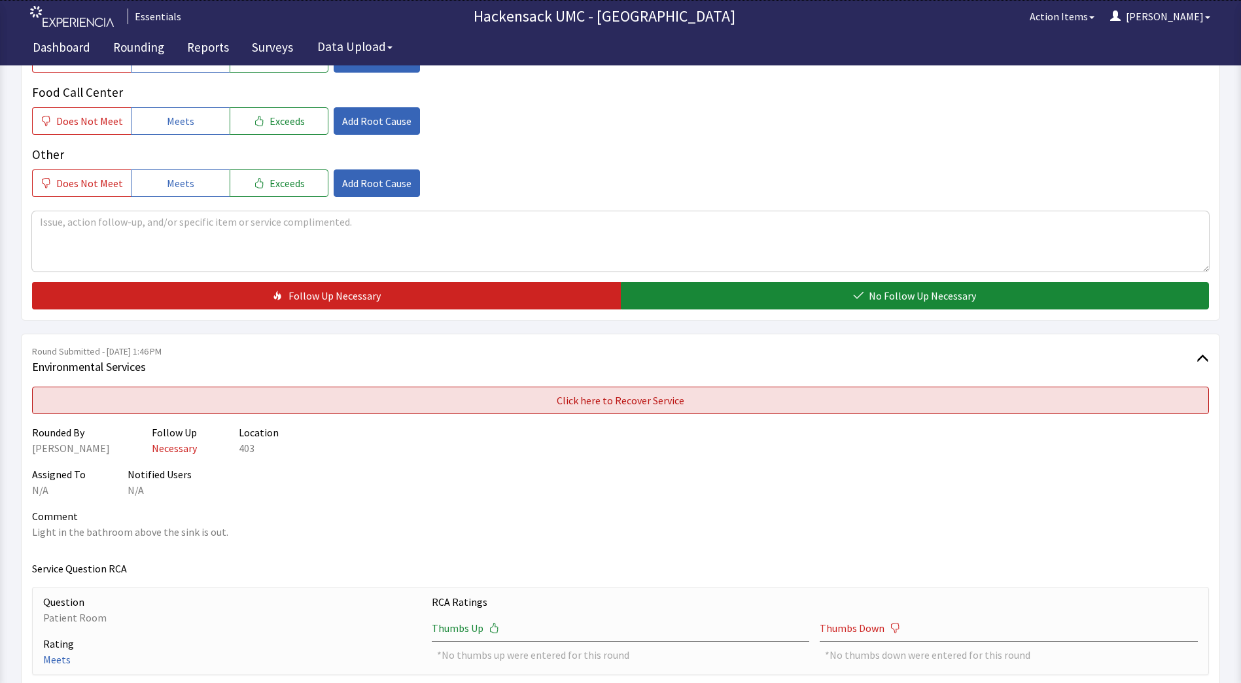
click at [906, 403] on button "Click here to Recover Service" at bounding box center [620, 400] width 1177 height 27
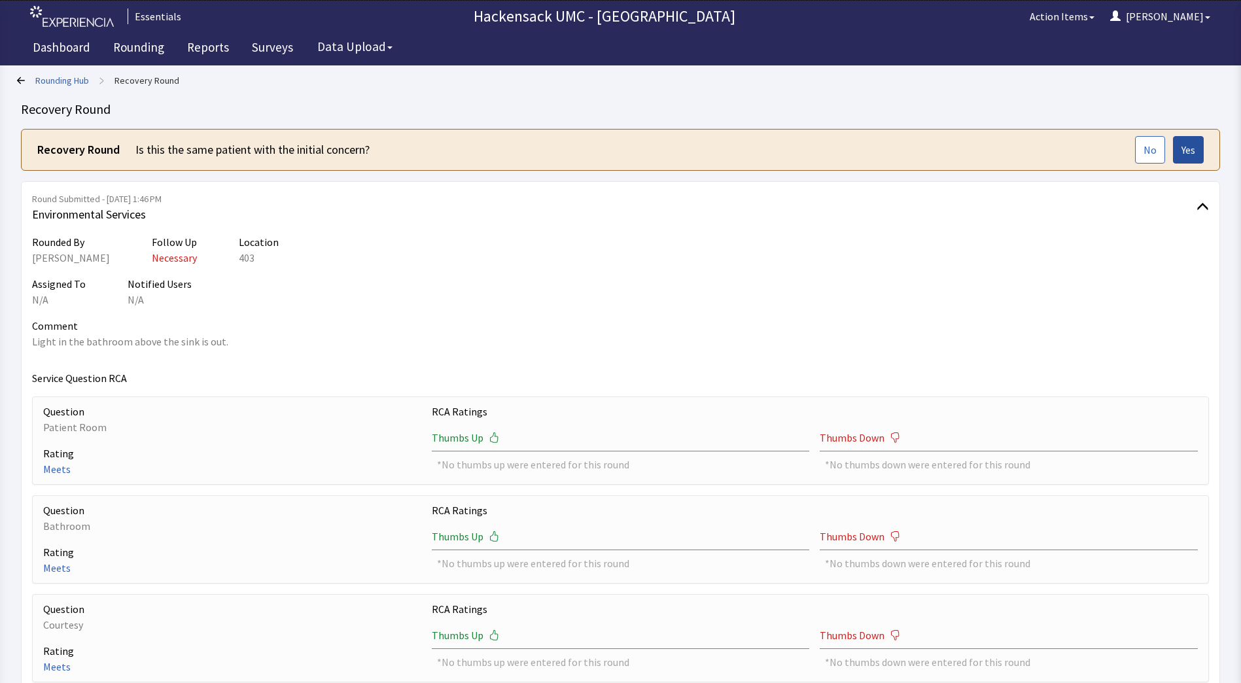
click at [1190, 152] on span "Yes" at bounding box center [1188, 150] width 14 height 16
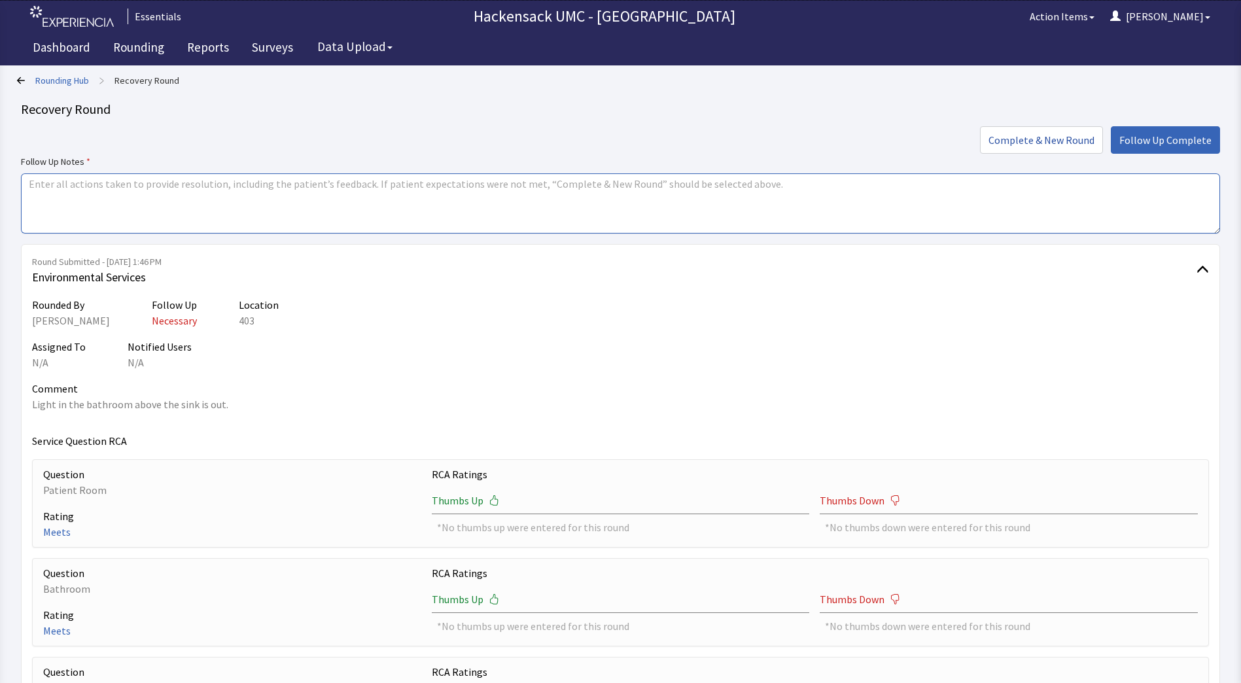
click at [434, 197] on textarea at bounding box center [620, 203] width 1199 height 60
type textarea "Put work order into plant ops to have light replaced."
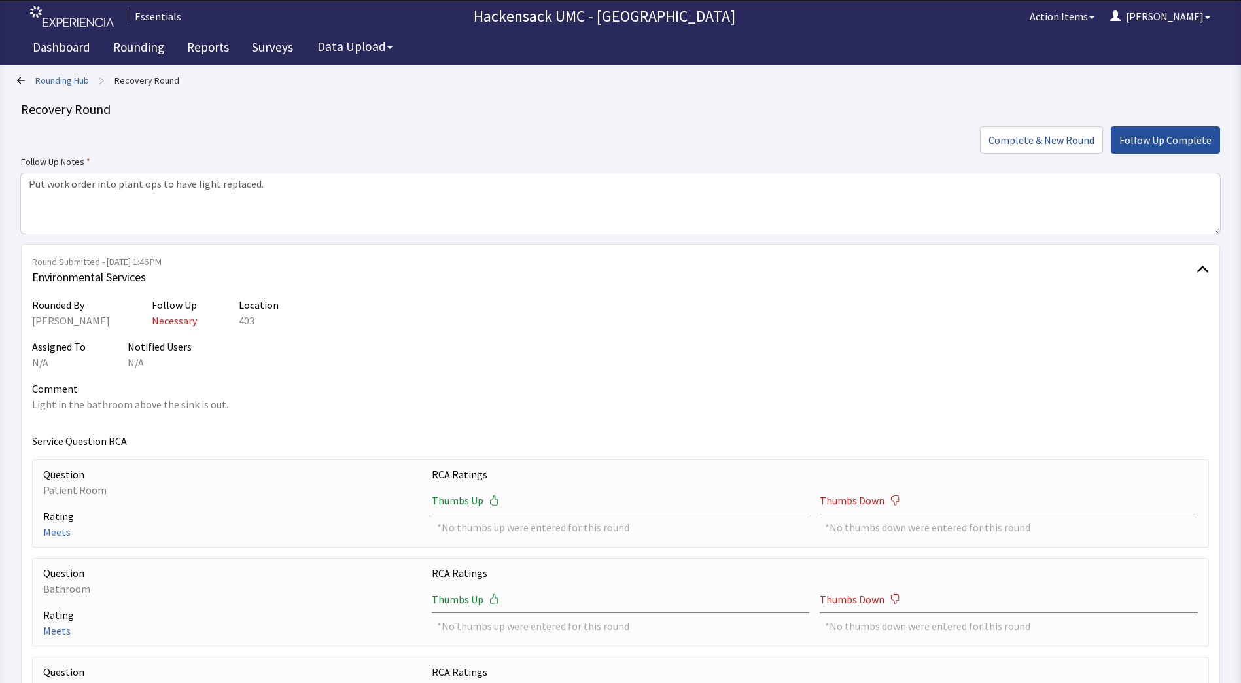
click at [1154, 138] on span "Follow Up Complete" at bounding box center [1165, 140] width 92 height 16
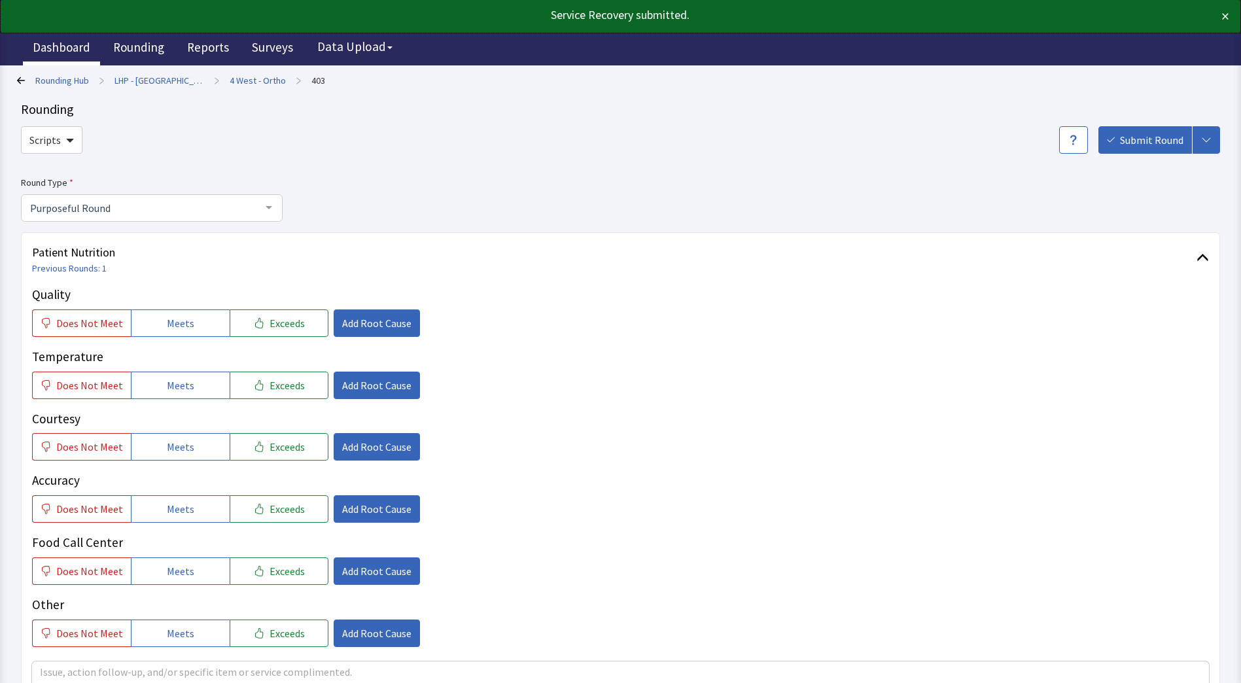
click at [62, 50] on link "Dashboard" at bounding box center [61, 49] width 77 height 33
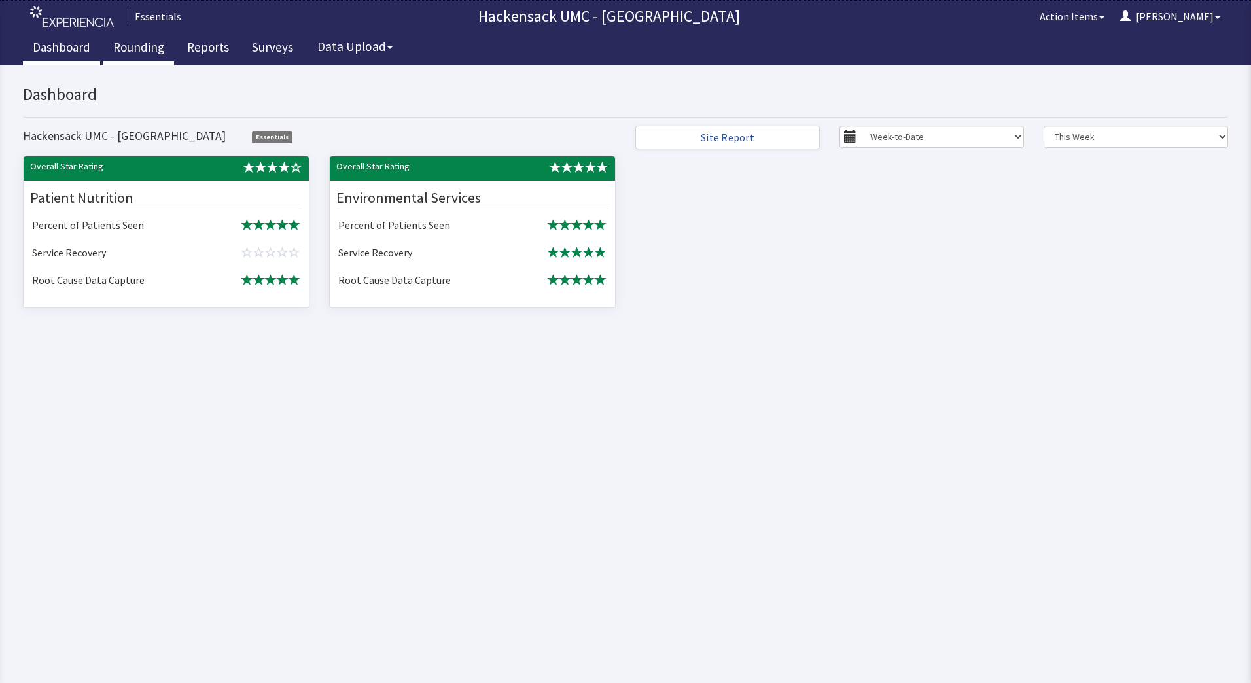
click at [141, 51] on link "Rounding" at bounding box center [138, 49] width 71 height 33
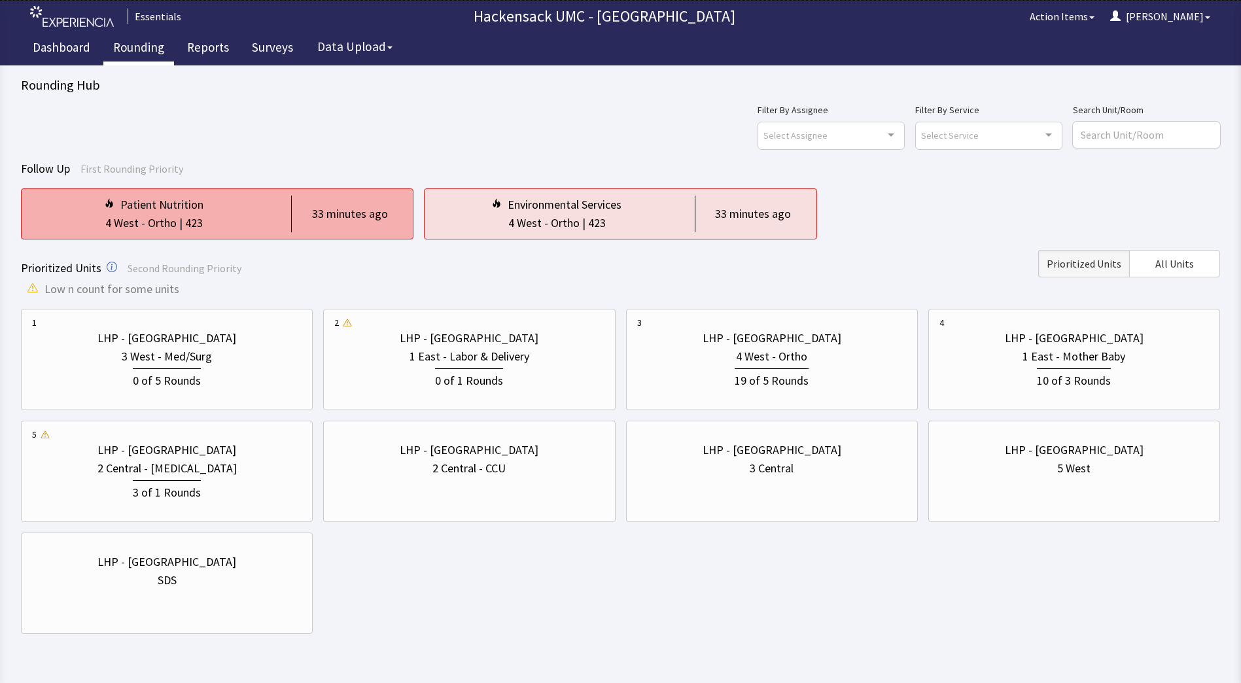
click at [213, 217] on div "4 West - Ortho | 423" at bounding box center [153, 223] width 243 height 18
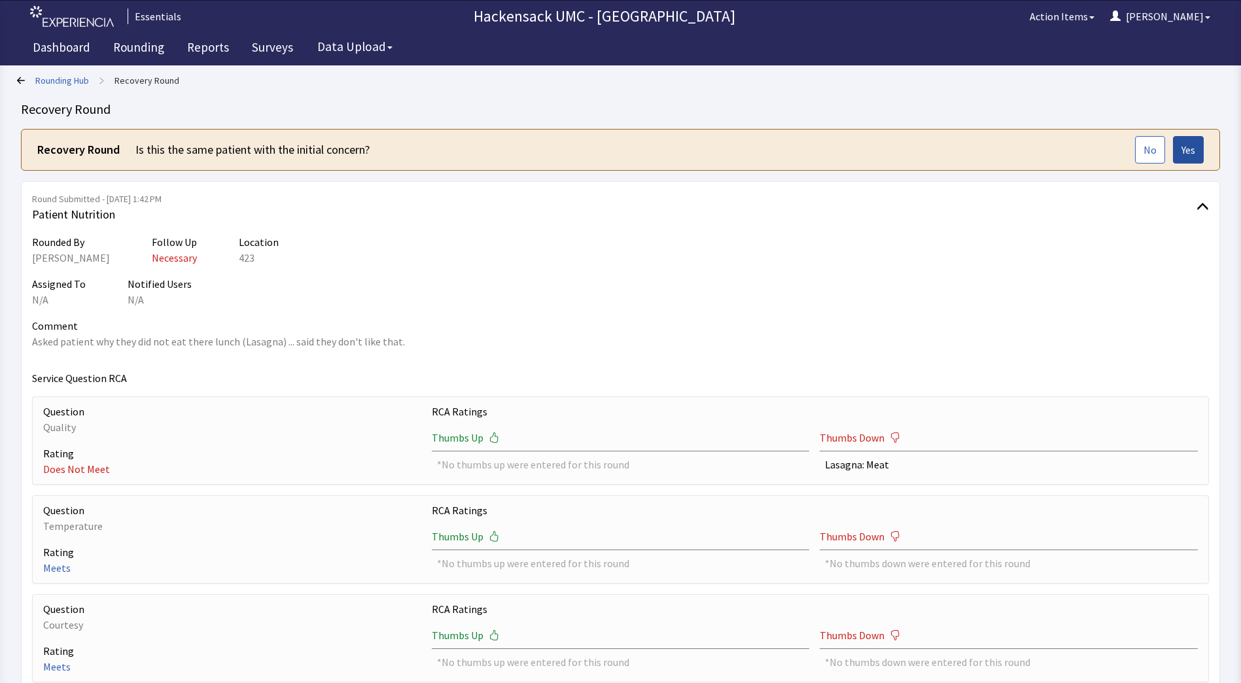
click at [1185, 152] on span "Yes" at bounding box center [1188, 150] width 14 height 16
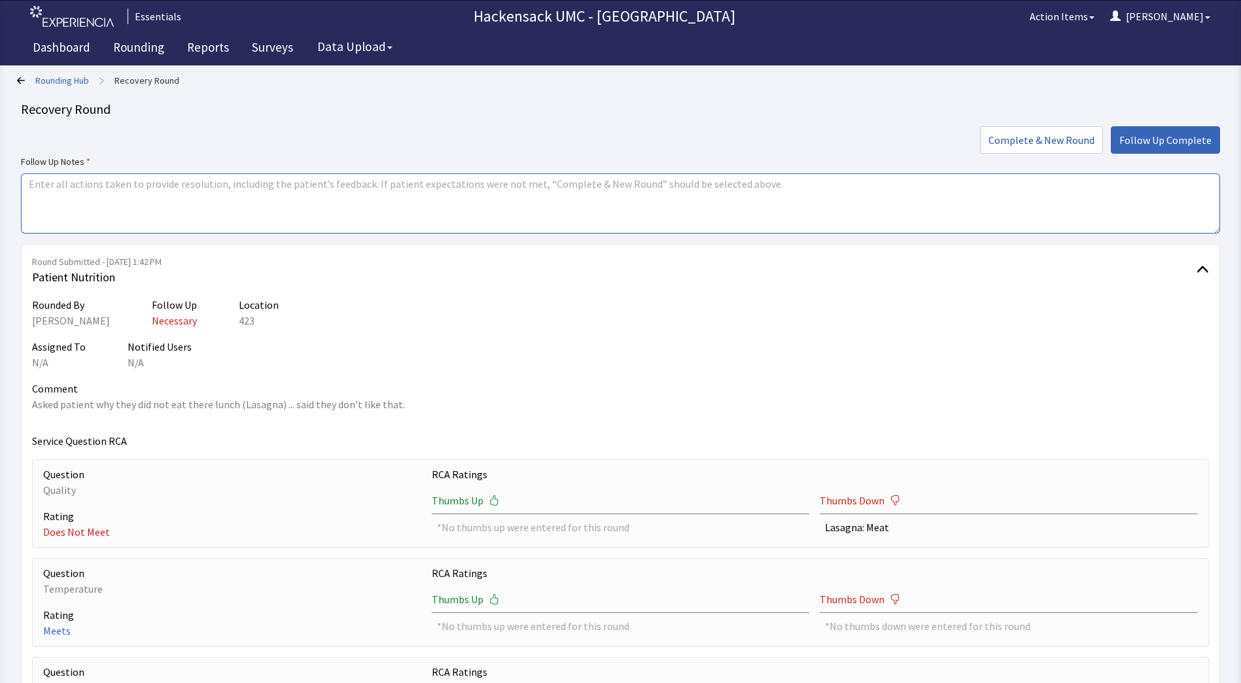
click at [265, 187] on textarea at bounding box center [620, 203] width 1199 height 60
click at [273, 182] on textarea "Reviewed with the patients son the men process" at bounding box center [620, 203] width 1199 height 60
type textarea "Reviewed with the patients son the men process."
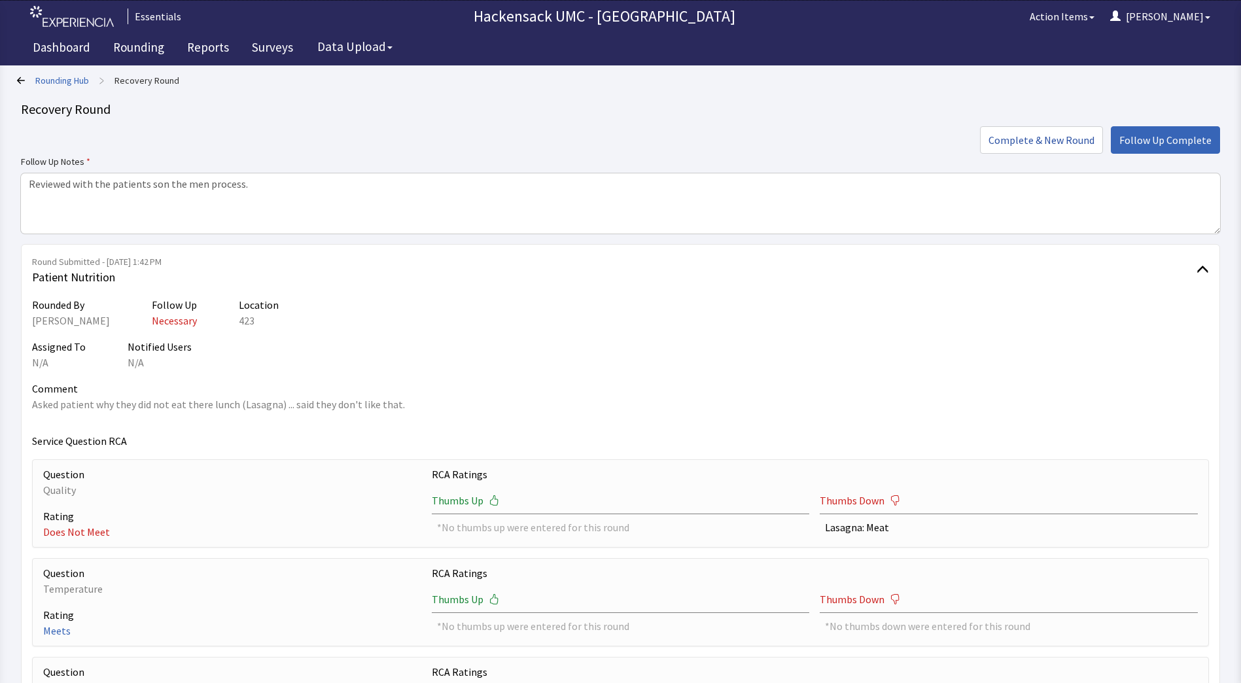
click at [1157, 154] on label "Follow Up Notes" at bounding box center [620, 162] width 1199 height 16
click at [1176, 137] on span "Follow Up Complete" at bounding box center [1165, 140] width 92 height 16
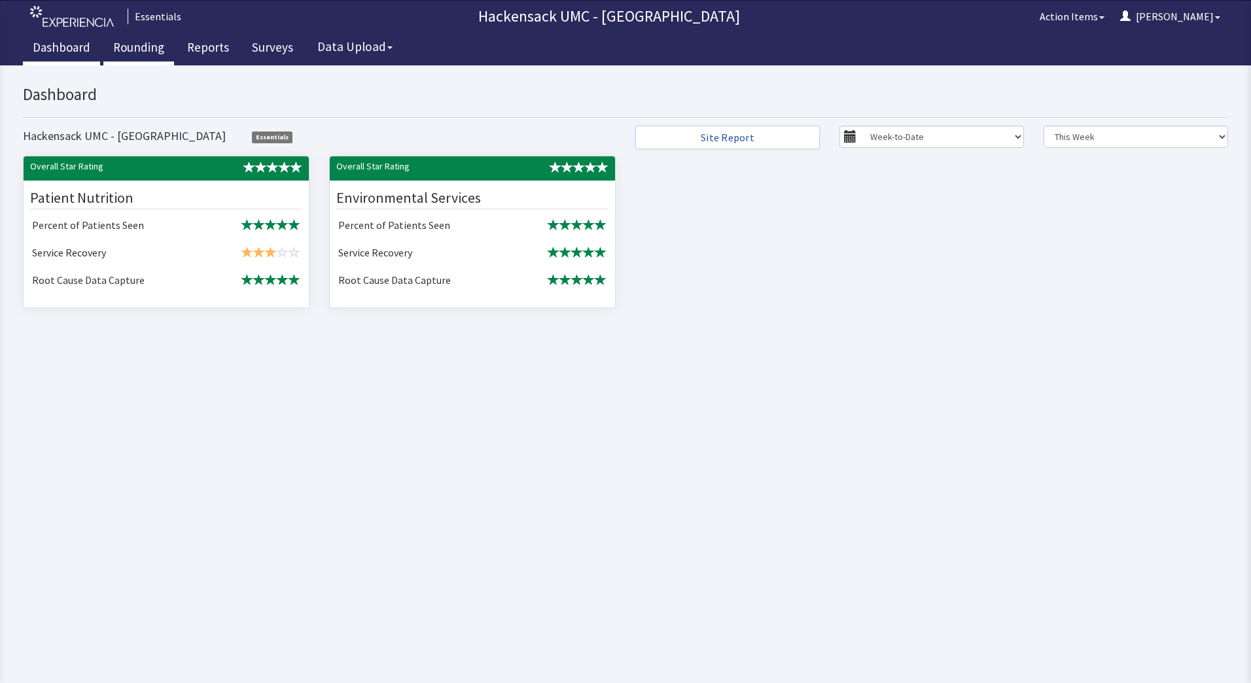
click at [140, 46] on link "Rounding" at bounding box center [138, 49] width 71 height 33
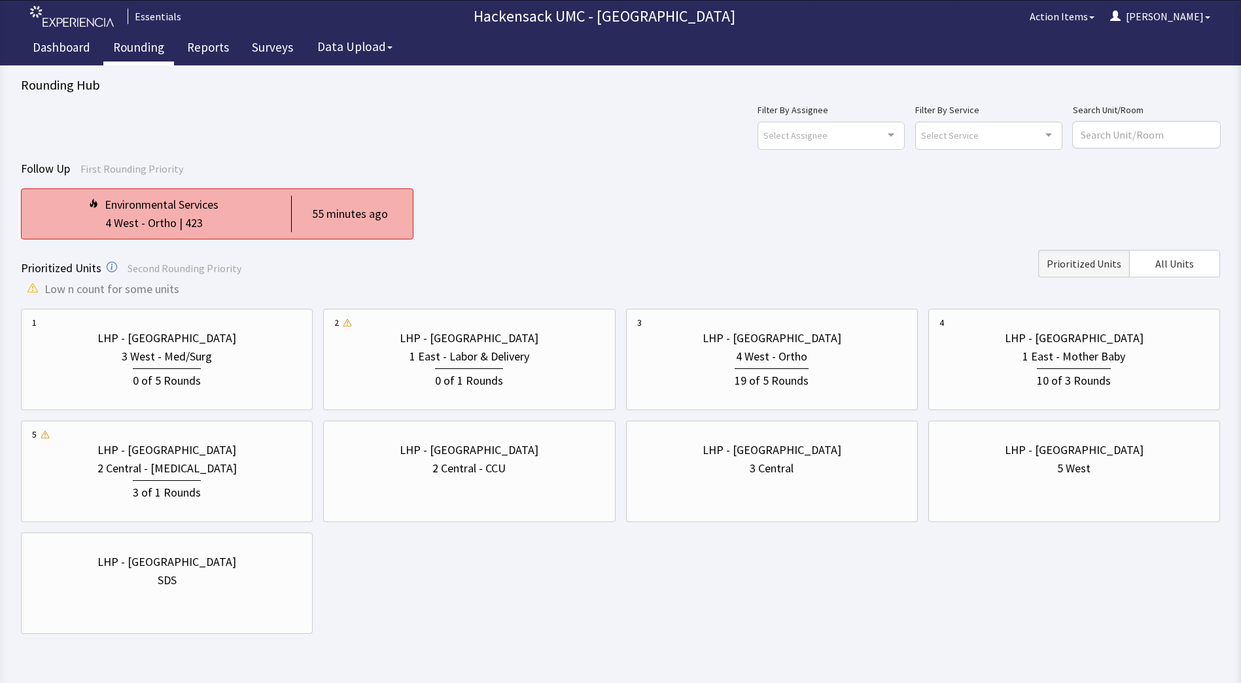
click at [197, 219] on div "423" at bounding box center [194, 223] width 18 height 18
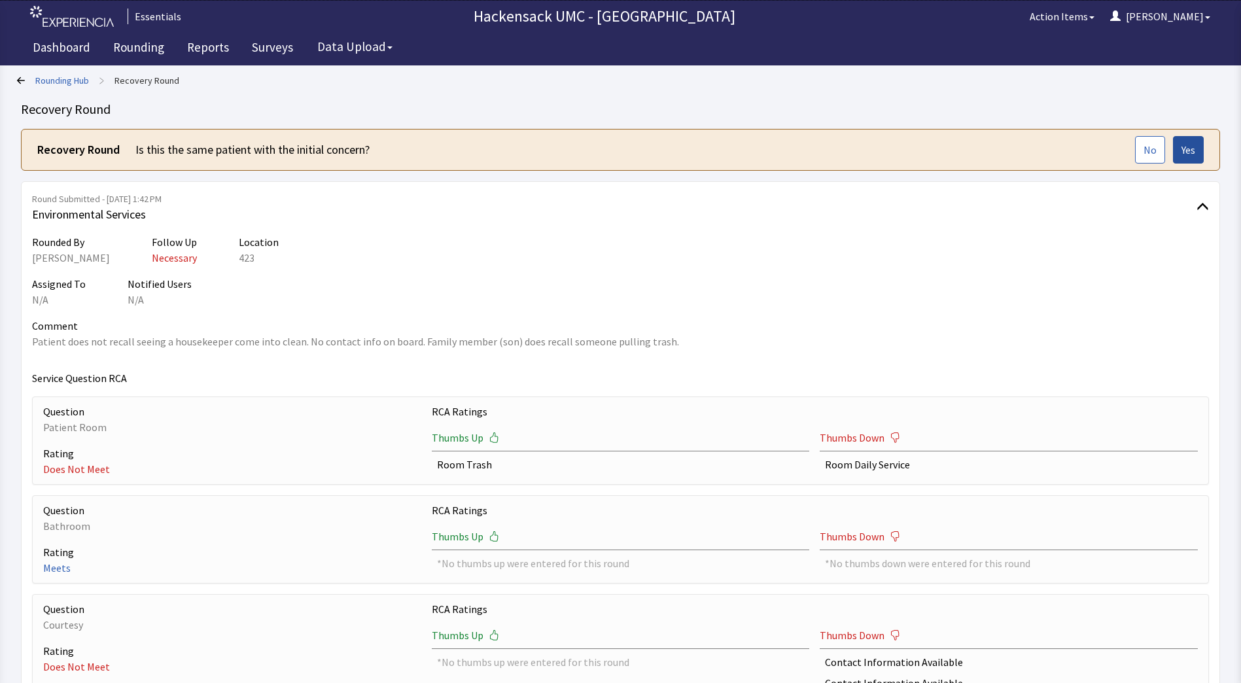
click at [1188, 154] on span "Yes" at bounding box center [1188, 150] width 14 height 16
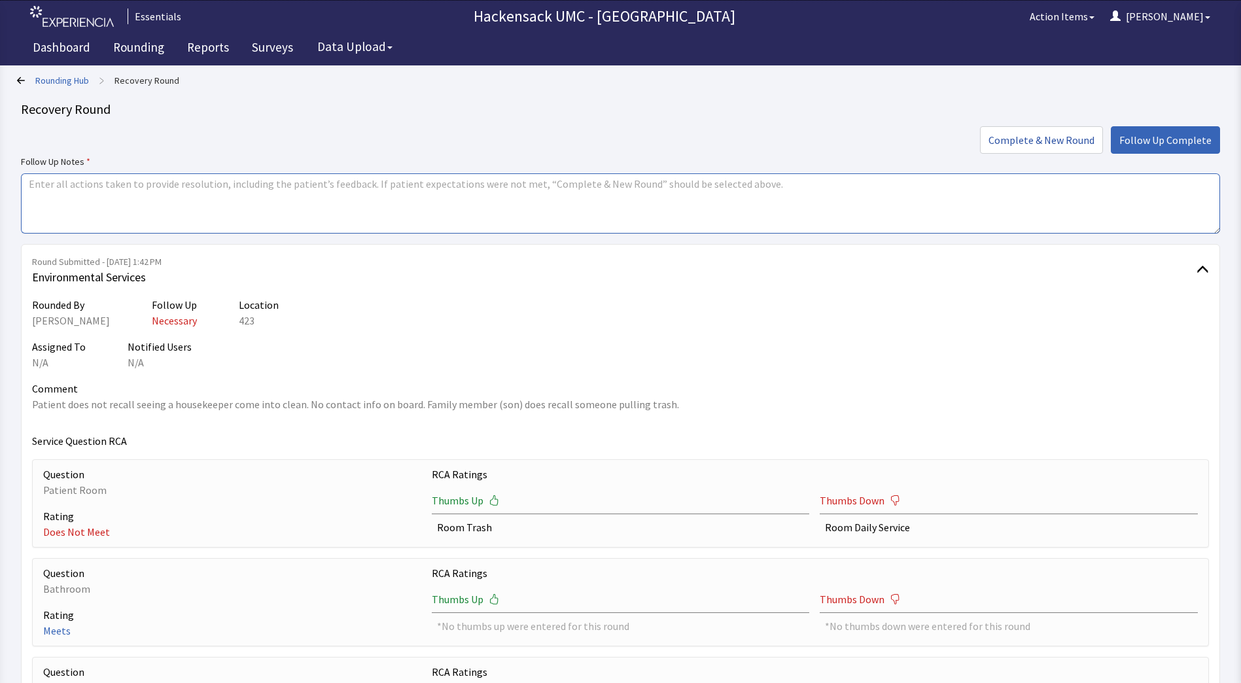
click at [385, 203] on textarea at bounding box center [620, 203] width 1199 height 60
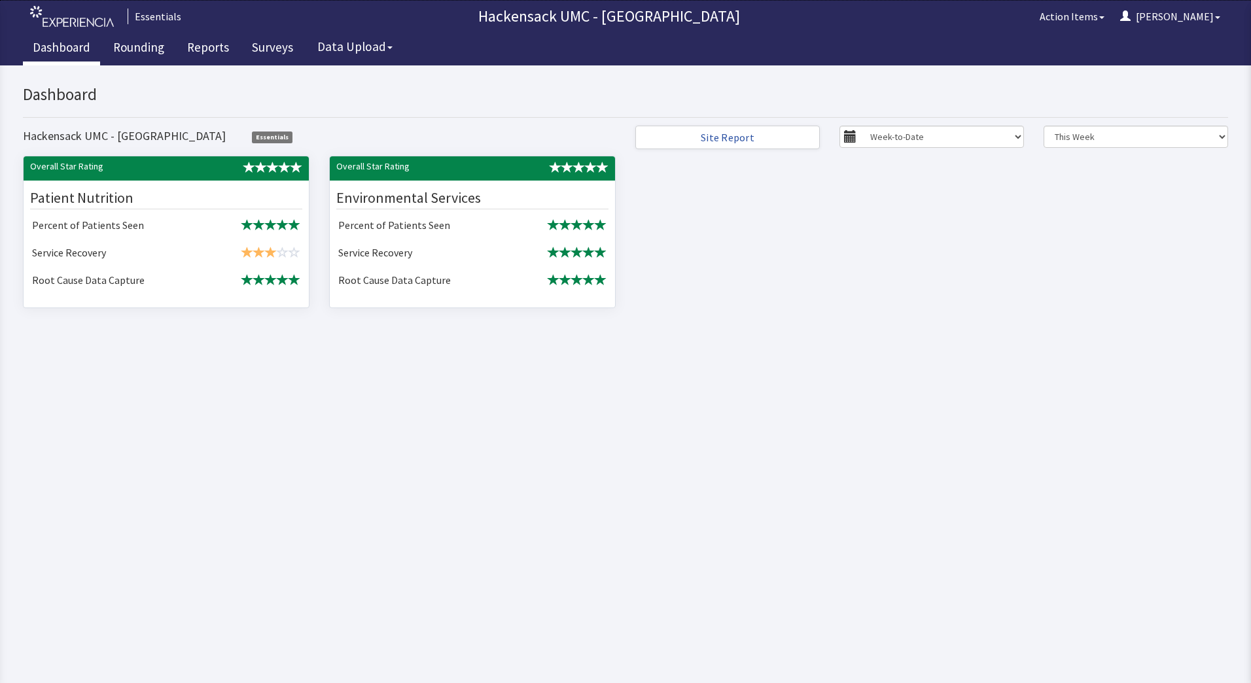
click at [64, 44] on link "Dashboard" at bounding box center [61, 49] width 77 height 33
click at [124, 52] on link "Rounding" at bounding box center [138, 49] width 71 height 33
